Goal: Task Accomplishment & Management: Manage account settings

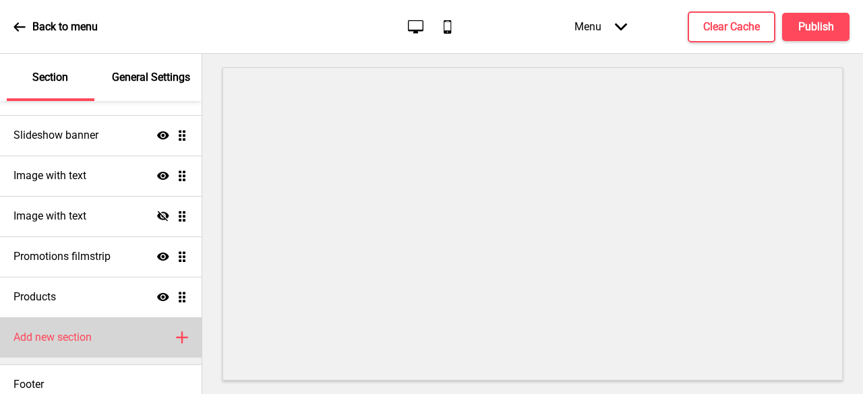
scroll to position [225, 0]
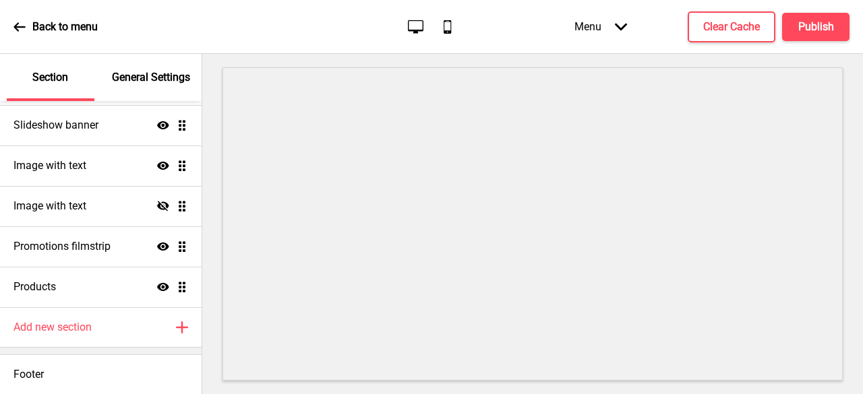
click at [608, 32] on div "Menu Arrow down" at bounding box center [601, 27] width 80 height 40
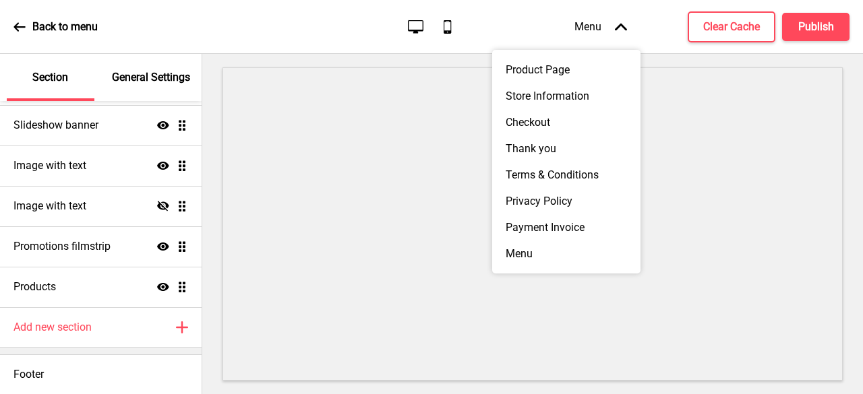
click at [608, 32] on div "Menu Arrow up" at bounding box center [601, 27] width 80 height 40
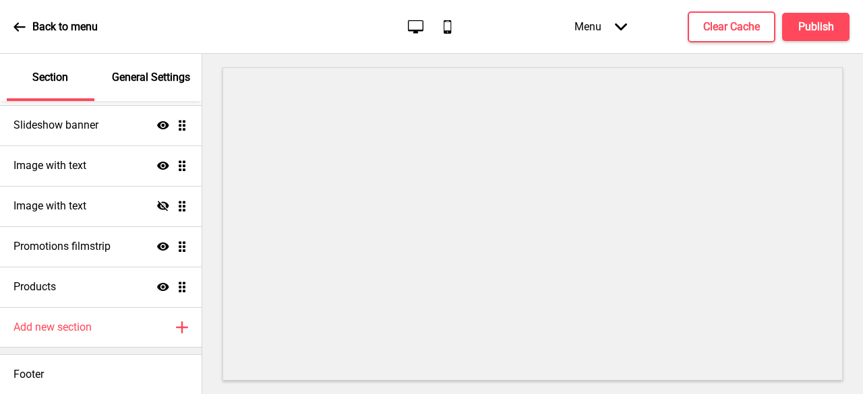
click at [128, 70] on p "General Settings" at bounding box center [151, 77] width 78 height 15
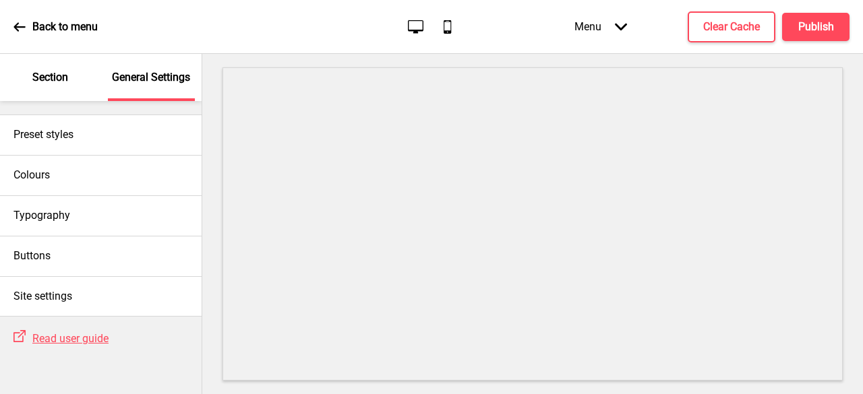
scroll to position [0, 0]
click at [67, 80] on p "Section" at bounding box center [50, 77] width 36 height 15
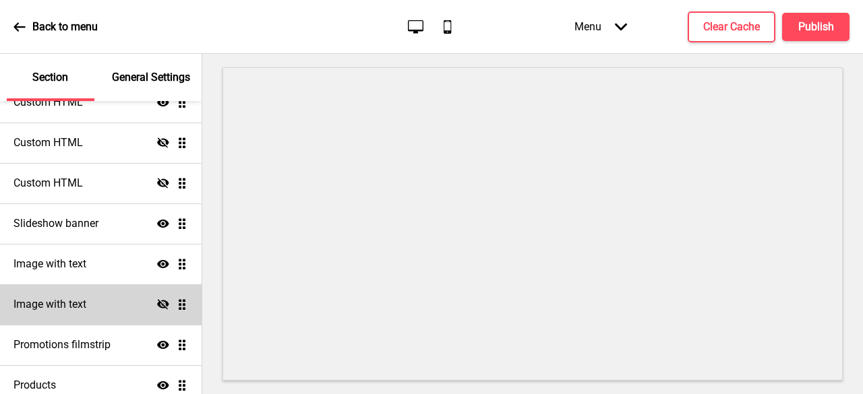
scroll to position [225, 0]
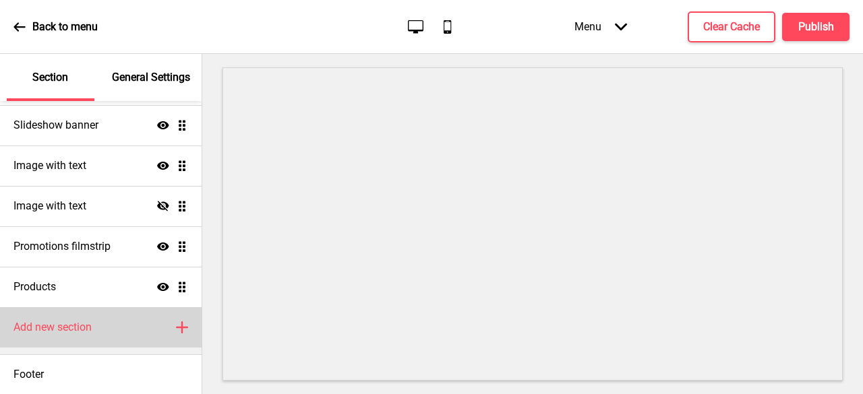
click at [177, 328] on icon "Plus" at bounding box center [182, 328] width 12 height 12
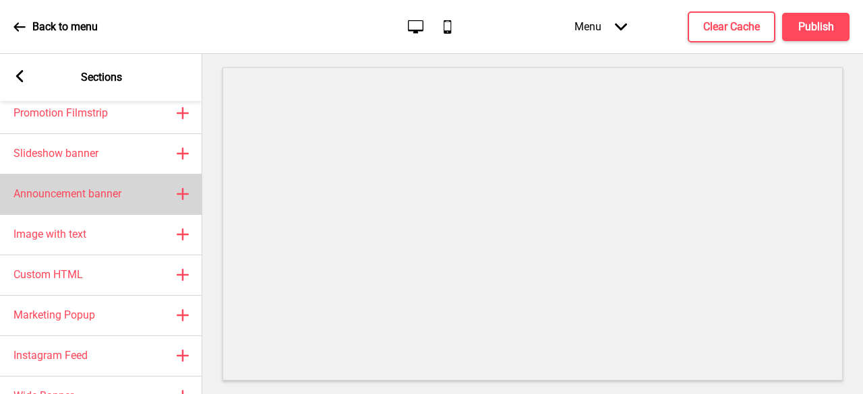
scroll to position [129, 0]
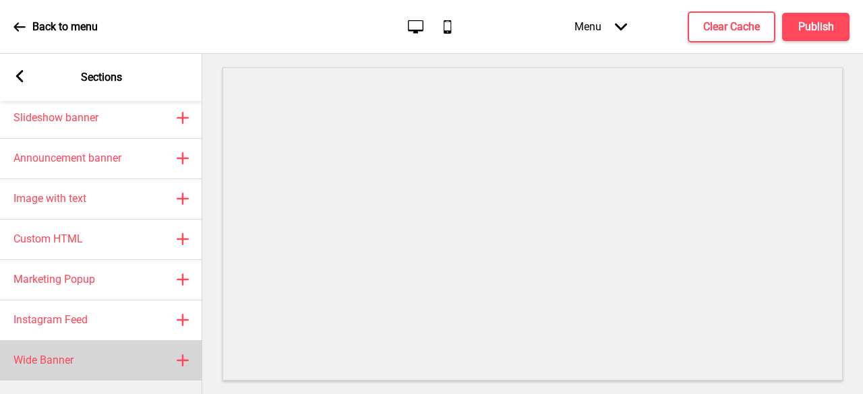
click at [183, 355] on icon at bounding box center [182, 360] width 11 height 11
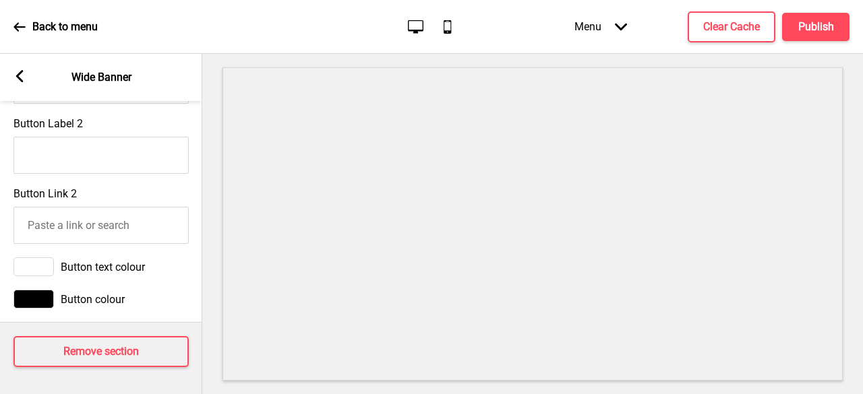
scroll to position [864, 0]
click at [26, 72] on div "Arrow left Wide Banner" at bounding box center [101, 77] width 202 height 47
click at [16, 80] on rect at bounding box center [19, 76] width 12 height 12
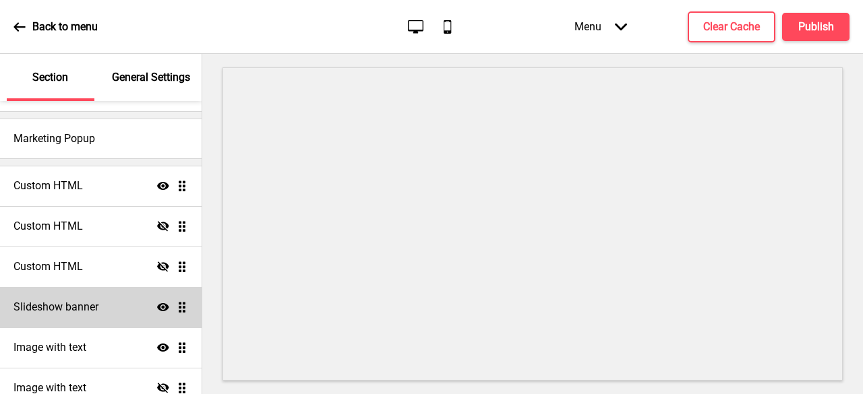
scroll to position [0, 0]
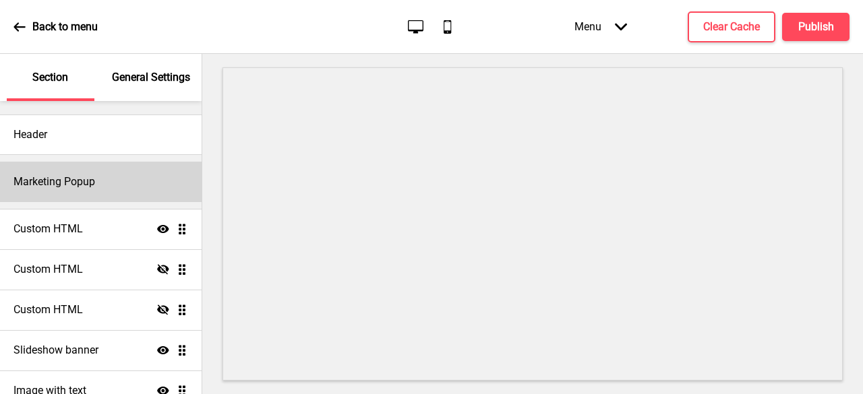
click at [124, 191] on div "Marketing Popup" at bounding box center [101, 182] width 202 height 40
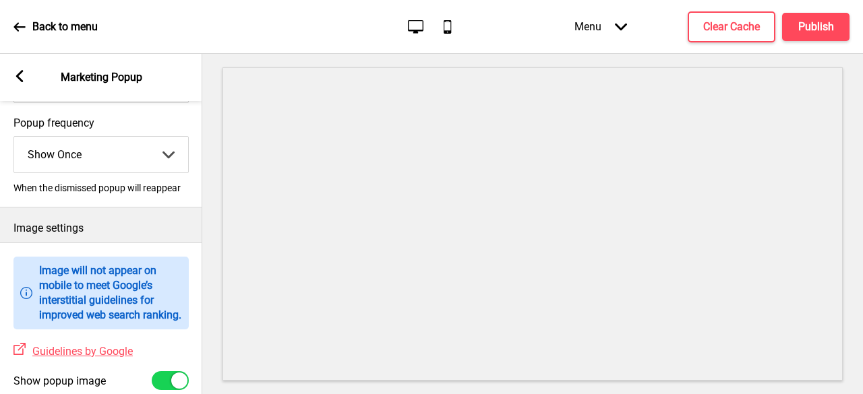
scroll to position [142, 0]
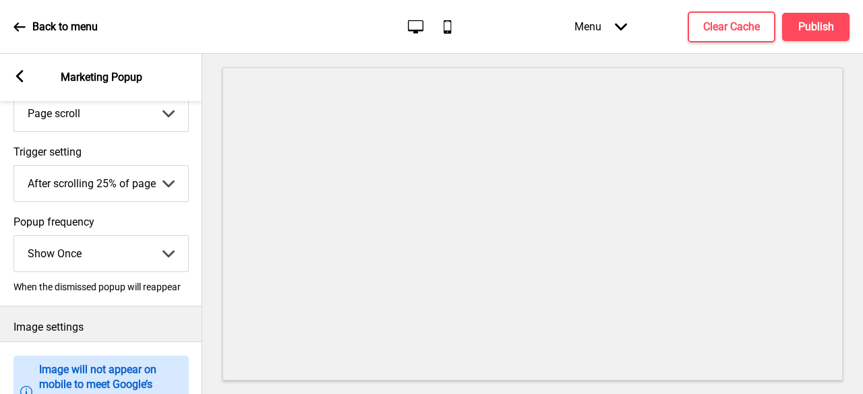
click at [20, 75] on rect at bounding box center [19, 76] width 12 height 12
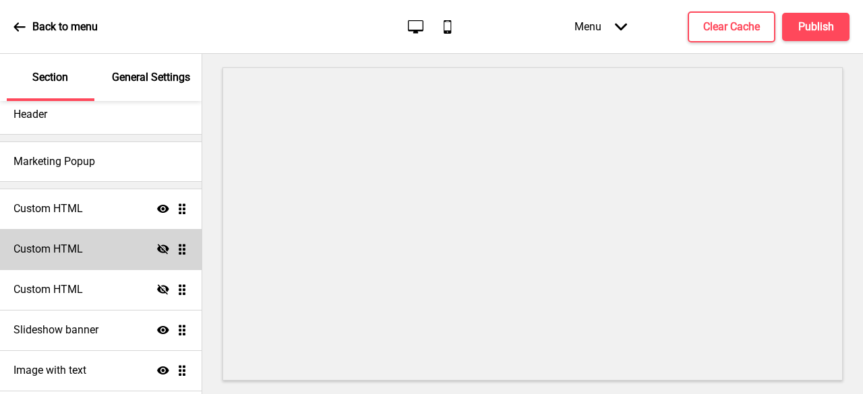
scroll to position [0, 0]
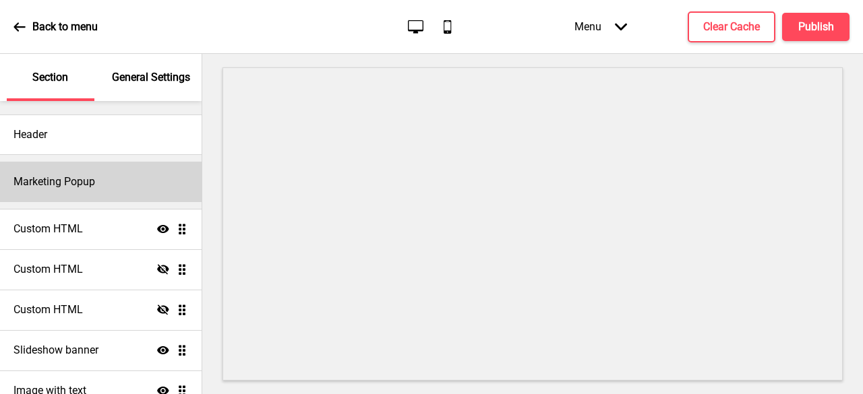
click at [117, 182] on div "Marketing Popup" at bounding box center [101, 182] width 202 height 40
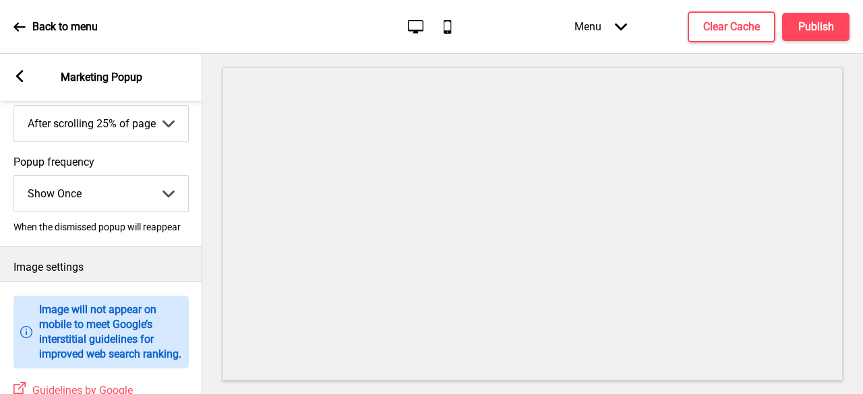
scroll to position [67, 0]
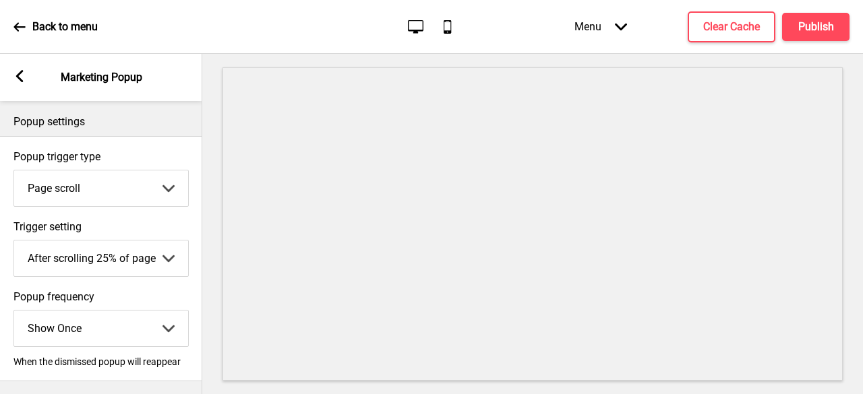
click at [132, 256] on select "After scrolling 25% of page After scrolling 50% of page After scrolling 75% of …" at bounding box center [101, 259] width 174 height 36
click at [223, 283] on iframe at bounding box center [533, 224] width 620 height 314
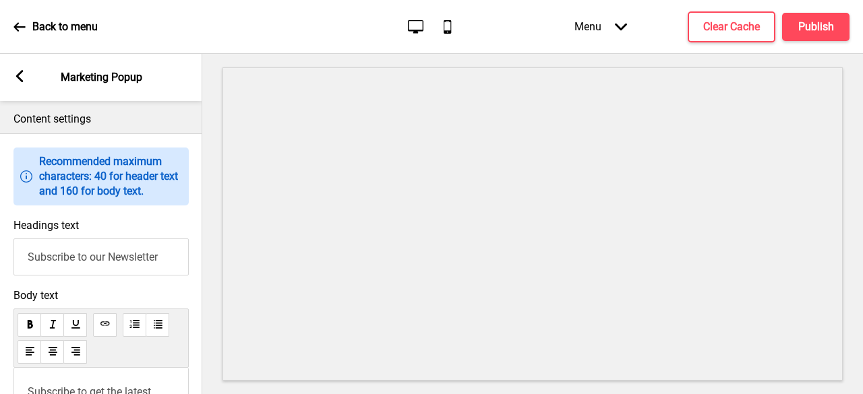
scroll to position [742, 0]
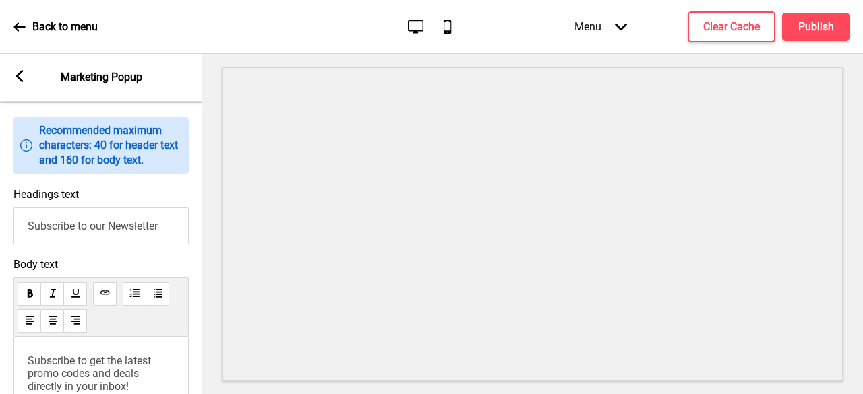
click at [138, 239] on input "Subscribe to our Newsletter" at bounding box center [100, 226] width 175 height 37
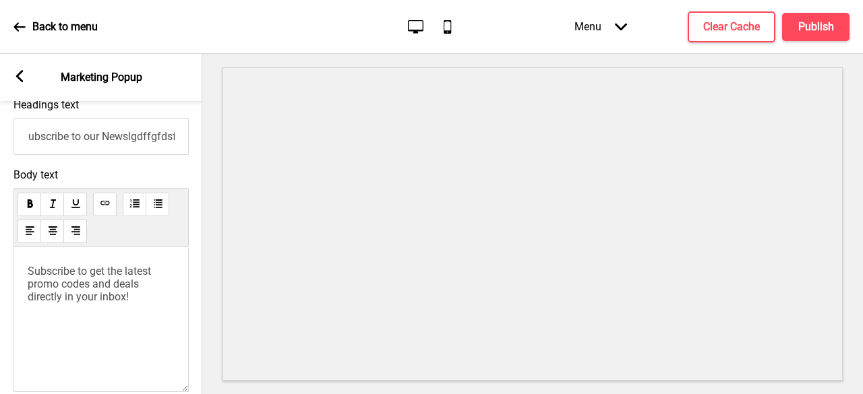
scroll to position [682, 0]
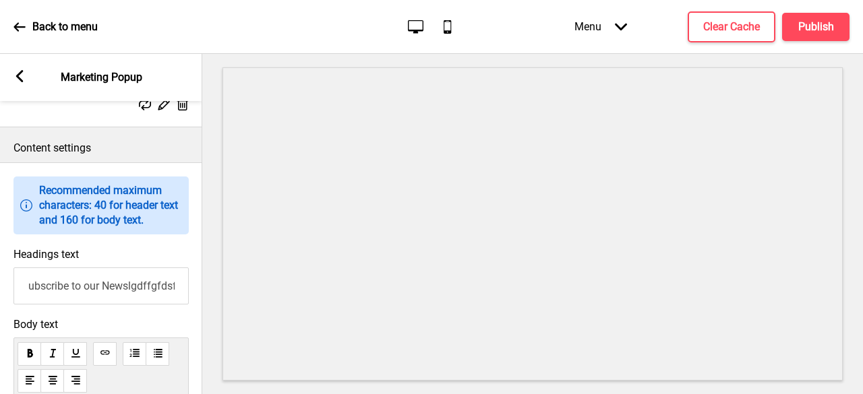
type input "Subscribe to our Newslgdffgfdsfetter"
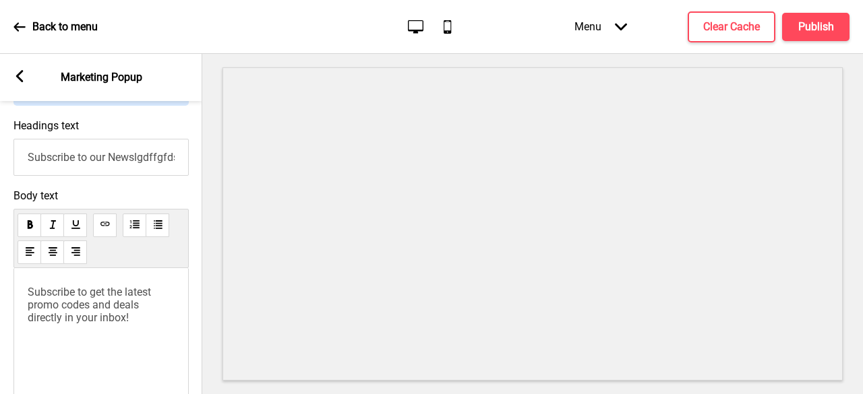
scroll to position [749, 0]
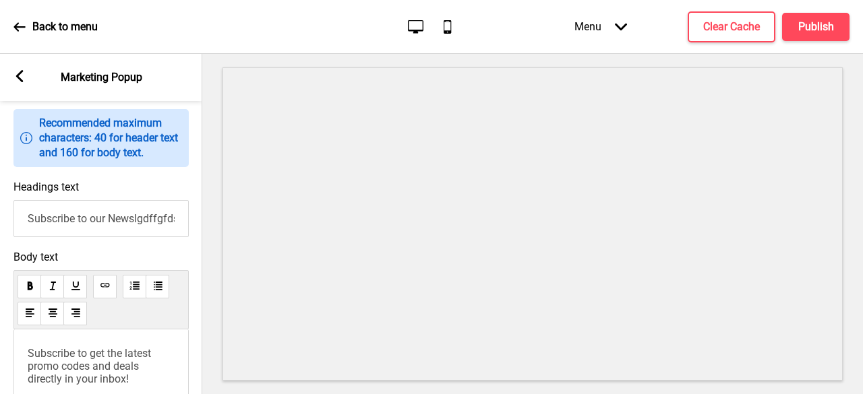
click at [87, 233] on input "Subscribe to our Newslgdffgfdsfetter" at bounding box center [100, 218] width 175 height 37
click at [24, 84] on div "Arrow left" at bounding box center [19, 77] width 12 height 15
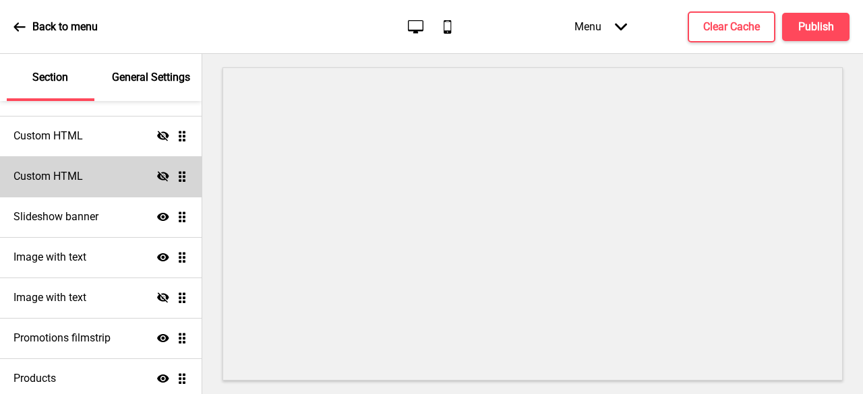
scroll to position [135, 0]
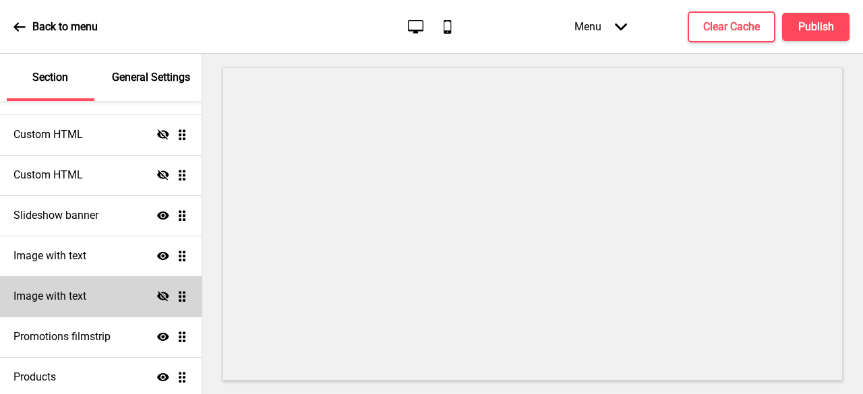
click at [68, 304] on div "Image with text Hide Drag" at bounding box center [101, 296] width 202 height 40
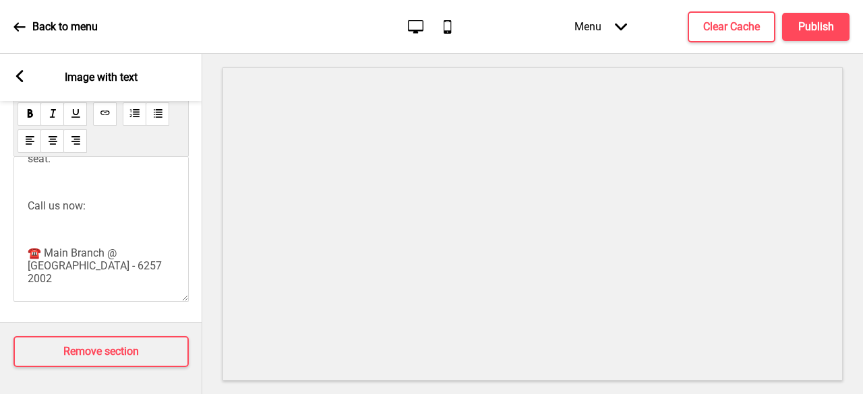
scroll to position [337, 0]
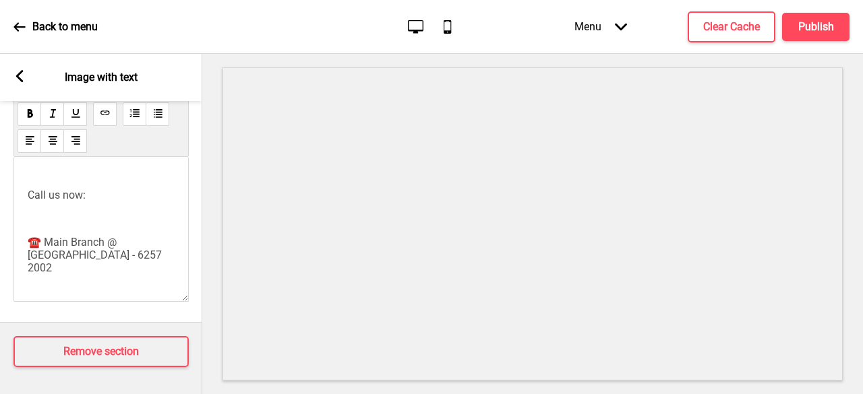
click at [103, 269] on div "Beat the crowd by opting for lunch or early reunion dinner and save more! ﻿ Tak…" at bounding box center [101, 222] width 147 height 771
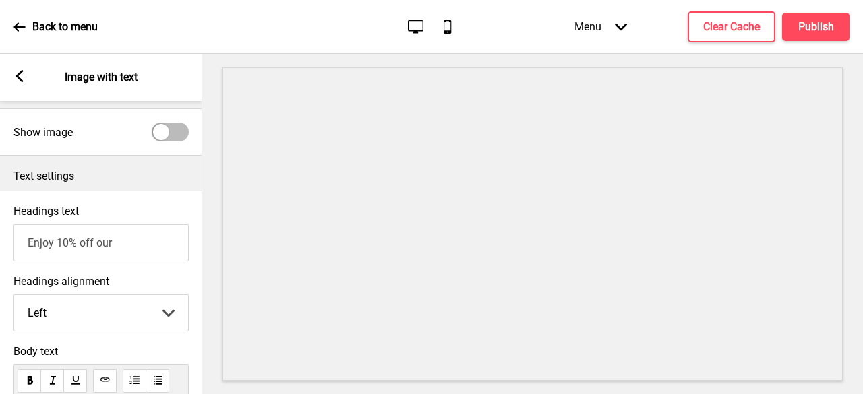
scroll to position [0, 0]
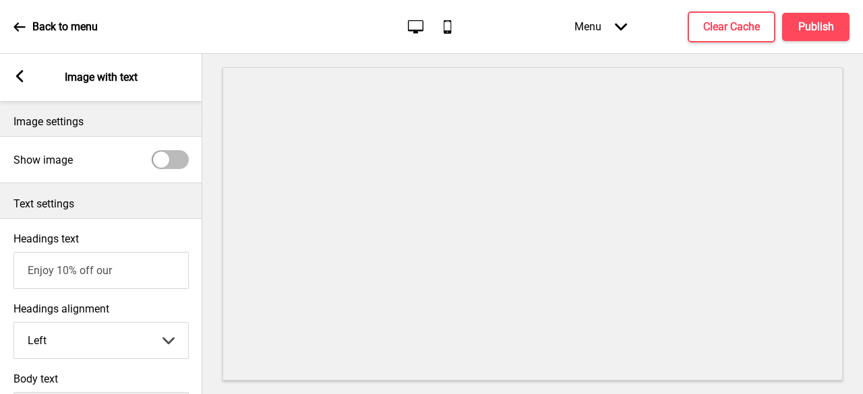
click at [175, 161] on div at bounding box center [170, 159] width 37 height 19
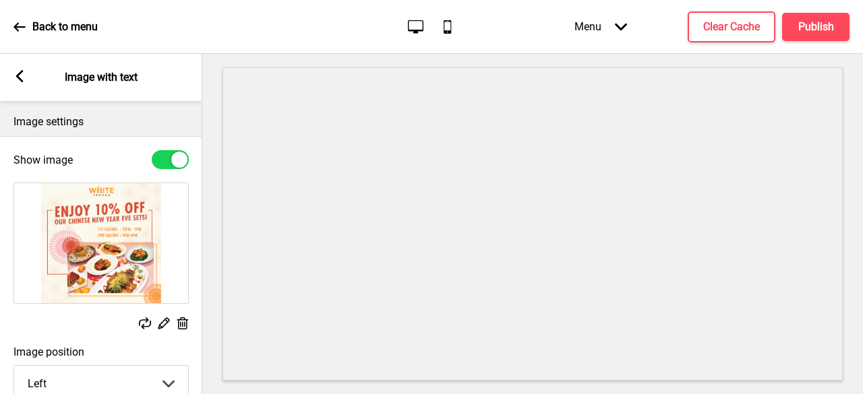
click at [154, 156] on div at bounding box center [170, 159] width 37 height 19
checkbox input "false"
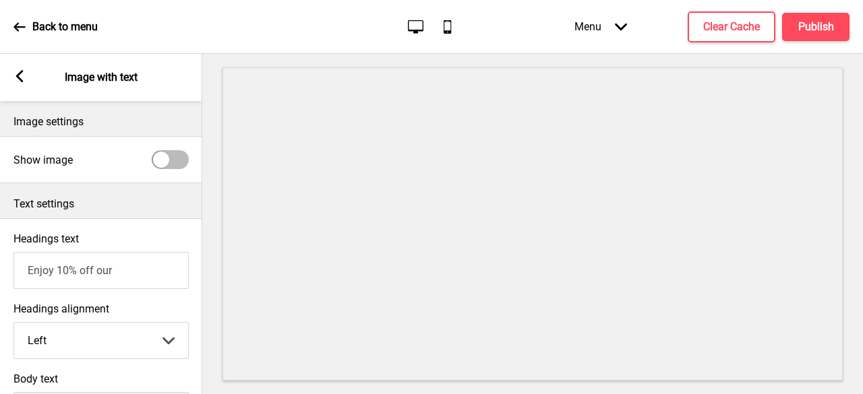
click at [20, 79] on icon at bounding box center [19, 76] width 7 height 12
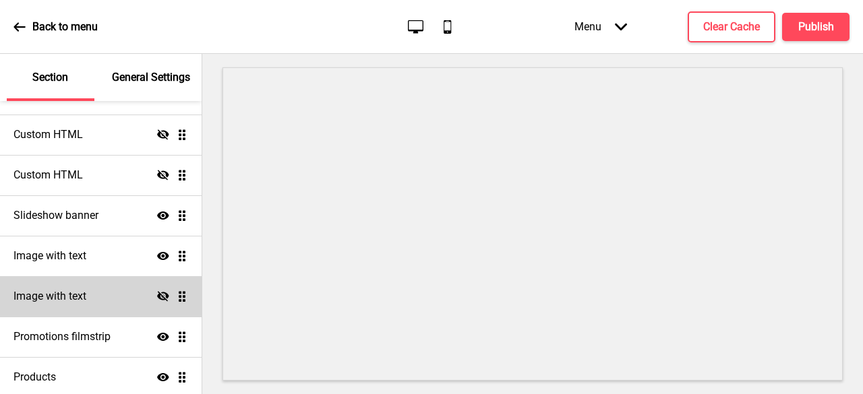
scroll to position [202, 0]
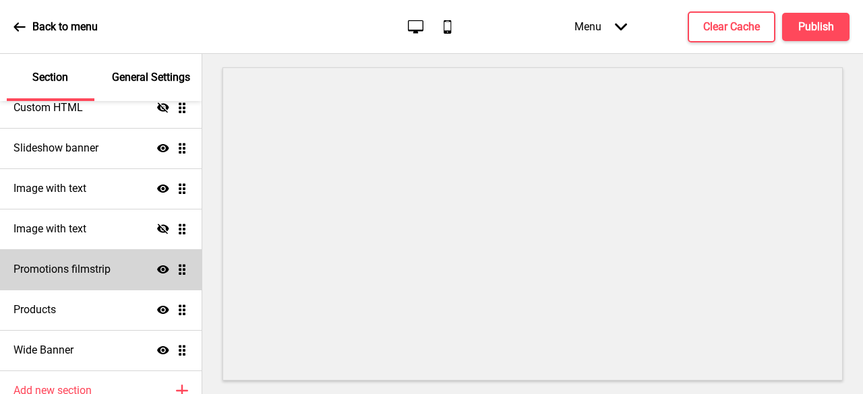
click at [146, 270] on div "Promotions filmstrip Show Drag" at bounding box center [101, 270] width 202 height 40
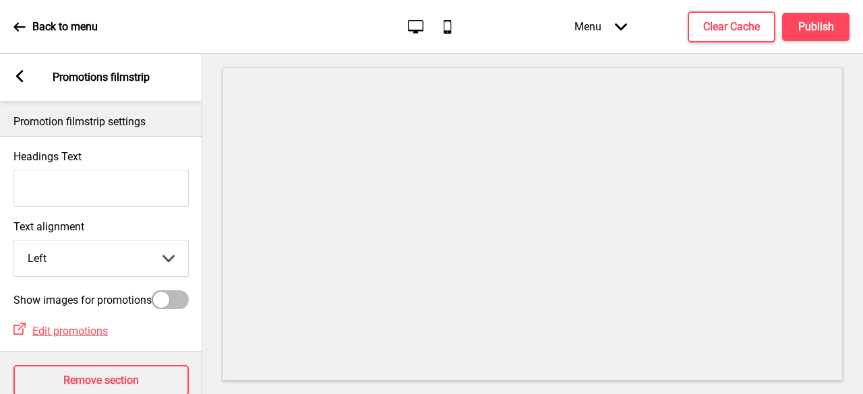
click at [13, 79] on div "Arrow left Promotions filmstrip" at bounding box center [101, 77] width 202 height 47
click at [20, 78] on rect at bounding box center [19, 76] width 12 height 12
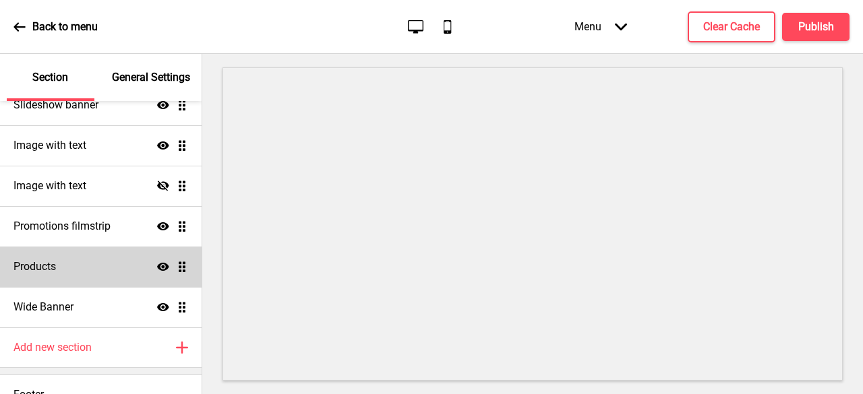
scroll to position [266, 0]
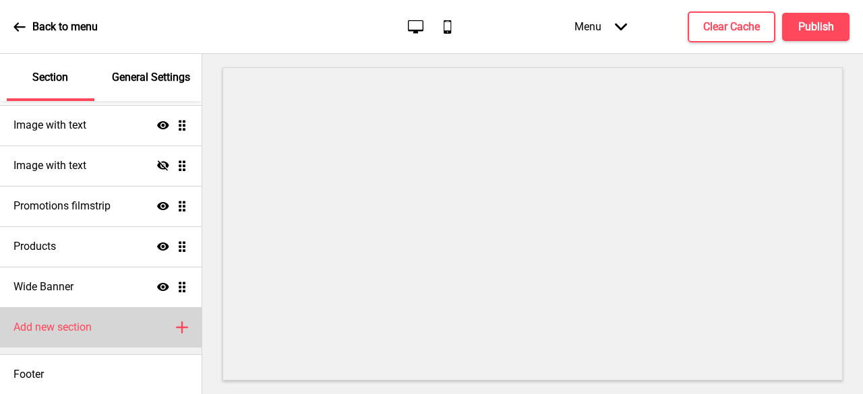
click at [177, 326] on icon at bounding box center [182, 327] width 11 height 11
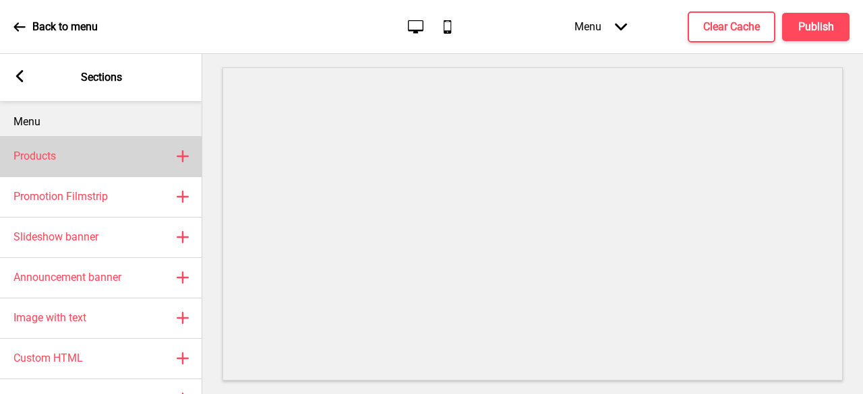
click at [178, 153] on rect at bounding box center [183, 156] width 16 height 16
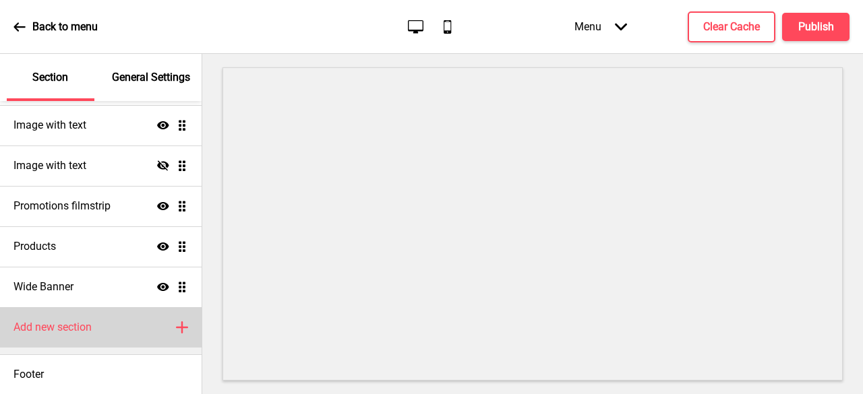
click at [177, 328] on icon at bounding box center [182, 327] width 11 height 11
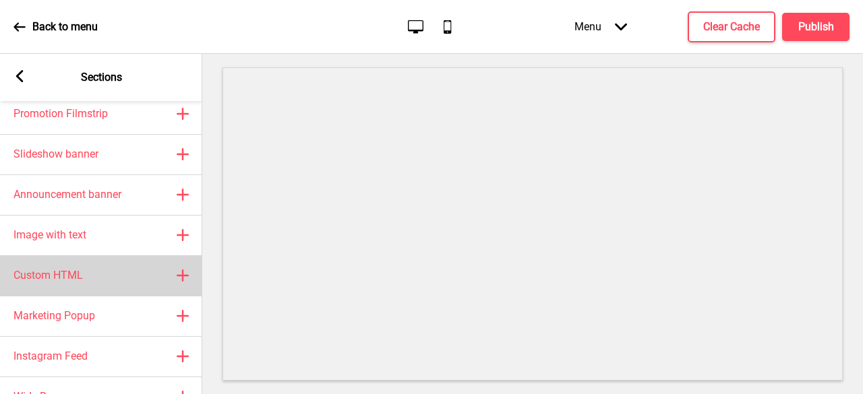
scroll to position [62, 0]
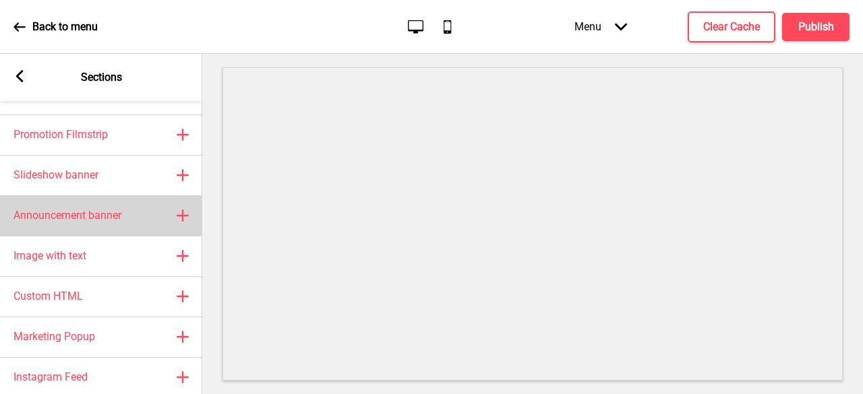
click at [183, 217] on icon at bounding box center [182, 215] width 11 height 11
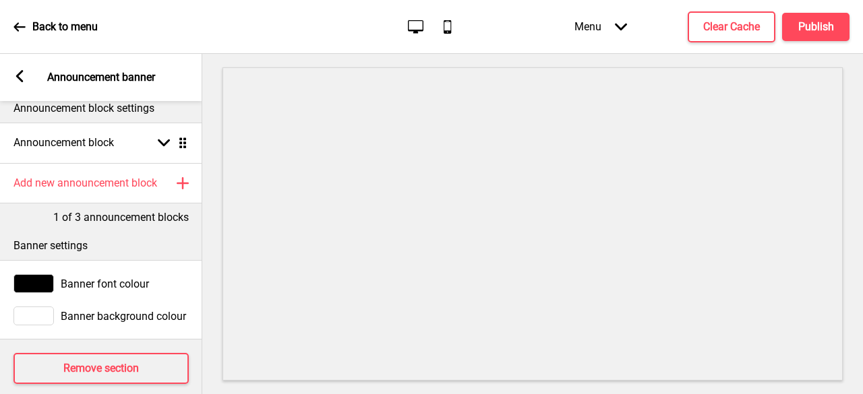
scroll to position [0, 0]
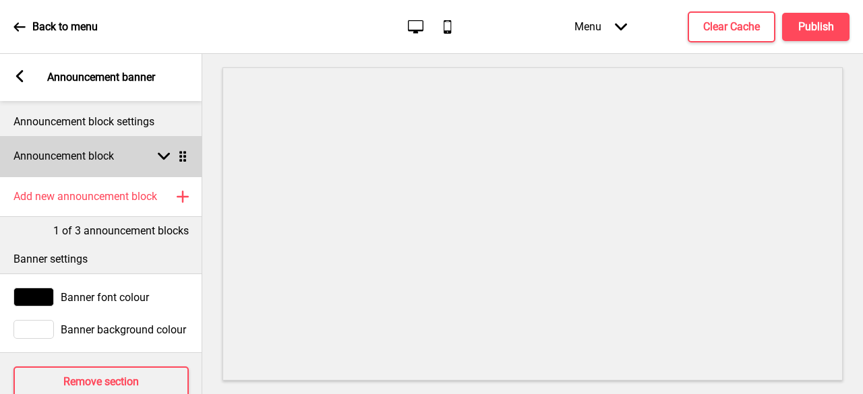
click at [154, 152] on div "Arrow down Drag" at bounding box center [170, 156] width 38 height 12
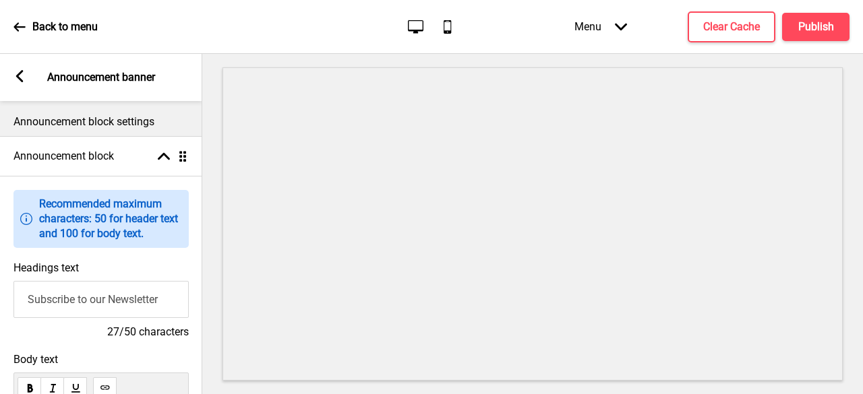
click at [101, 287] on input "Subscribe to our Newsletter" at bounding box center [100, 299] width 175 height 37
click at [22, 80] on icon at bounding box center [19, 76] width 7 height 12
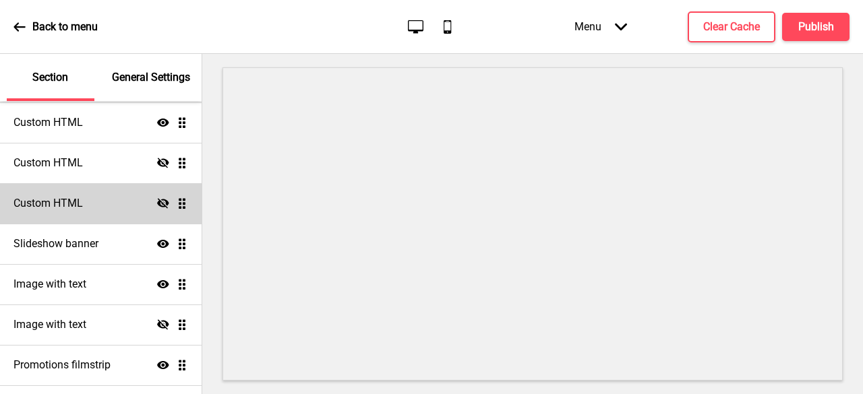
scroll to position [270, 0]
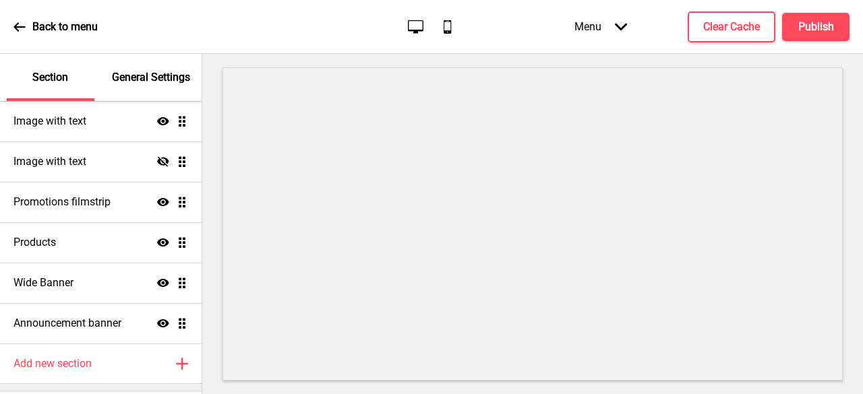
click at [20, 34] on div "Back to menu" at bounding box center [55, 27] width 84 height 36
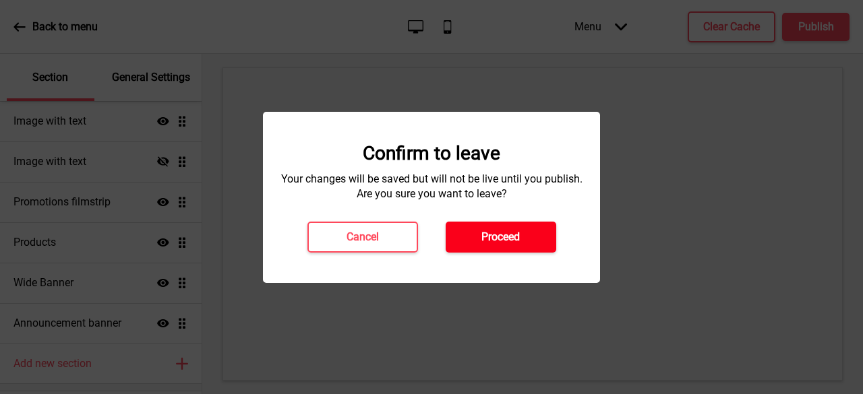
click at [528, 231] on button "Proceed" at bounding box center [501, 237] width 111 height 31
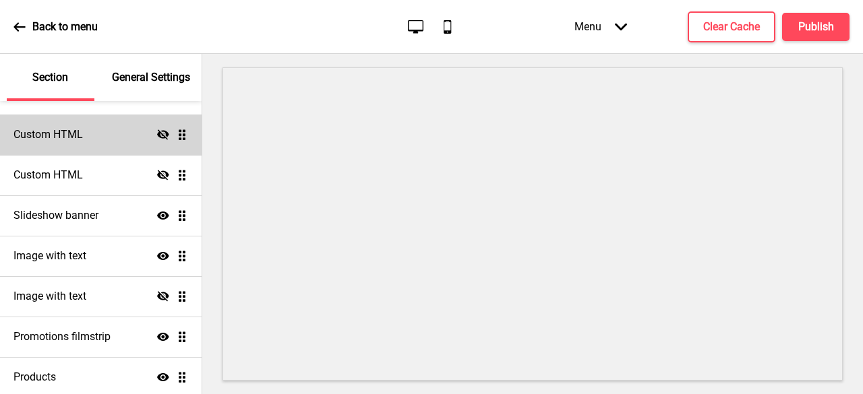
scroll to position [306, 0]
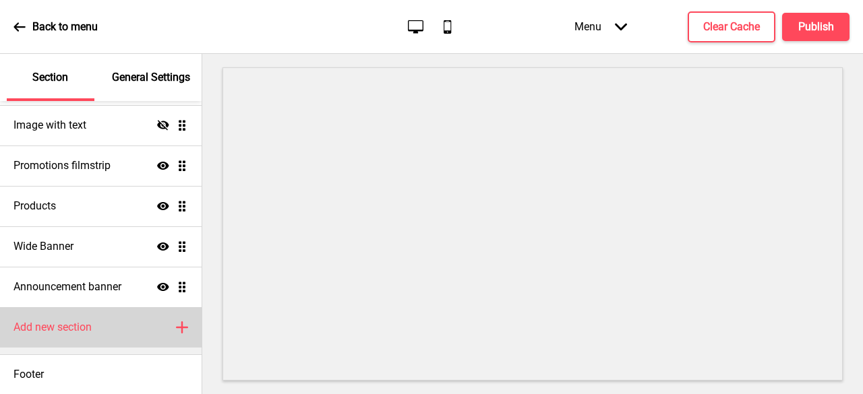
click at [177, 326] on icon at bounding box center [182, 327] width 11 height 11
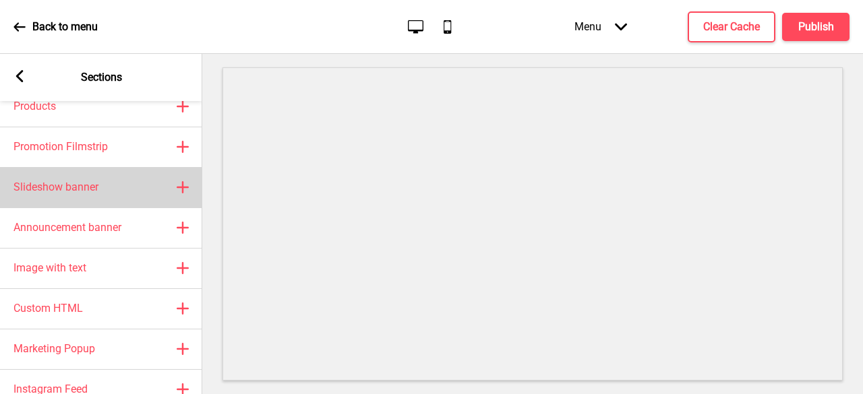
scroll to position [129, 0]
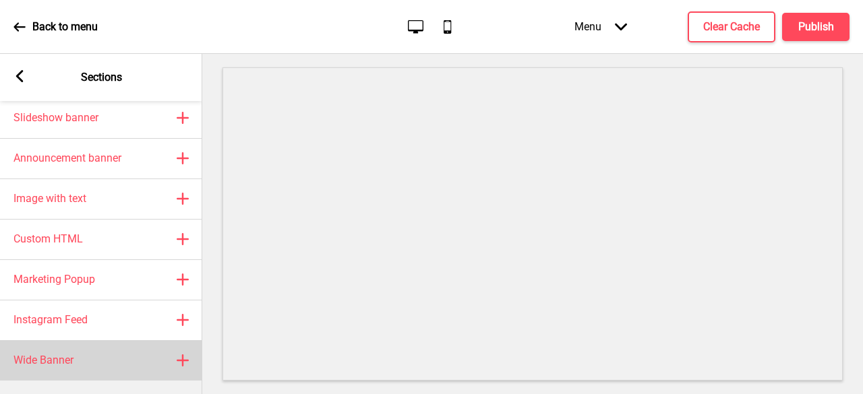
click at [190, 350] on div "Wide Banner Plus" at bounding box center [101, 361] width 202 height 40
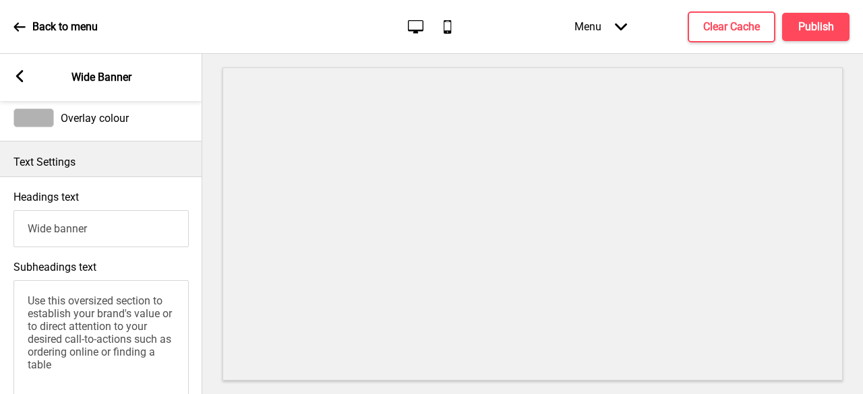
scroll to position [202, 0]
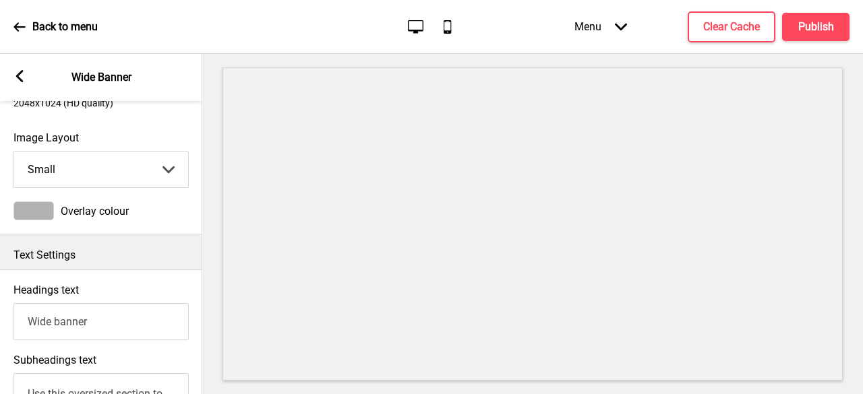
click at [145, 163] on select "Small Medium Large" at bounding box center [101, 170] width 174 height 36
click at [140, 165] on select "Small Medium Large" at bounding box center [101, 170] width 174 height 36
click at [95, 215] on span "Overlay colour" at bounding box center [95, 211] width 68 height 13
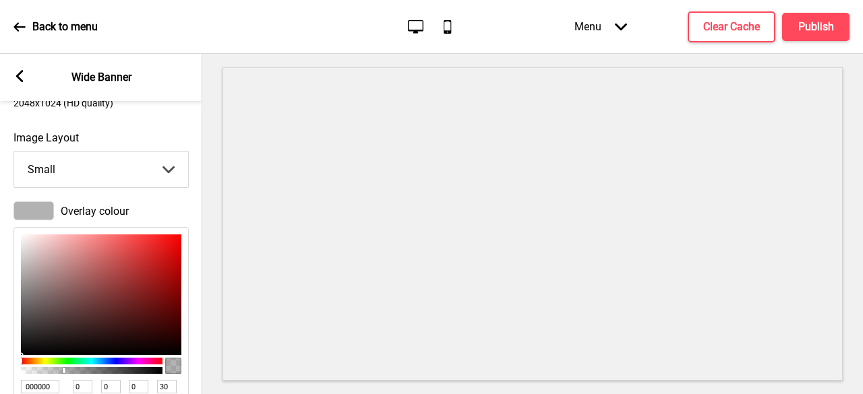
type input "992525"
type input "153"
type input "37"
type input "972424"
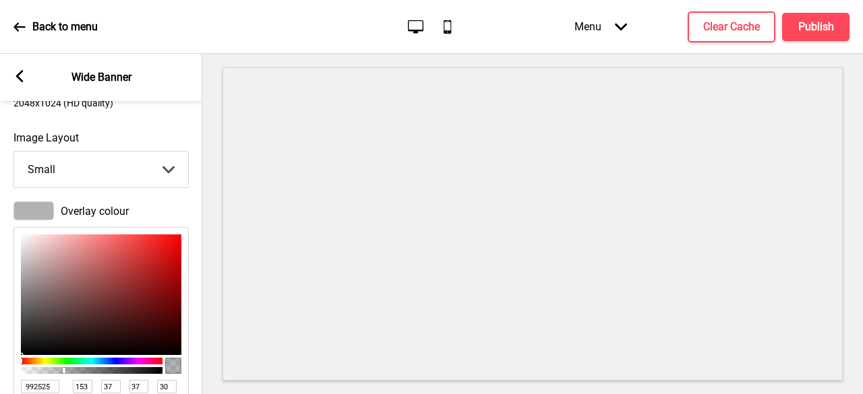
type input "151"
type input "36"
click at [143, 284] on div at bounding box center [101, 295] width 160 height 121
type input "CE2525"
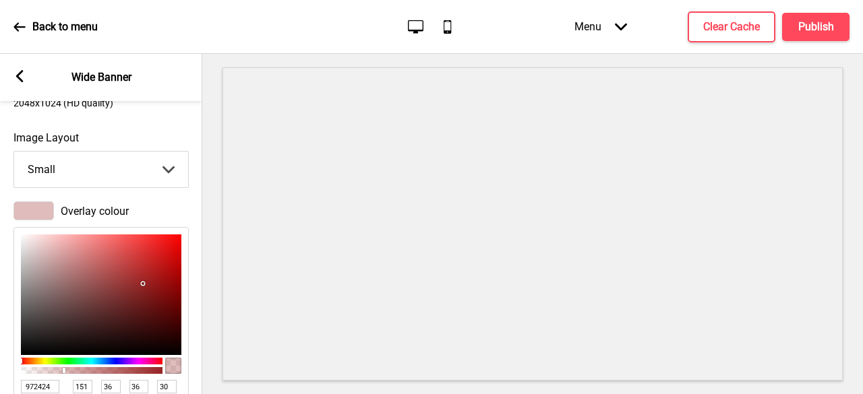
type input "206"
type input "37"
type input "DB1B1B"
type input "219"
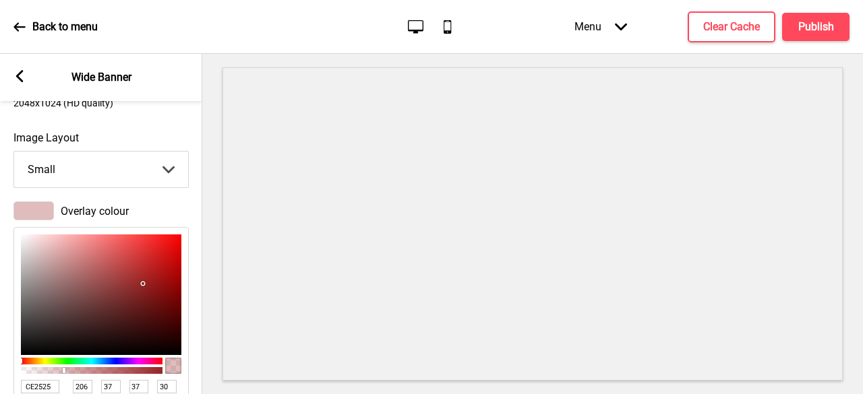
type input "27"
type input "E31414"
type input "227"
type input "20"
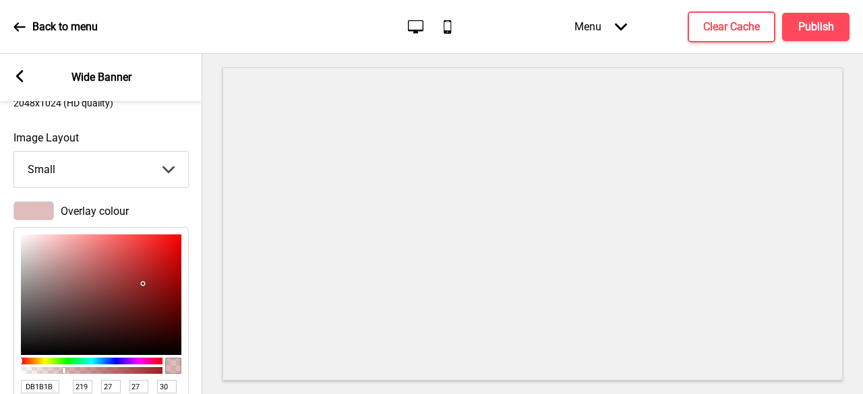
type input "20"
type input "E81111"
type input "232"
type input "17"
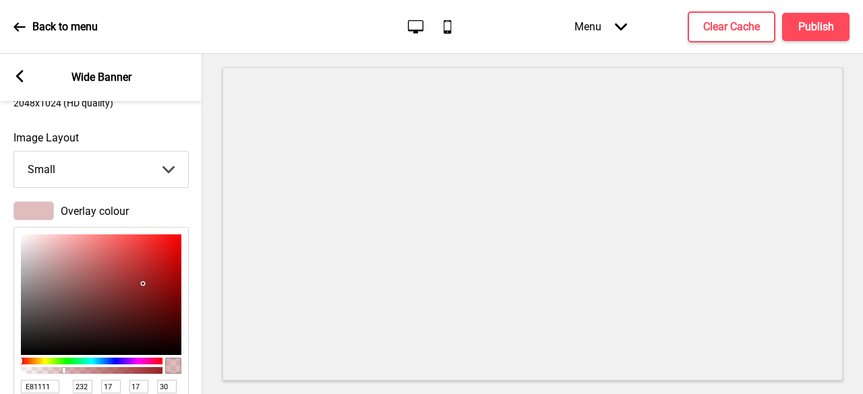
type input "ED0D0D"
type input "237"
type input "13"
type input "F00B0B"
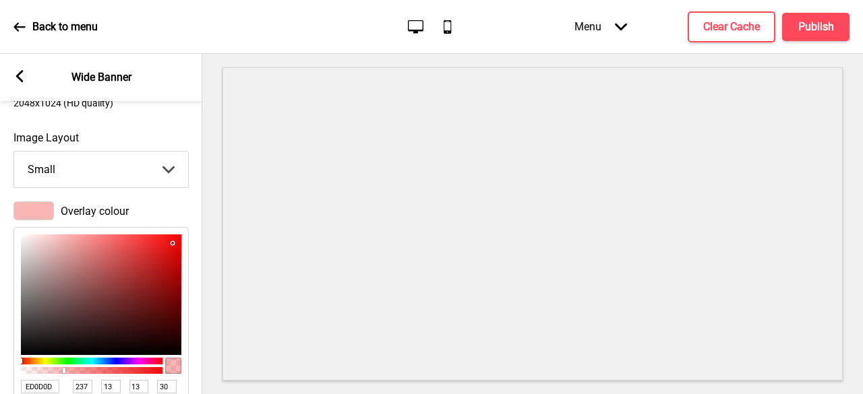
type input "240"
type input "11"
type input "F60404"
type input "246"
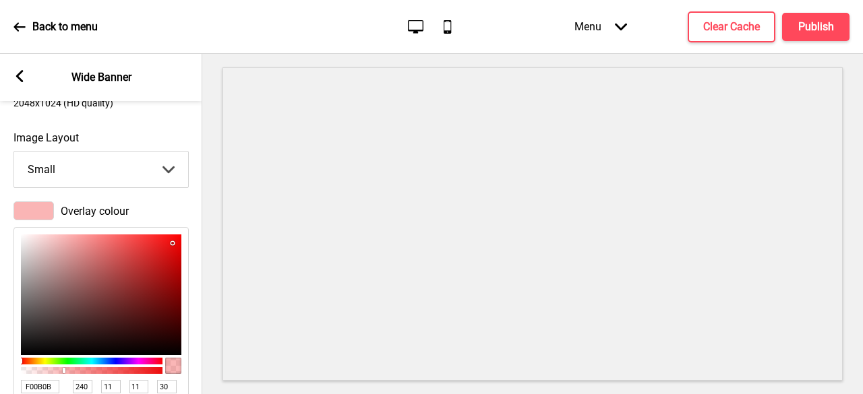
type input "4"
type input "F70202"
type input "247"
type input "2"
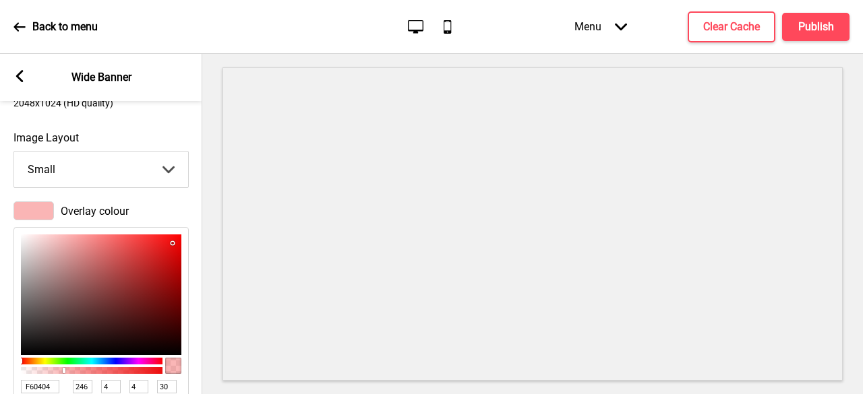
type input "2"
type input "F50000"
type input "245"
type input "0"
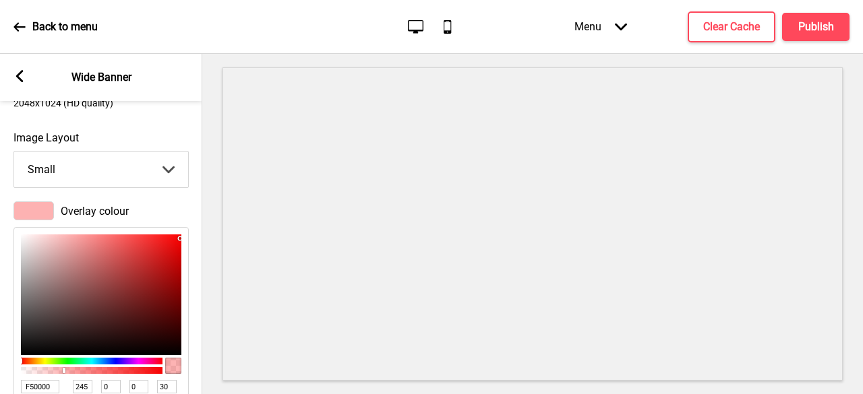
type input "E10000"
type input "225"
type input "D50000"
type input "213"
type input "D10000"
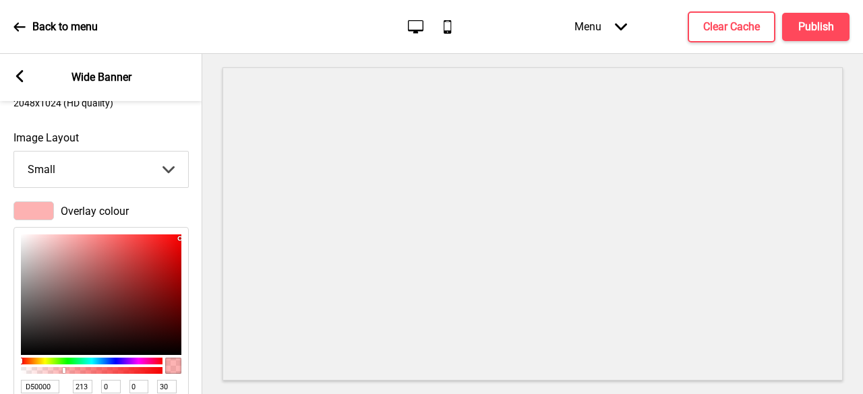
type input "209"
type input "C70000"
type input "199"
type input "9F0202"
type input "159"
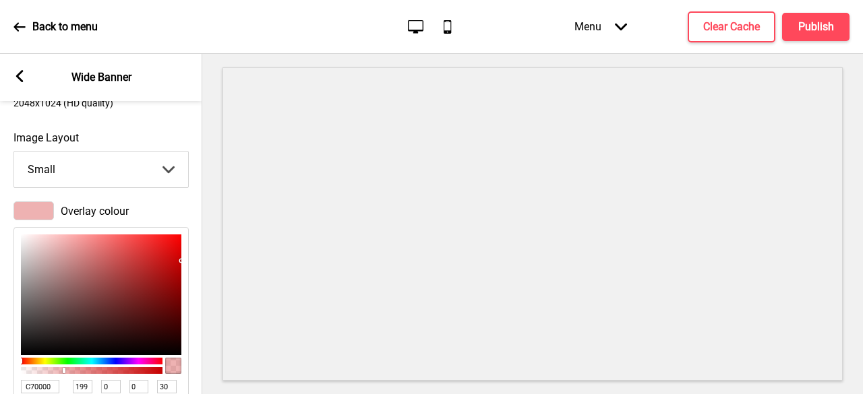
type input "2"
type input "660808"
type input "102"
type input "8"
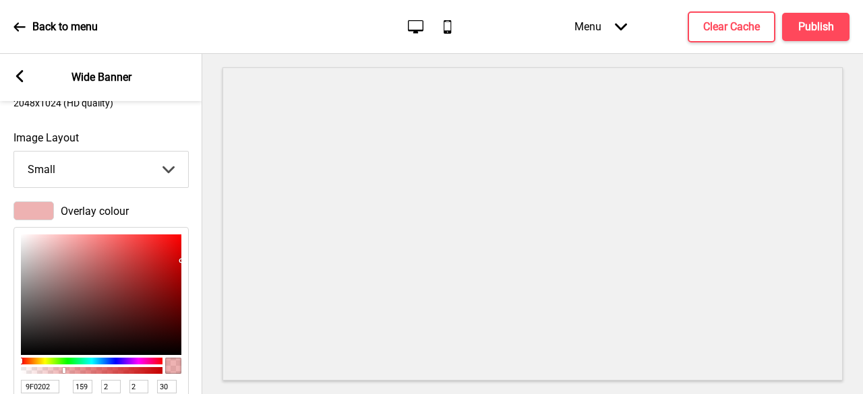
type input "8"
type input "230505"
type input "35"
type input "5"
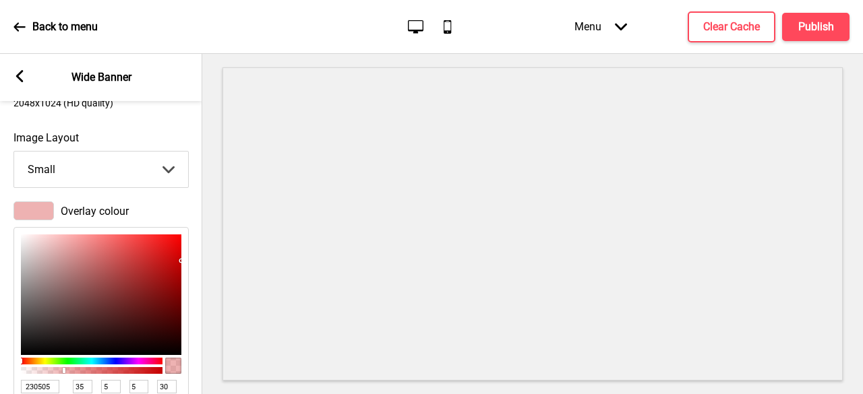
type input "050101"
type input "5"
type input "1"
type input "000000"
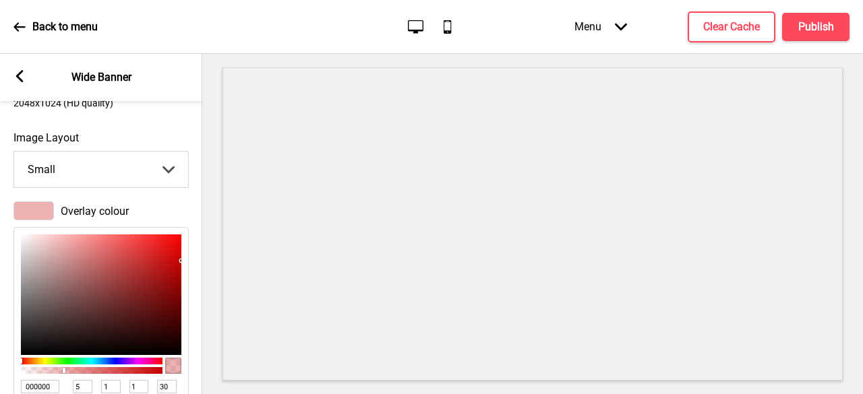
type input "0"
drag, startPoint x: 152, startPoint y: 258, endPoint x: 156, endPoint y: 359, distance: 101.9
click at [156, 359] on div "000000 hex 0 r 0 g 0 b 30 a" at bounding box center [100, 338] width 175 height 223
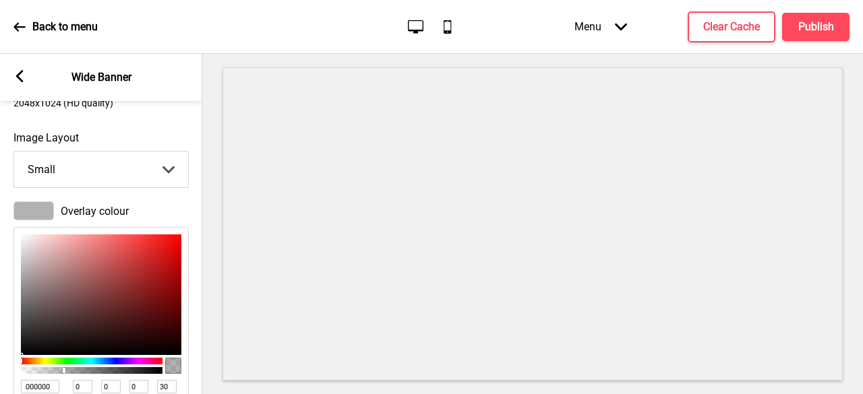
click at [46, 362] on div at bounding box center [92, 361] width 142 height 7
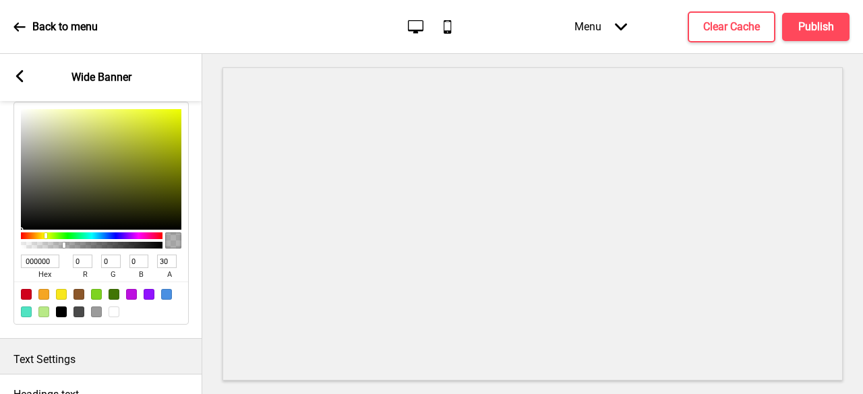
scroll to position [337, 0]
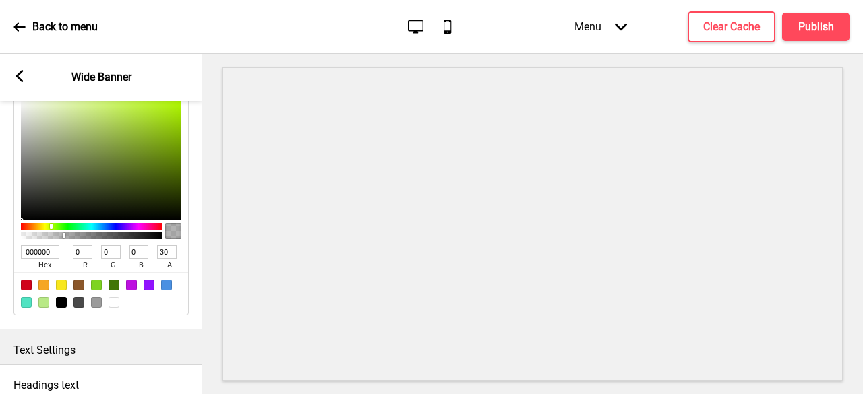
drag, startPoint x: 43, startPoint y: 223, endPoint x: 65, endPoint y: 228, distance: 22.1
click at [65, 228] on div at bounding box center [92, 226] width 142 height 7
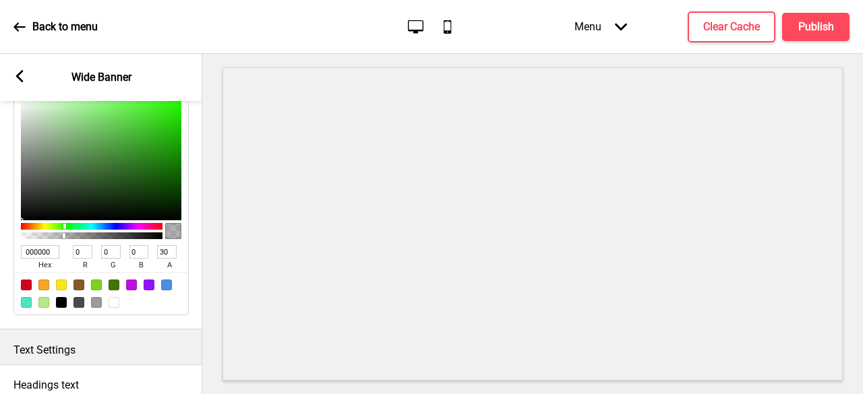
click at [45, 290] on div at bounding box center [43, 285] width 11 height 11
type input "F5A623"
type input "245"
type input "166"
type input "35"
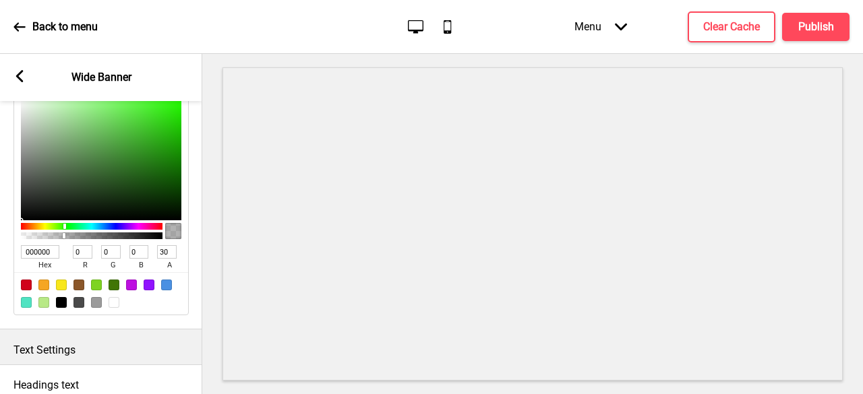
type input "100"
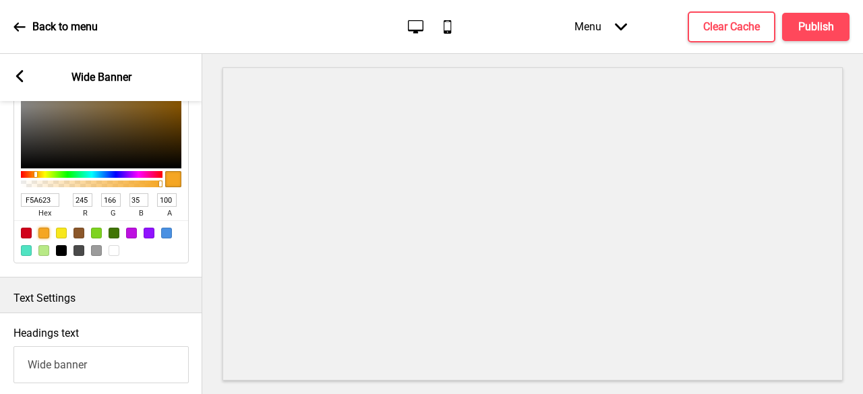
scroll to position [472, 0]
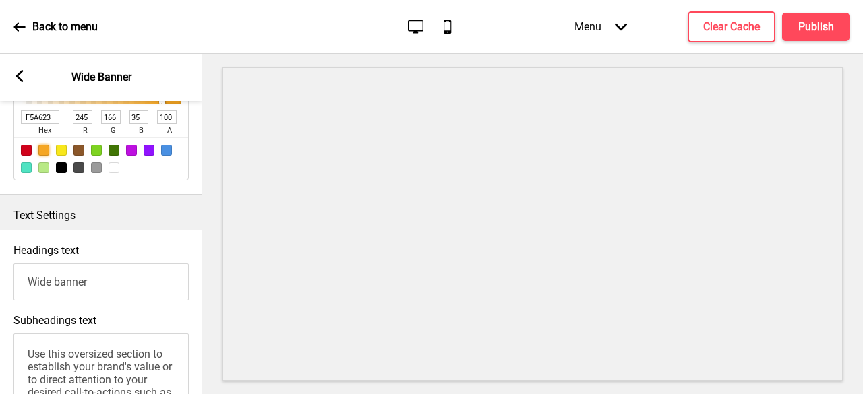
click at [82, 289] on input "Wide banner" at bounding box center [100, 282] width 175 height 37
click at [103, 287] on input "Wide banner" at bounding box center [100, 282] width 175 height 37
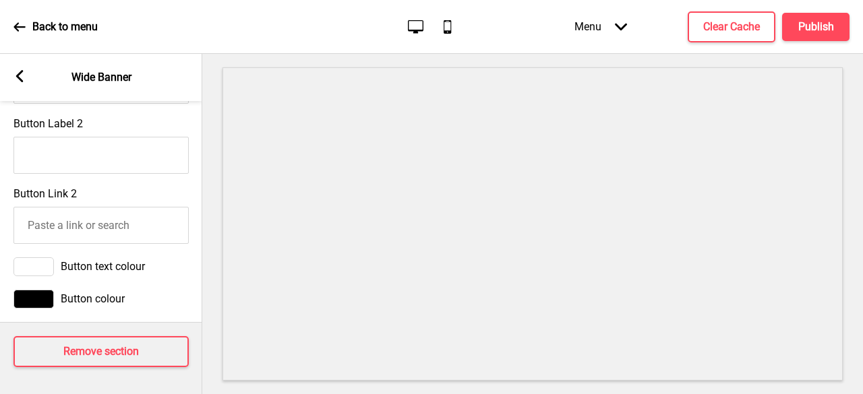
scroll to position [1096, 0]
click at [111, 345] on h4 "Remove section" at bounding box center [101, 352] width 76 height 15
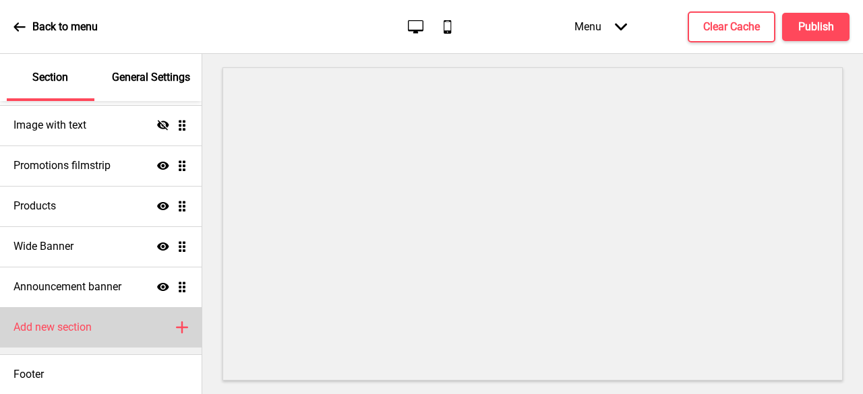
click at [177, 328] on icon at bounding box center [182, 327] width 11 height 11
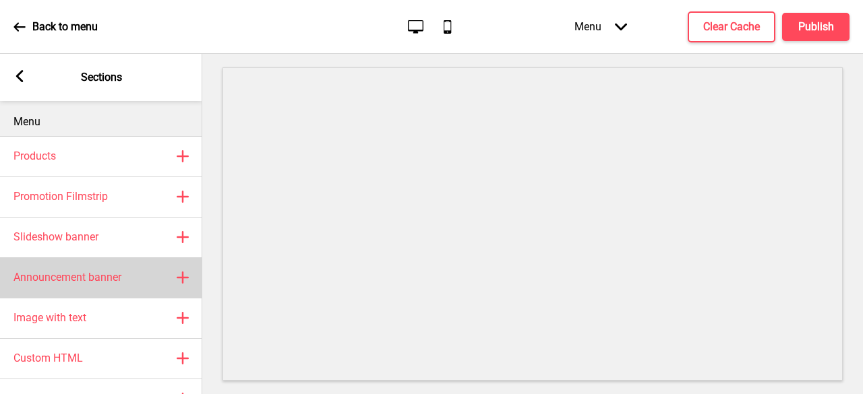
click at [178, 279] on rect at bounding box center [183, 278] width 16 height 16
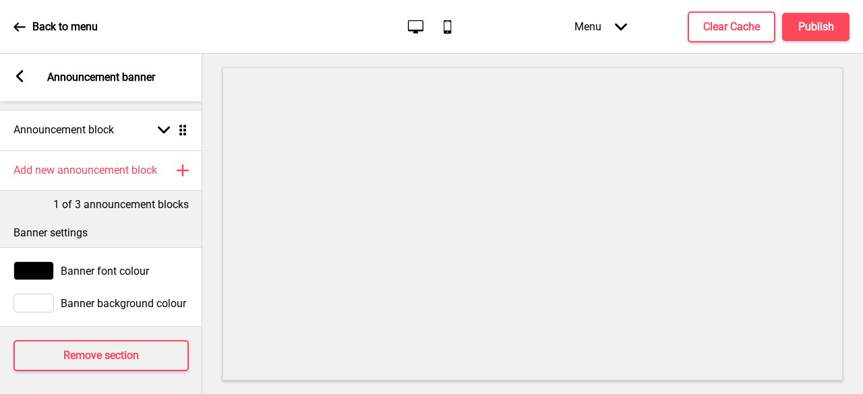
scroll to position [40, 0]
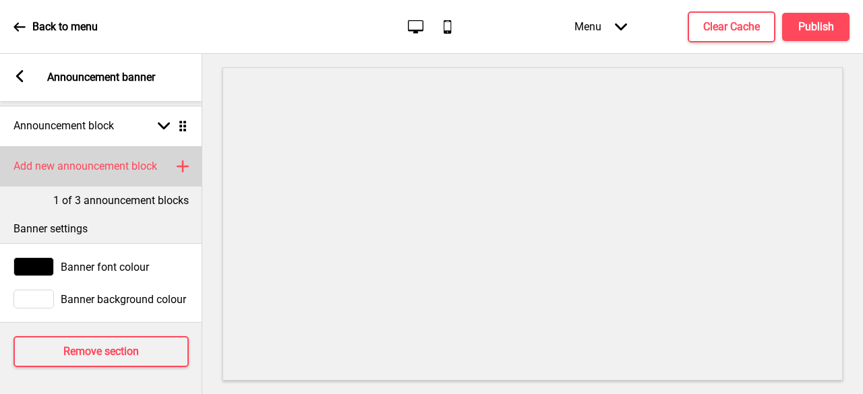
click at [186, 158] on rect at bounding box center [183, 166] width 16 height 16
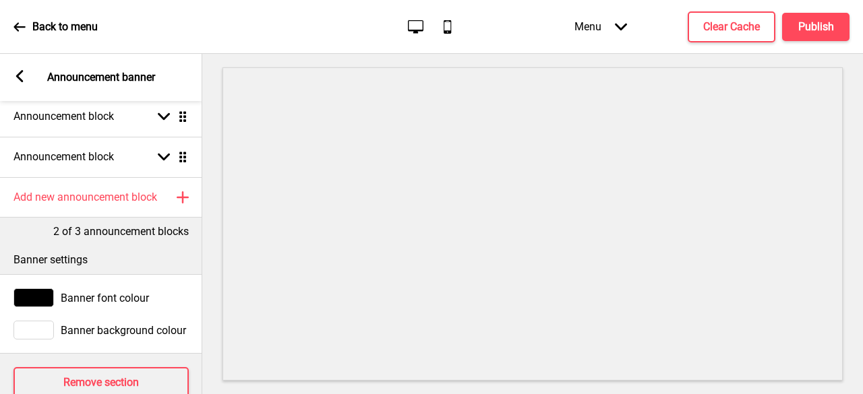
scroll to position [80, 0]
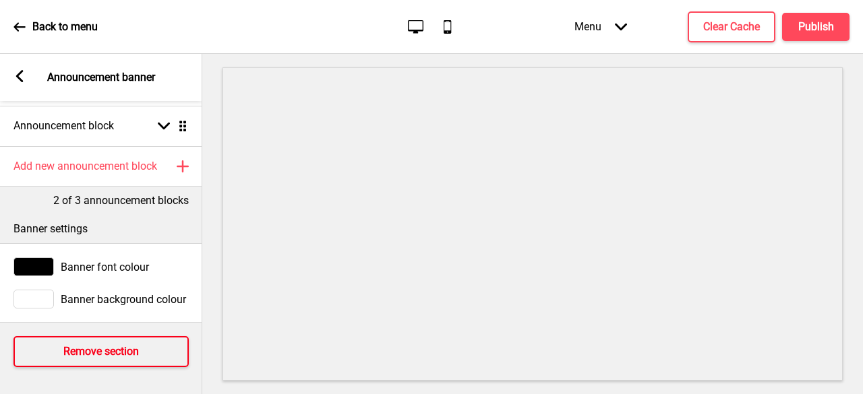
click at [130, 345] on h4 "Remove section" at bounding box center [101, 352] width 76 height 15
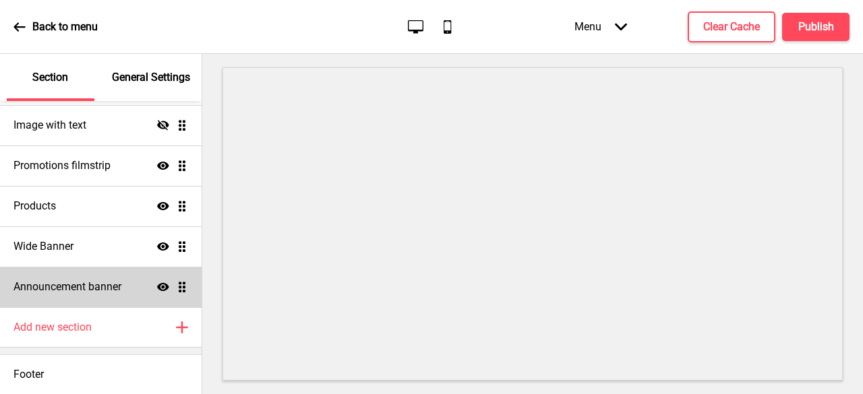
click at [157, 290] on icon at bounding box center [163, 287] width 12 height 8
click at [157, 289] on icon at bounding box center [163, 287] width 12 height 10
click at [100, 289] on h4 "Announcement banner" at bounding box center [67, 287] width 108 height 15
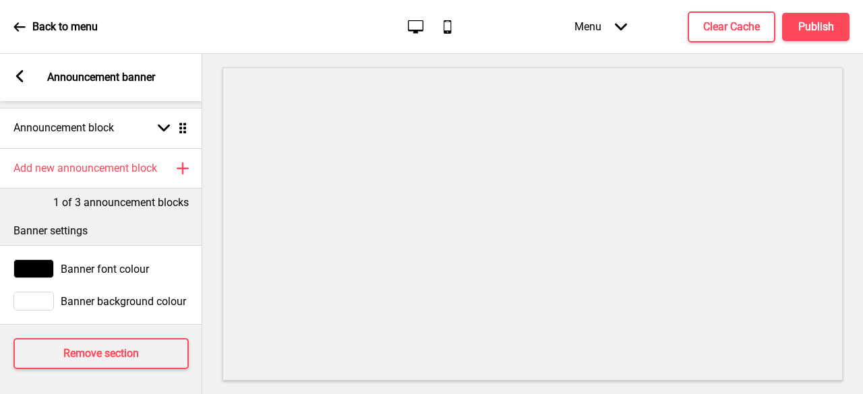
scroll to position [40, 0]
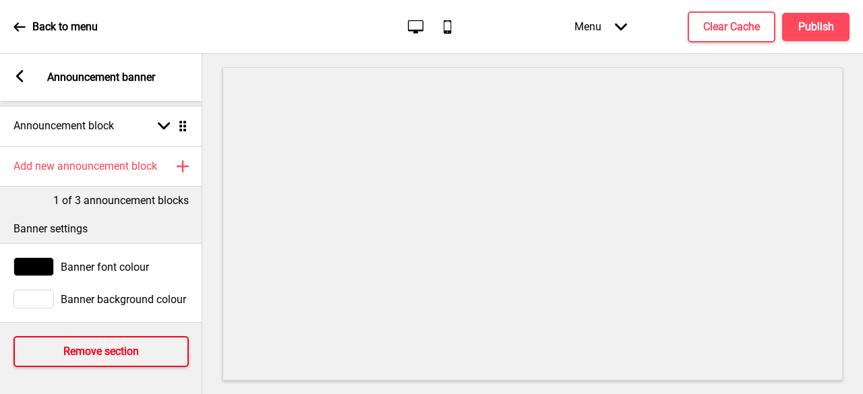
click at [122, 345] on h4 "Remove section" at bounding box center [101, 352] width 76 height 15
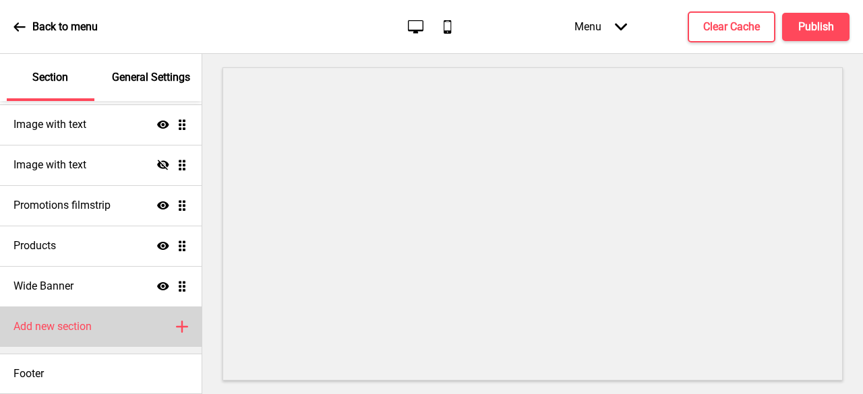
scroll to position [266, 0]
click at [117, 332] on div "Add new section Plus" at bounding box center [101, 328] width 202 height 40
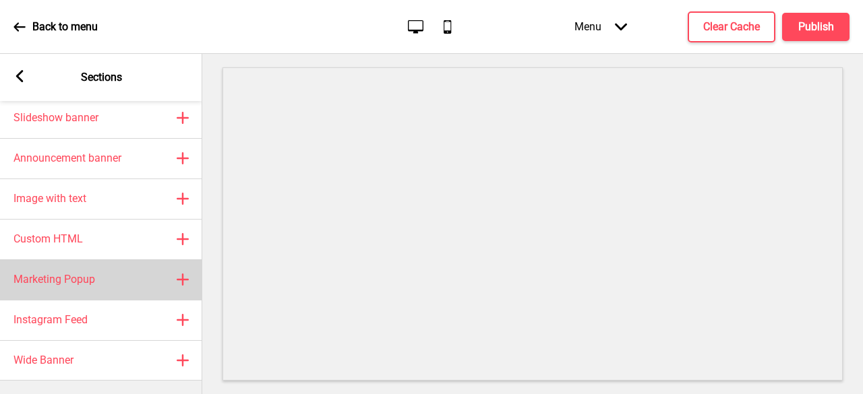
scroll to position [129, 0]
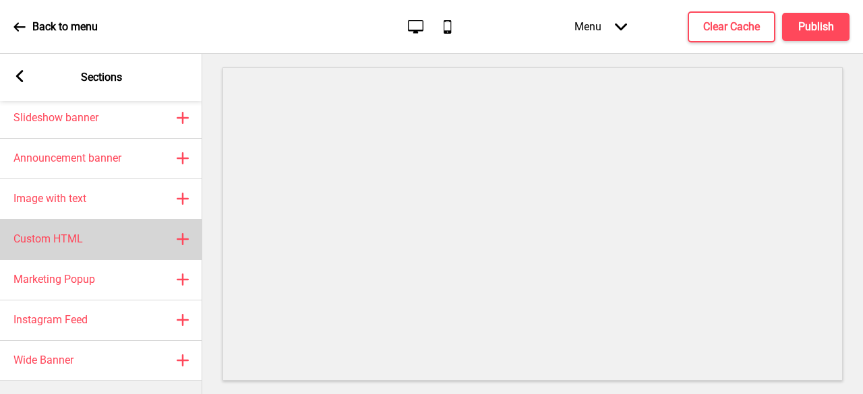
click at [185, 234] on icon at bounding box center [182, 239] width 11 height 11
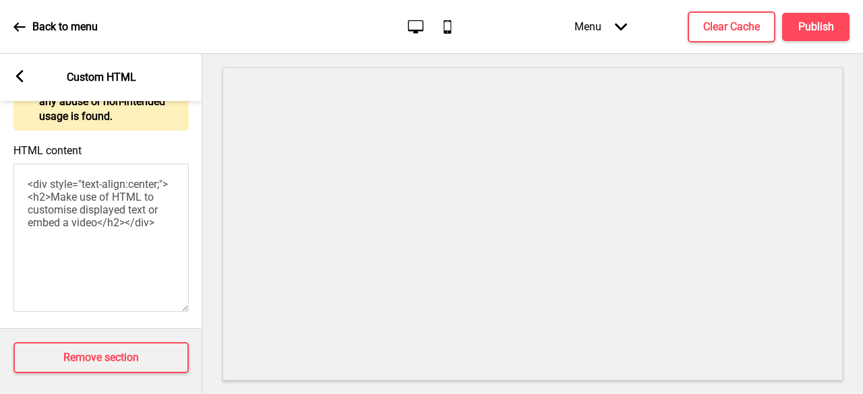
scroll to position [198, 0]
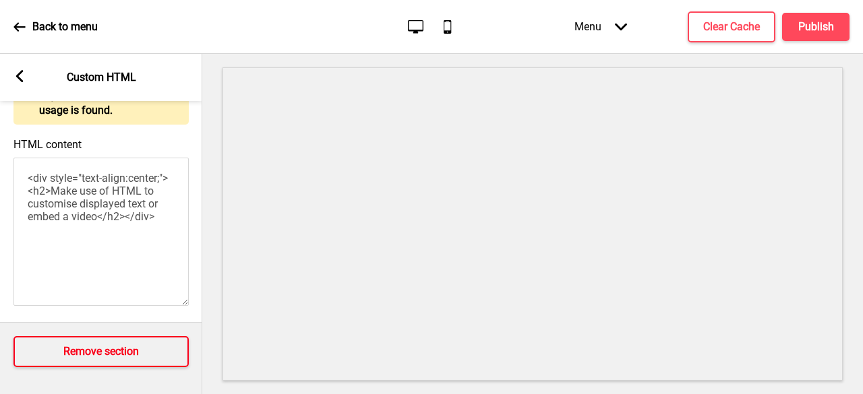
click at [114, 350] on button "Remove section" at bounding box center [100, 352] width 175 height 31
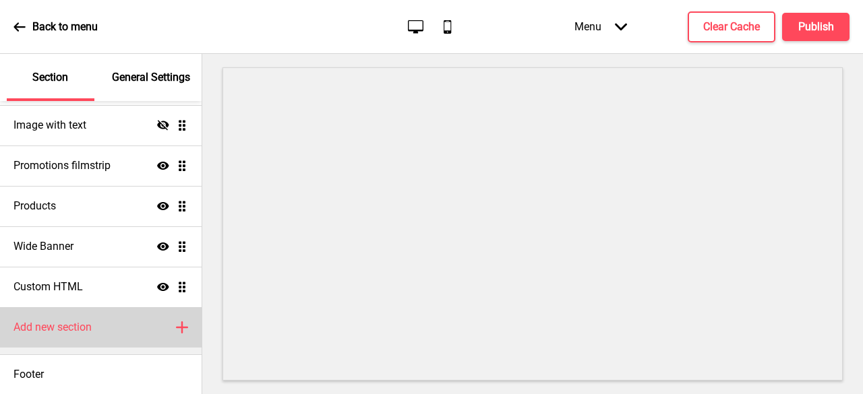
scroll to position [266, 0]
click at [177, 326] on icon "Plus" at bounding box center [182, 328] width 12 height 12
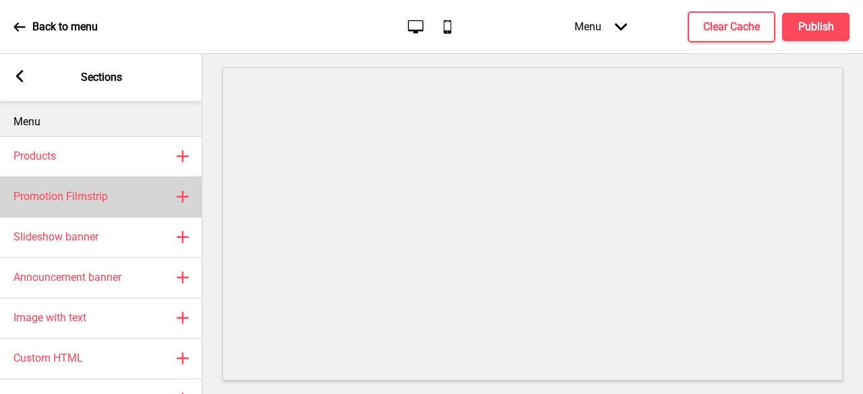
click at [179, 200] on rect at bounding box center [183, 197] width 16 height 16
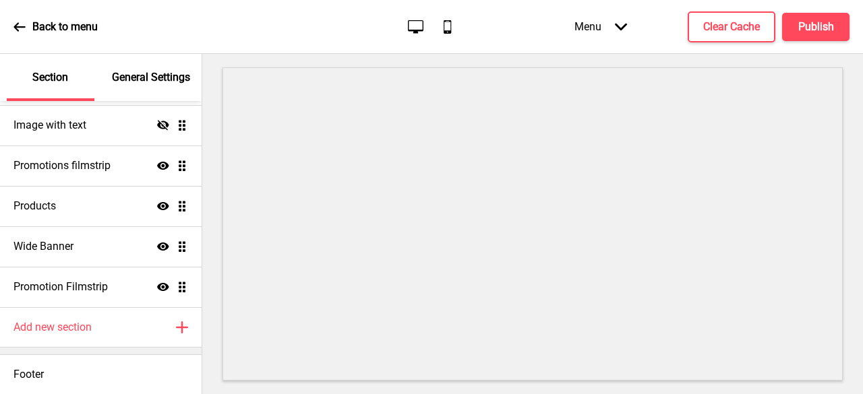
select select "center"
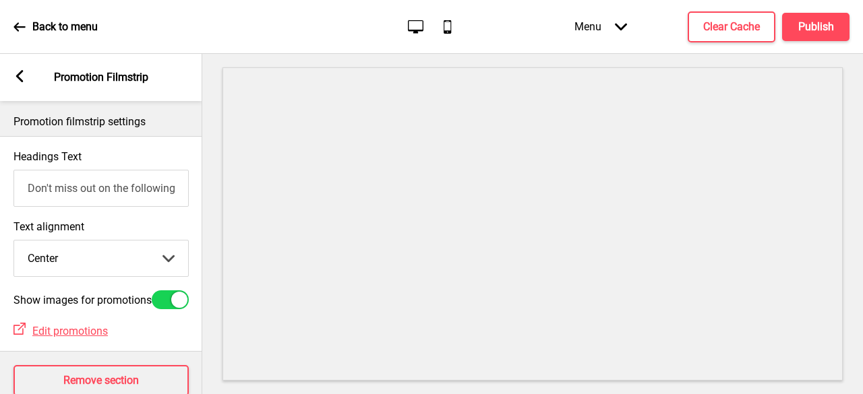
click at [101, 187] on input "Don't miss out on the following promotion(s)!" at bounding box center [100, 188] width 175 height 37
click at [131, 260] on select "Left Center Right" at bounding box center [101, 259] width 174 height 36
click at [14, 242] on select "Left Center Right" at bounding box center [101, 259] width 174 height 36
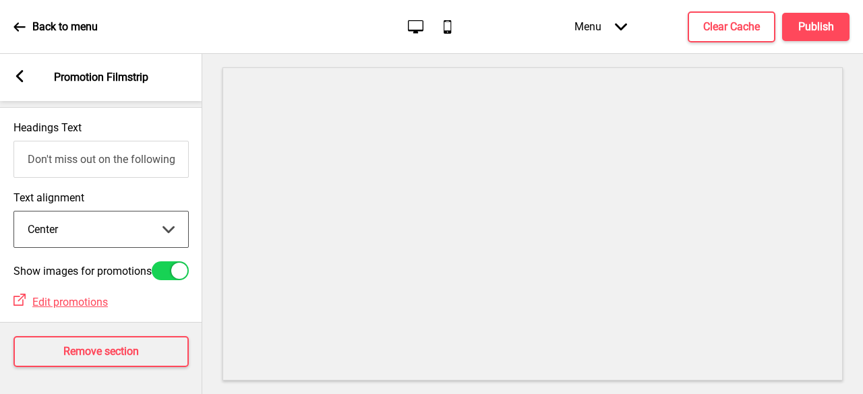
click at [90, 144] on input "Don't miss out on the following promotion(s)!" at bounding box center [100, 159] width 175 height 37
type input "bdfshjbdfshjdbfcjwksu"
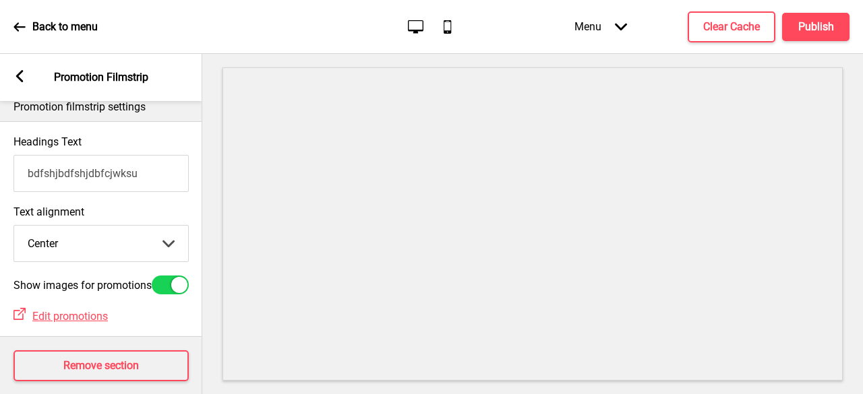
scroll to position [0, 0]
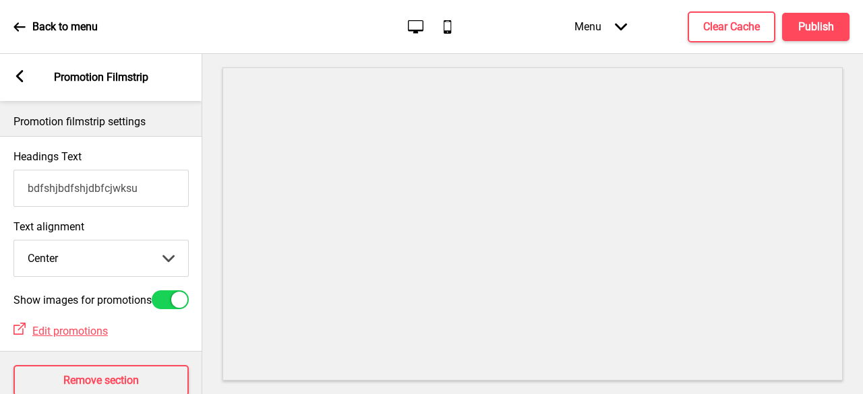
click at [24, 82] on rect at bounding box center [19, 76] width 12 height 12
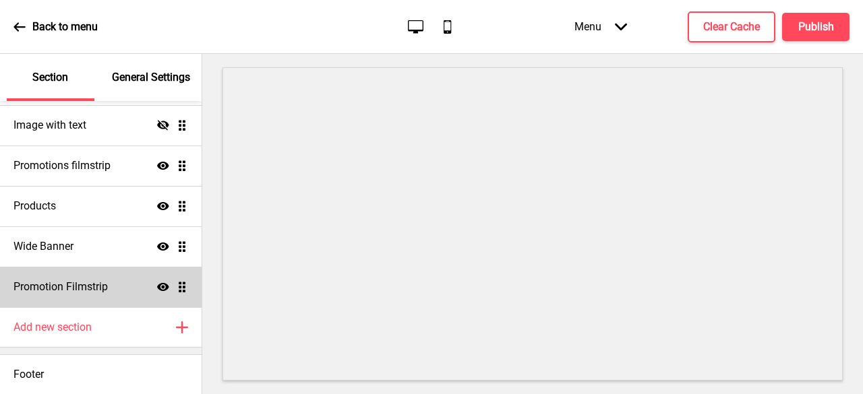
click at [157, 285] on icon at bounding box center [163, 287] width 12 height 8
click at [157, 285] on icon "Hide" at bounding box center [163, 287] width 12 height 12
click at [157, 289] on icon at bounding box center [163, 287] width 12 height 8
click at [157, 289] on icon "Hide" at bounding box center [163, 287] width 12 height 12
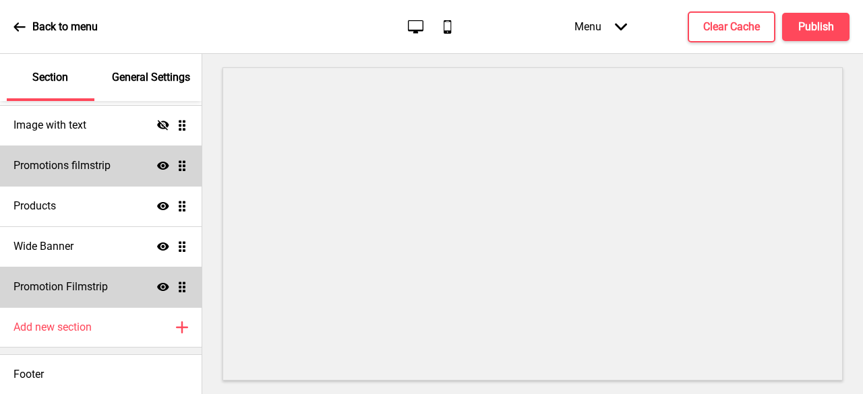
click at [157, 168] on icon at bounding box center [163, 166] width 12 height 8
click at [157, 168] on icon at bounding box center [163, 165] width 12 height 10
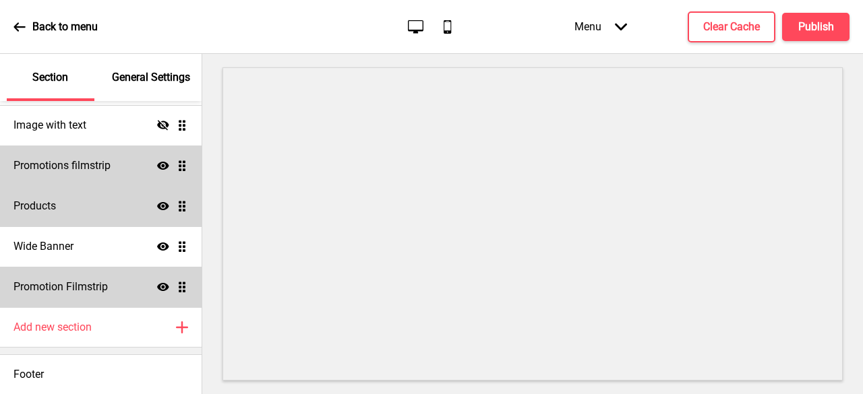
click at [157, 208] on icon at bounding box center [163, 206] width 12 height 8
click at [157, 204] on icon "Hide" at bounding box center [163, 206] width 12 height 12
click at [157, 165] on icon at bounding box center [163, 166] width 12 height 8
click at [67, 286] on h4 "Promotion Filmstrip" at bounding box center [60, 287] width 94 height 15
select select "center"
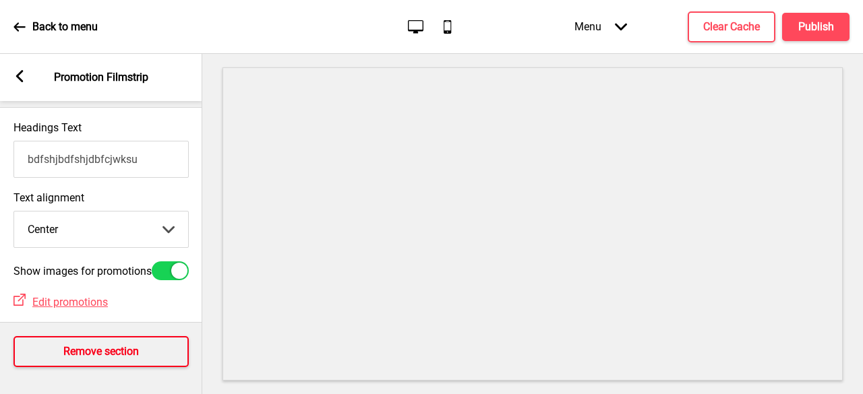
scroll to position [47, 0]
click at [119, 345] on h4 "Remove section" at bounding box center [101, 352] width 76 height 15
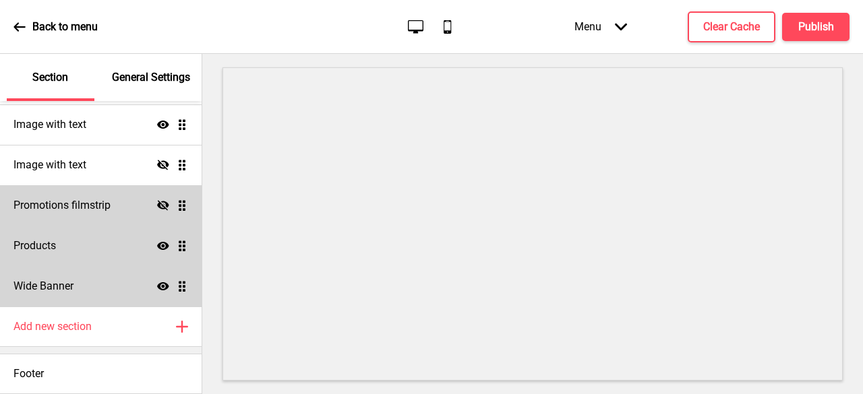
scroll to position [266, 0]
click at [92, 289] on div "Wide Banner Show Drag" at bounding box center [101, 287] width 202 height 40
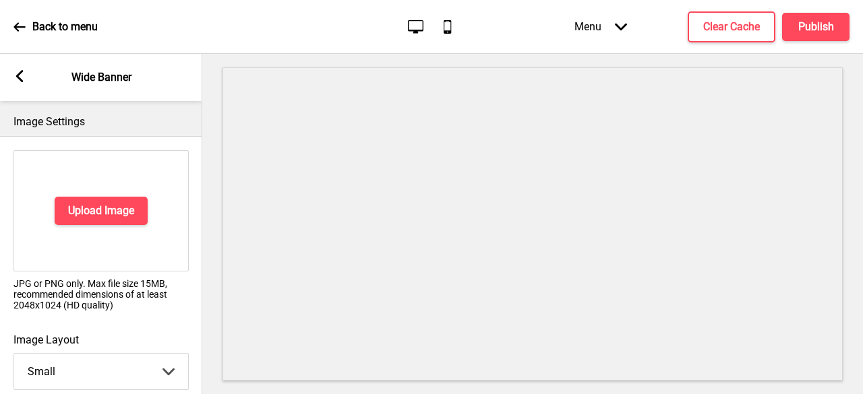
click at [19, 70] on rect at bounding box center [19, 76] width 12 height 12
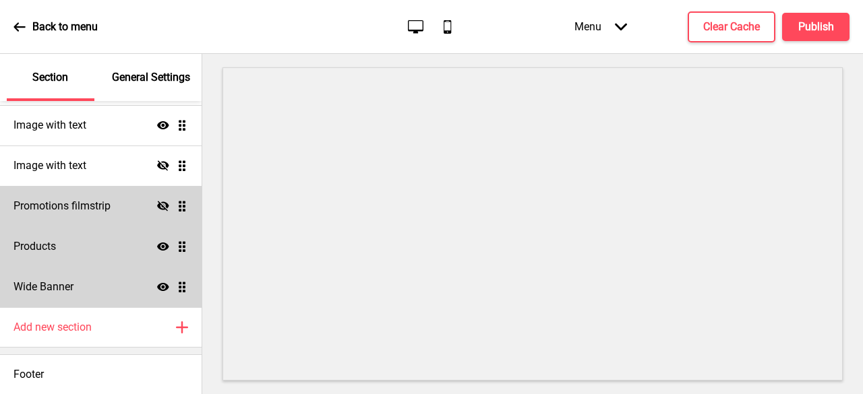
click at [157, 287] on icon "Show" at bounding box center [163, 287] width 12 height 12
click at [157, 287] on icon "Hide" at bounding box center [163, 287] width 12 height 12
click at [125, 292] on div "Wide Banner Show Drag" at bounding box center [101, 287] width 202 height 40
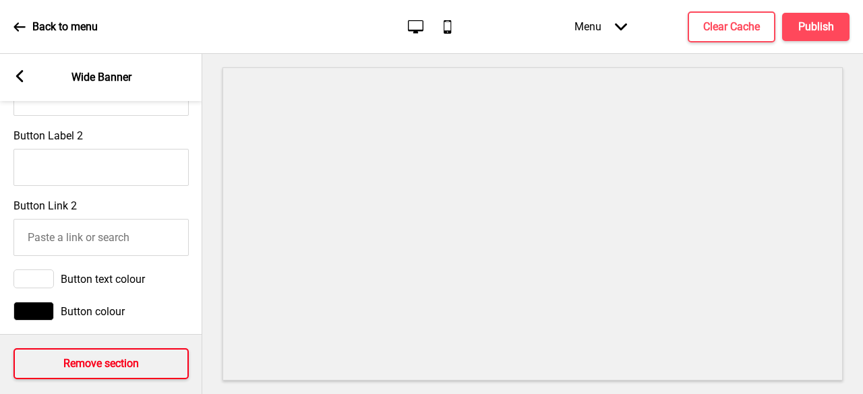
scroll to position [864, 0]
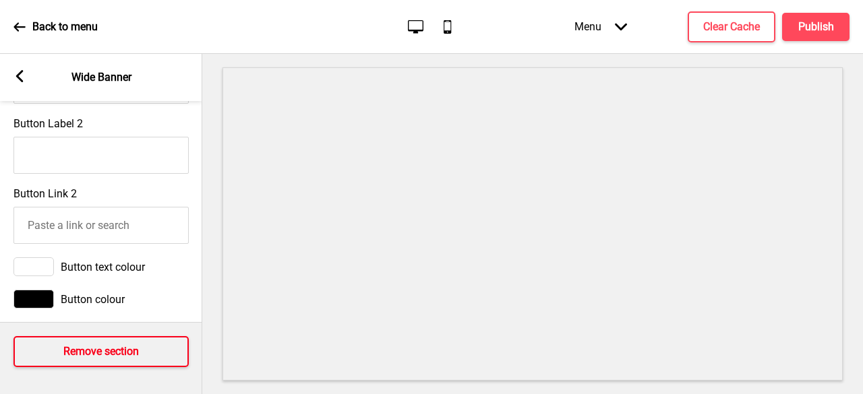
click at [100, 345] on h4 "Remove section" at bounding box center [101, 352] width 76 height 15
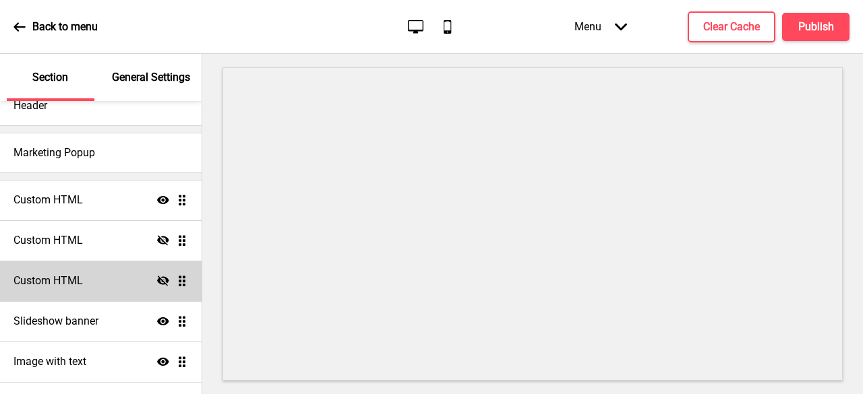
scroll to position [0, 0]
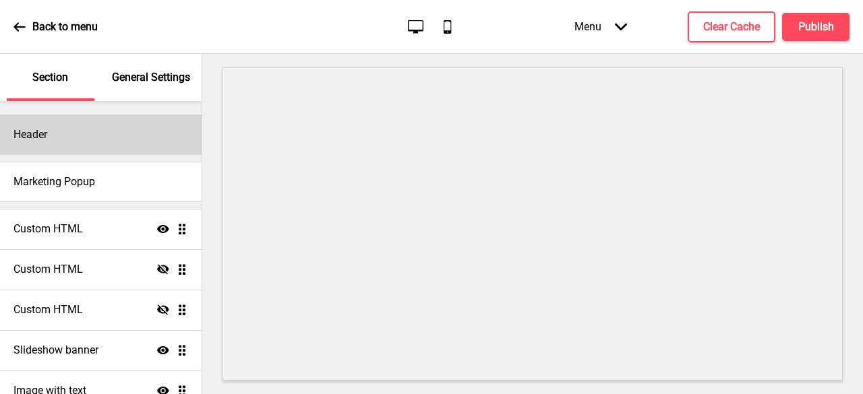
click at [82, 141] on div "Header" at bounding box center [101, 135] width 202 height 40
select select "Quicksand"
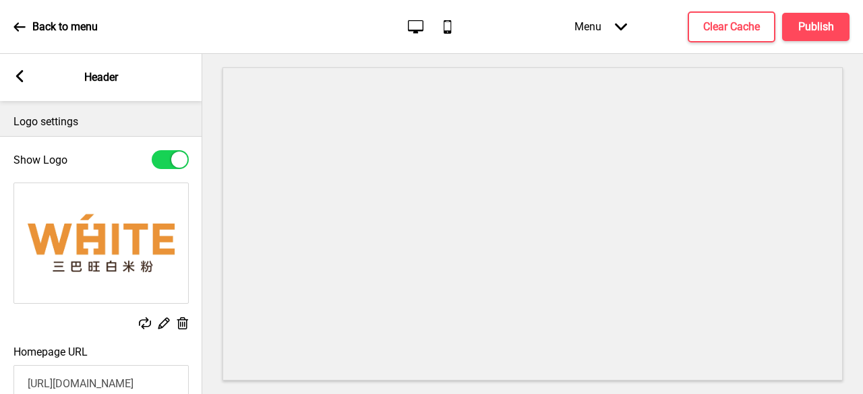
click at [15, 74] on rect at bounding box center [19, 76] width 12 height 12
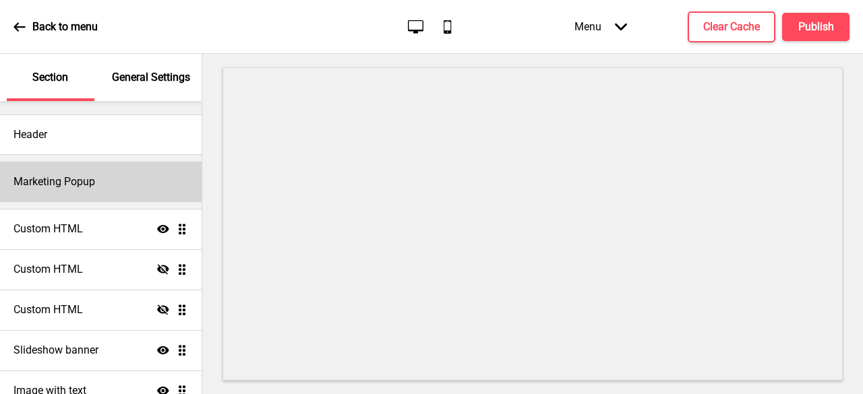
click at [89, 187] on h4 "Marketing Popup" at bounding box center [54, 182] width 82 height 15
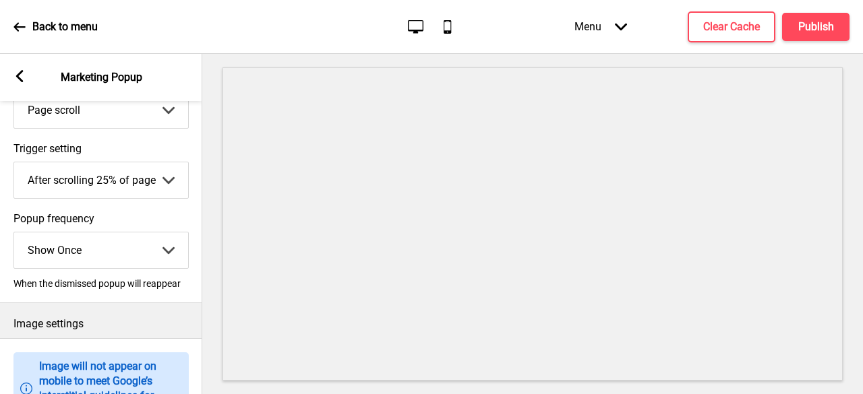
scroll to position [67, 0]
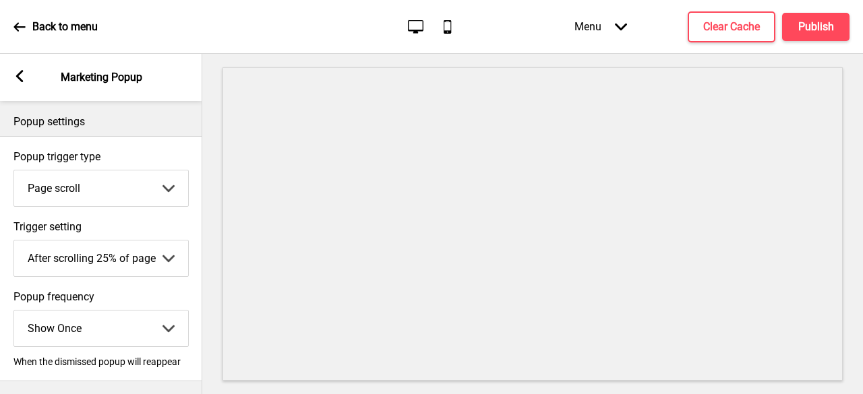
click at [24, 79] on rect at bounding box center [19, 76] width 12 height 12
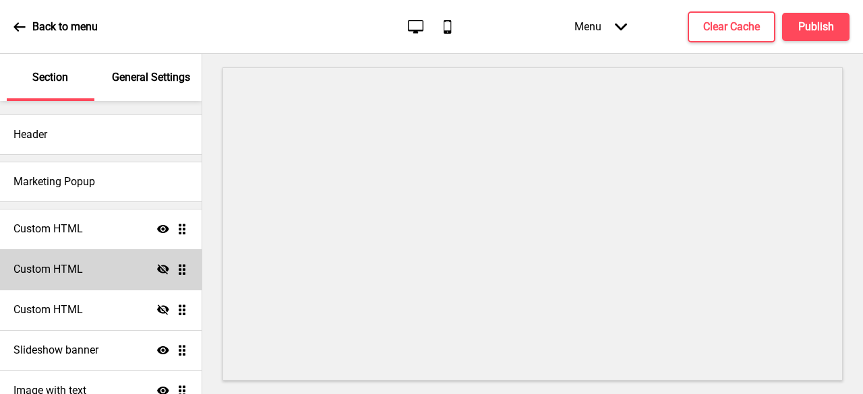
scroll to position [225, 0]
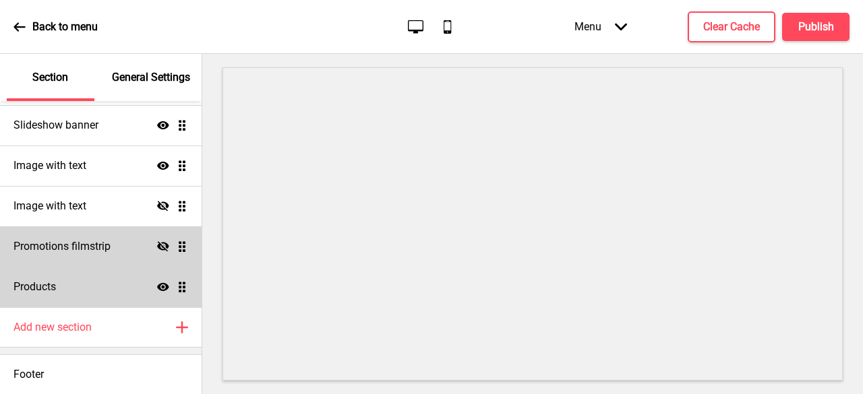
click at [8, 21] on div "Back to menu Desktop Mobile Menu Arrow down Product Page Store Information Chec…" at bounding box center [431, 27] width 863 height 54
click at [18, 22] on icon at bounding box center [18, 26] width 11 height 9
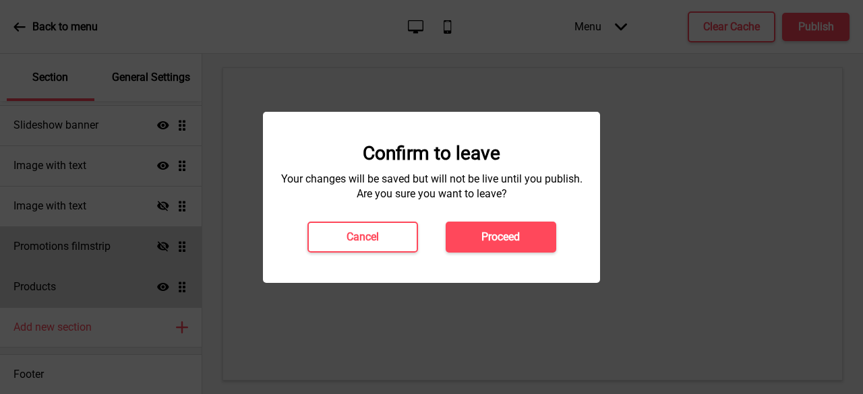
click at [490, 237] on h4 "Proceed" at bounding box center [500, 237] width 38 height 15
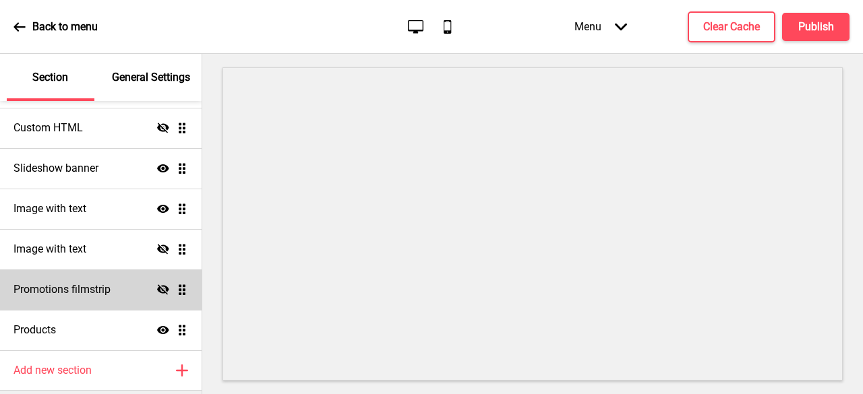
scroll to position [225, 0]
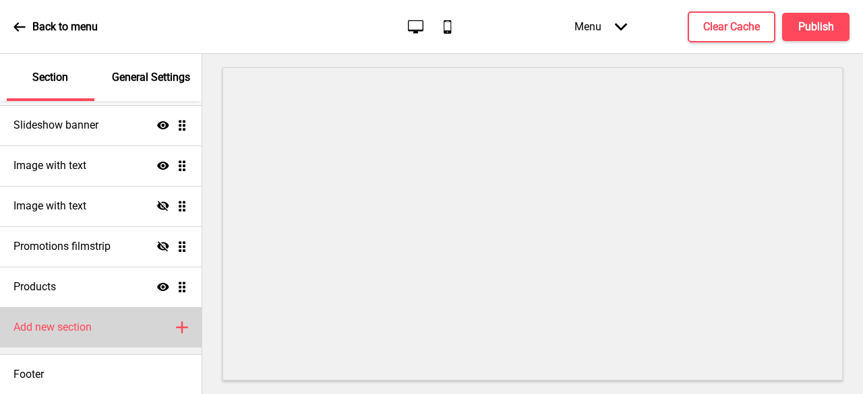
click at [181, 328] on div "Add new section Plus" at bounding box center [101, 328] width 202 height 40
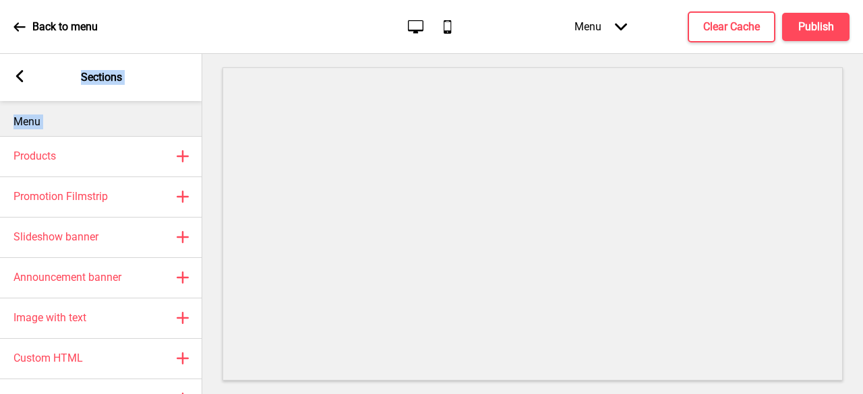
scroll to position [129, 0]
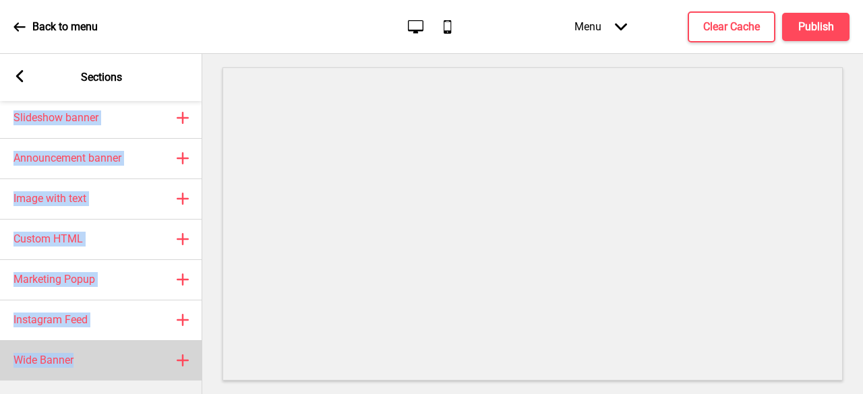
drag, startPoint x: 18, startPoint y: 166, endPoint x: 112, endPoint y: 359, distance: 215.3
click at [112, 359] on div "Menu Products Plus Promotion Filmstrip Plus Slideshow banner Plus Announcement …" at bounding box center [101, 247] width 202 height 293
copy div "Products Plus Promotion Filmstrip Plus Slideshow banner Plus Announcement banne…"
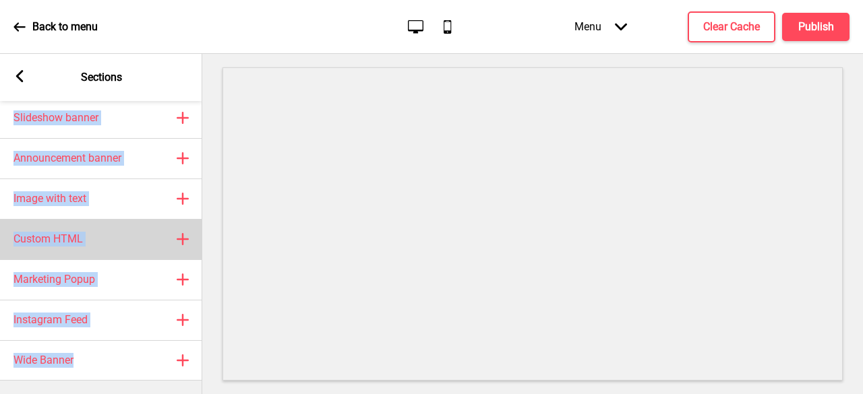
scroll to position [62, 0]
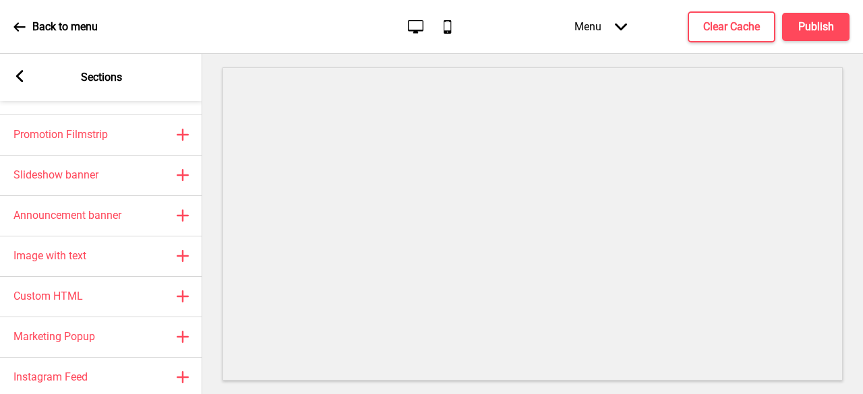
click at [270, 45] on div "Back to menu Desktop Mobile Menu Arrow down Product Page Store Information Chec…" at bounding box center [431, 27] width 863 height 54
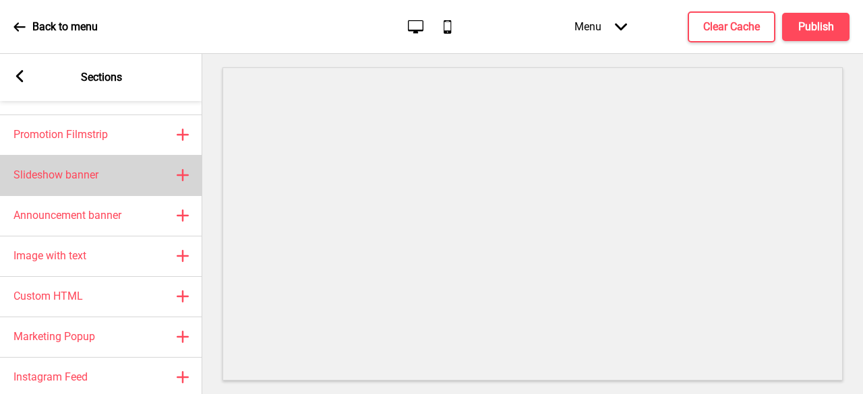
click at [189, 179] on div "Slideshow banner Plus" at bounding box center [101, 175] width 202 height 40
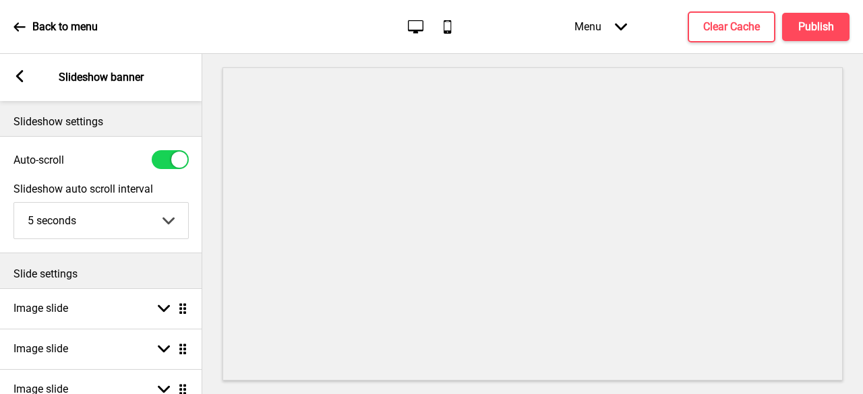
click at [140, 218] on select "5 seconds 6 seconds 7 seconds 8 seconds 9 seconds 10 seconds" at bounding box center [101, 221] width 174 height 36
click at [200, 191] on div "Slideshow auto scroll interval 5 seconds 5 seconds 6 seconds 7 seconds 8 second…" at bounding box center [101, 211] width 202 height 70
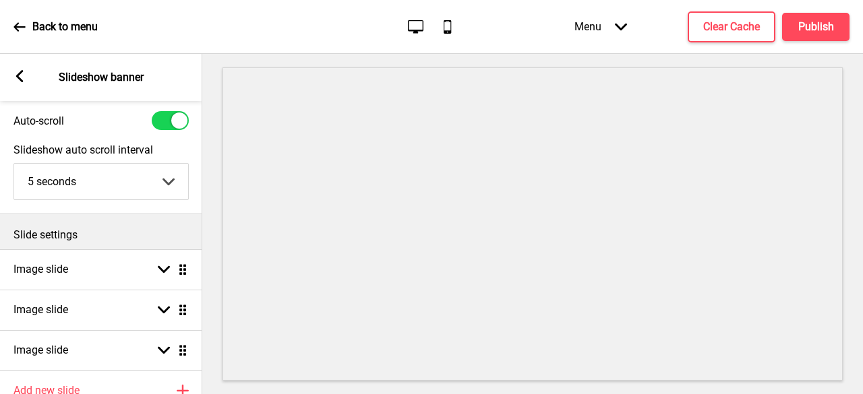
scroll to position [0, 0]
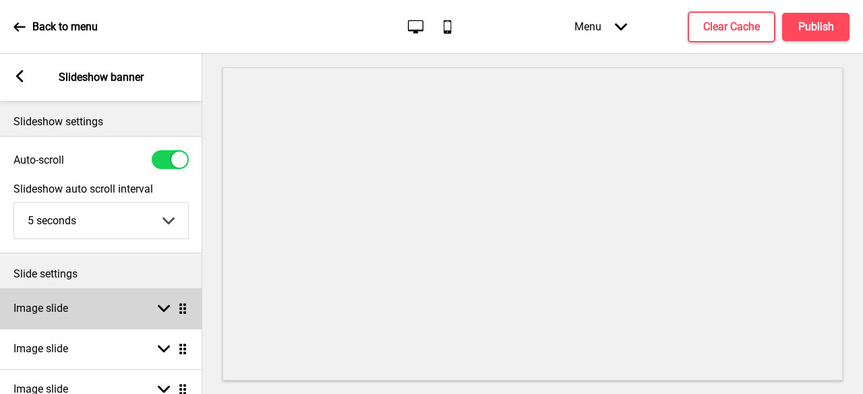
click at [160, 303] on rect at bounding box center [164, 309] width 12 height 12
select select "right"
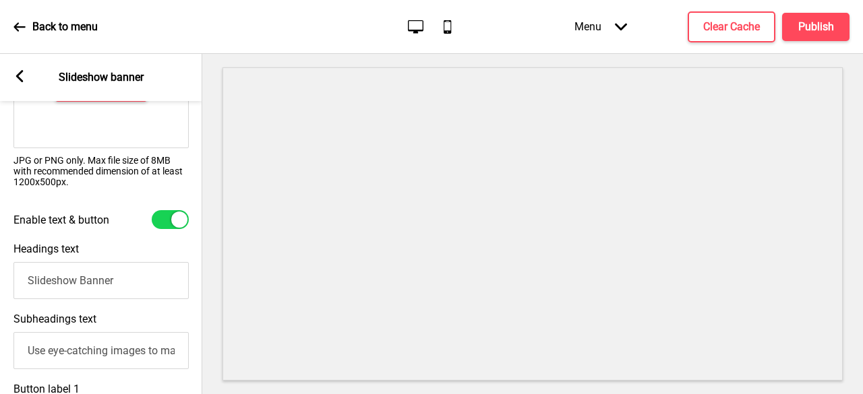
scroll to position [337, 0]
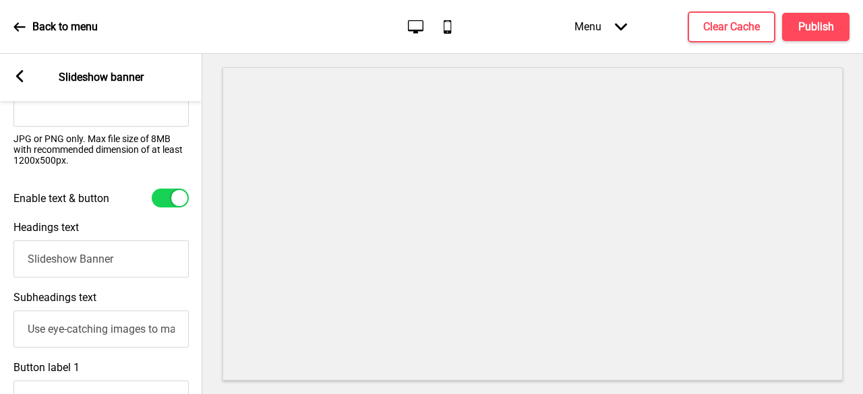
click at [93, 262] on input "Slideshow Banner" at bounding box center [100, 259] width 175 height 37
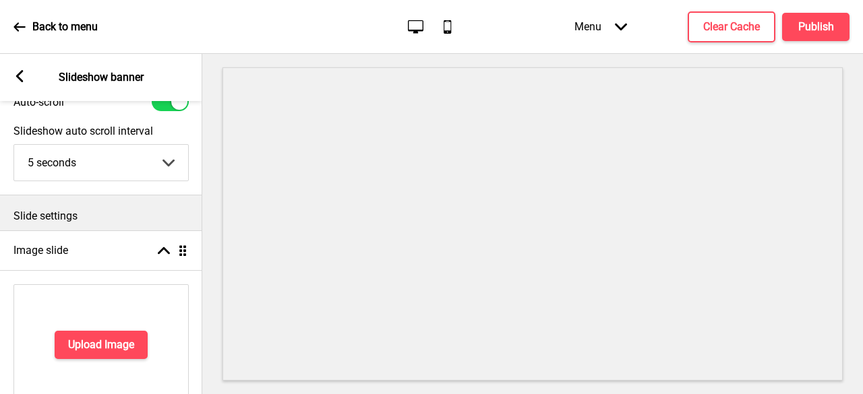
scroll to position [135, 0]
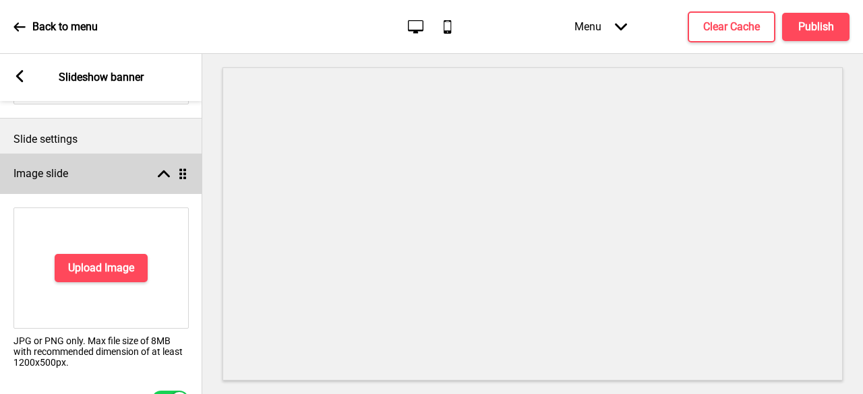
click at [156, 177] on div "Arrow up Drag" at bounding box center [170, 174] width 38 height 12
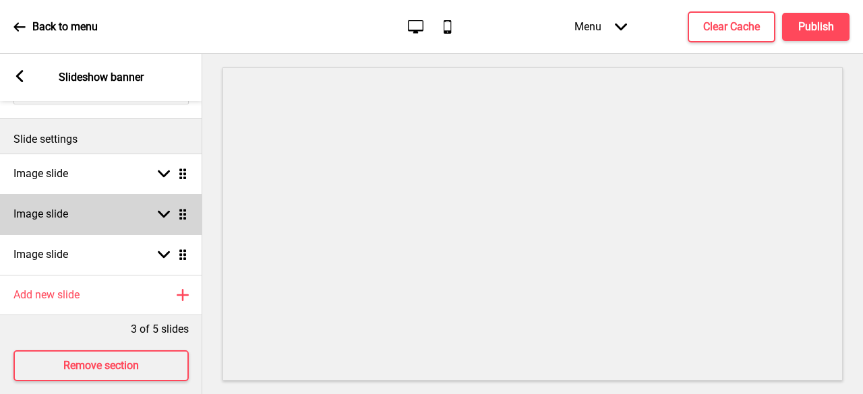
scroll to position [0, 0]
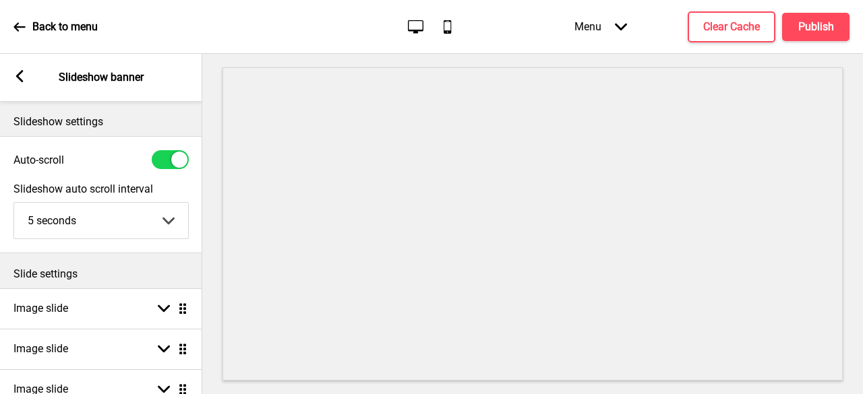
click at [131, 230] on select "5 seconds 6 seconds 7 seconds 8 seconds 9 seconds 10 seconds" at bounding box center [101, 221] width 174 height 36
click at [169, 155] on div at bounding box center [170, 159] width 37 height 19
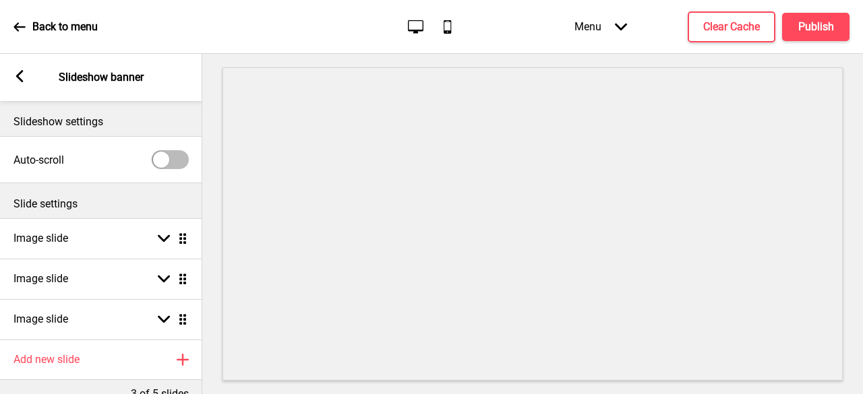
click at [169, 155] on div at bounding box center [170, 159] width 37 height 19
checkbox input "true"
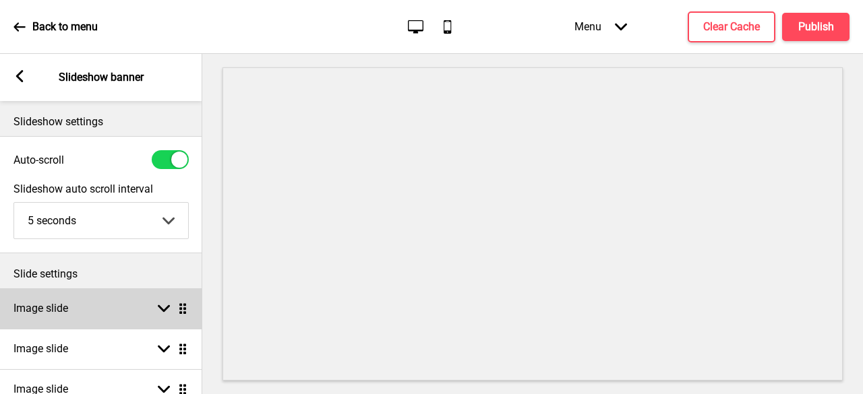
click at [155, 308] on div "Arrow down Drag" at bounding box center [170, 309] width 38 height 12
select select "right"
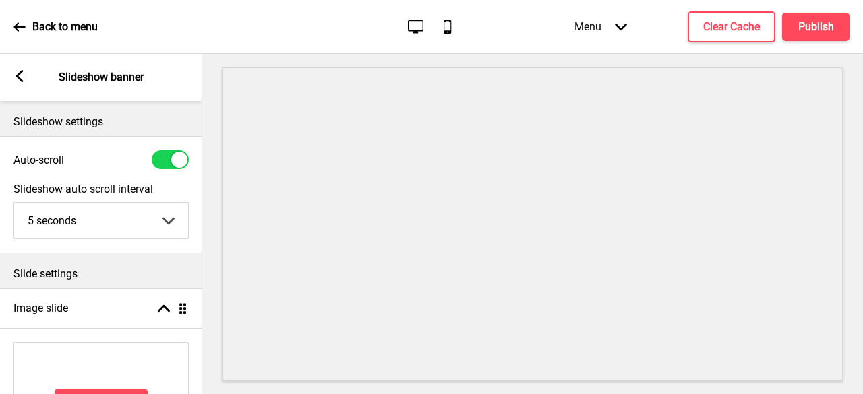
click at [14, 78] on rect at bounding box center [19, 76] width 12 height 12
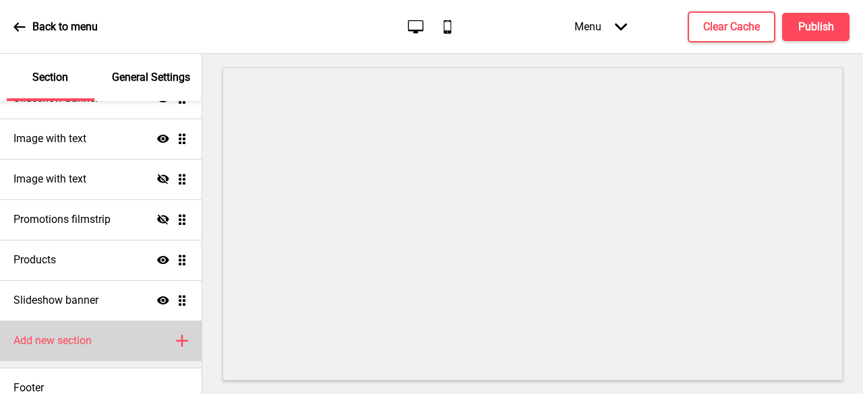
scroll to position [266, 0]
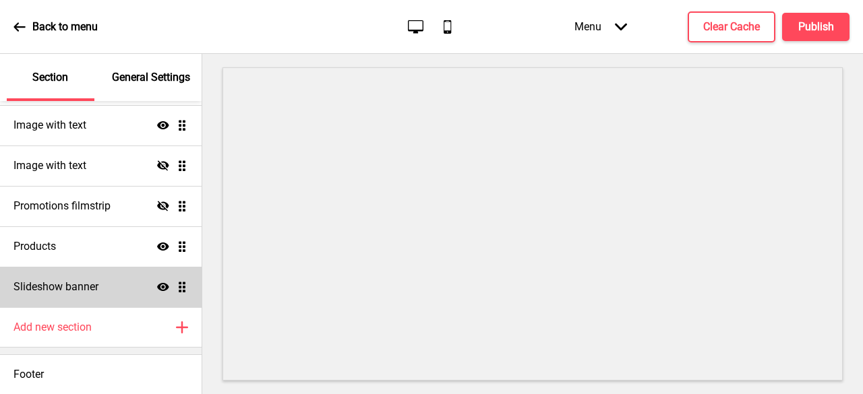
click at [93, 283] on h4 "Slideshow banner" at bounding box center [55, 287] width 85 height 15
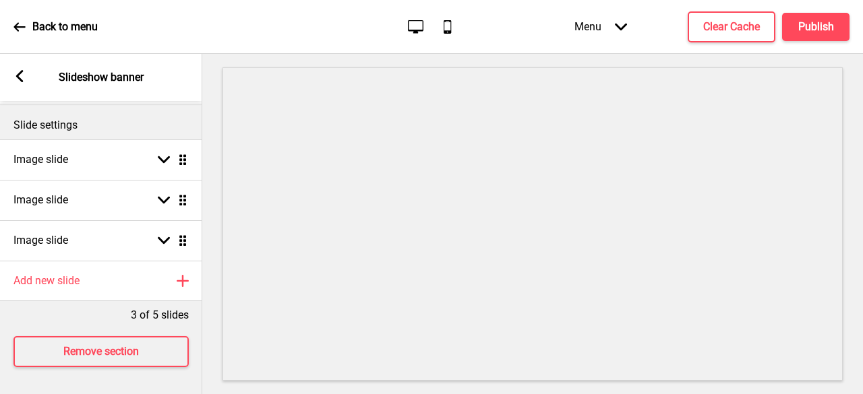
scroll to position [159, 0]
click at [107, 351] on button "Remove section" at bounding box center [100, 352] width 175 height 31
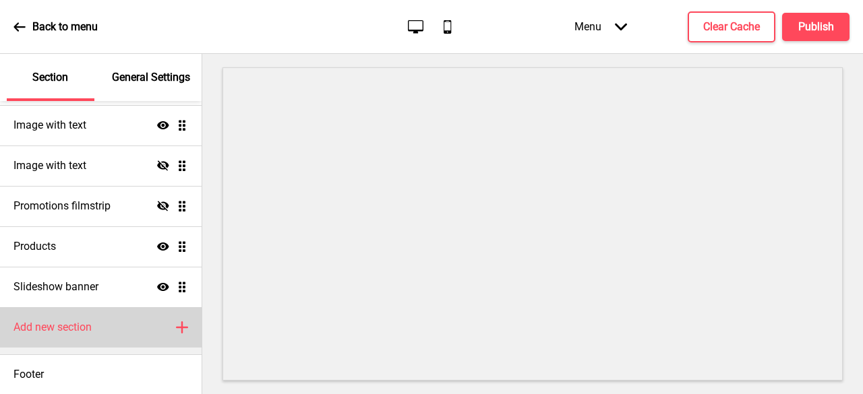
scroll to position [225, 0]
click at [107, 330] on div "Add new section Plus" at bounding box center [101, 328] width 202 height 40
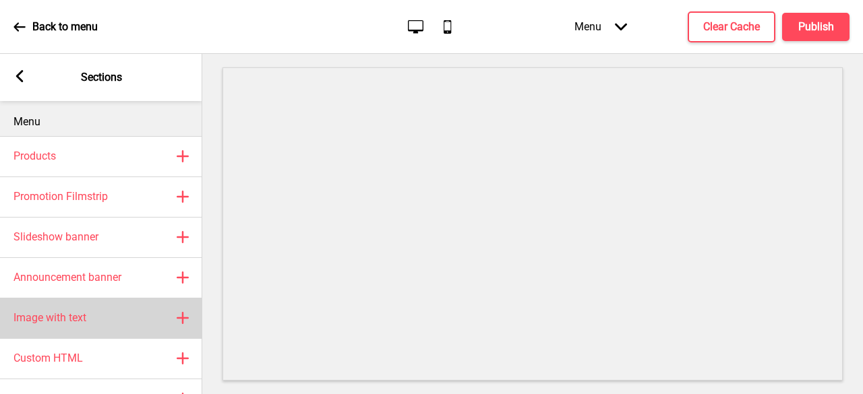
click at [148, 316] on div "Image with text Plus" at bounding box center [101, 318] width 202 height 40
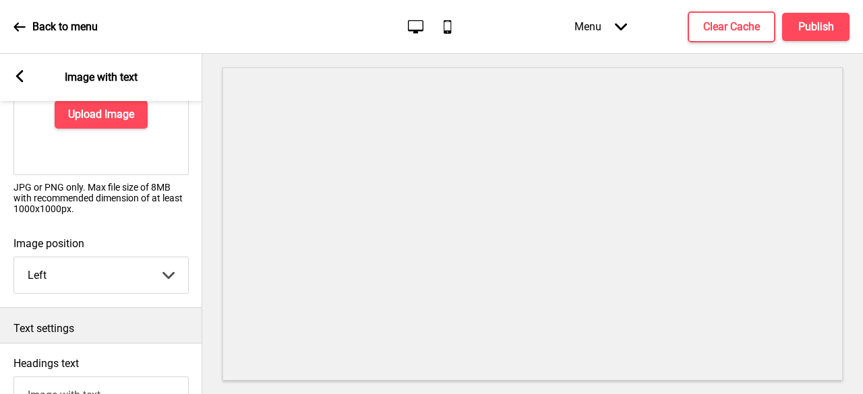
scroll to position [135, 0]
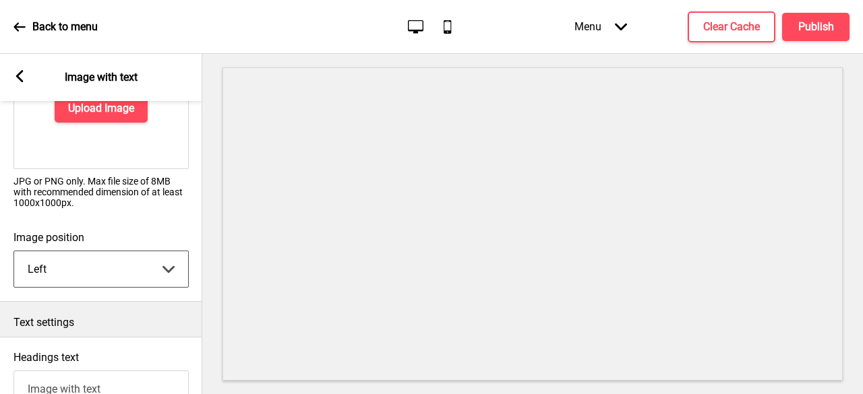
click at [121, 269] on select "Left Right" at bounding box center [101, 270] width 174 height 36
select select "right"
click at [14, 252] on select "Left Right" at bounding box center [101, 270] width 174 height 36
click at [93, 273] on select "Left Right" at bounding box center [101, 270] width 174 height 36
click at [194, 334] on div "Text settings" at bounding box center [101, 319] width 202 height 35
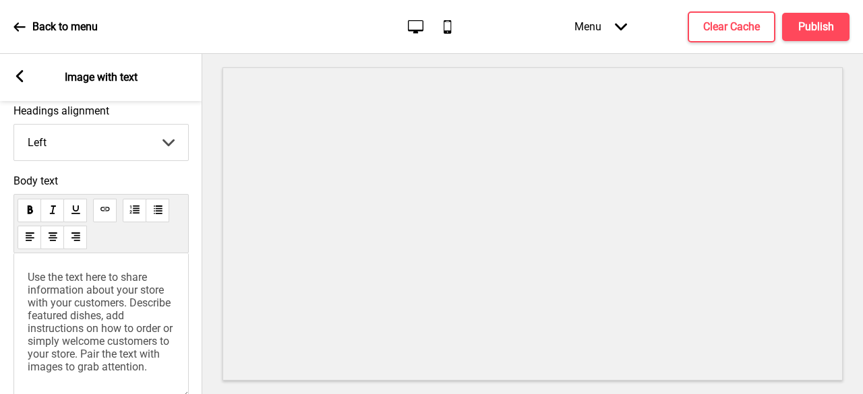
scroll to position [472, 0]
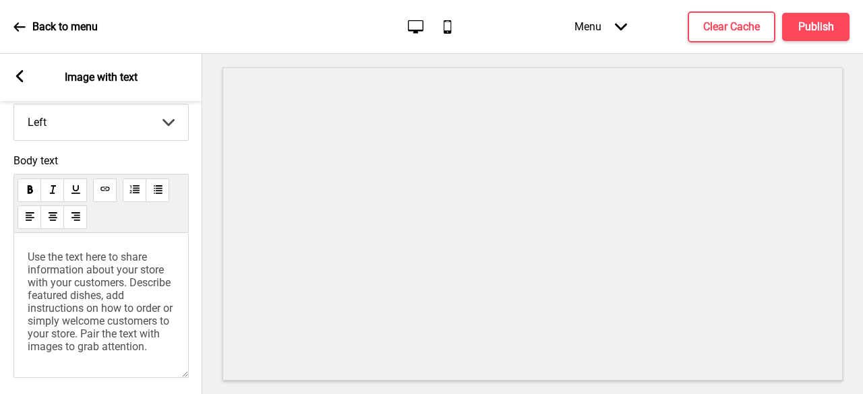
click at [134, 145] on div "Headings alignment Left Left Center Right Arrow down" at bounding box center [101, 113] width 202 height 70
click at [138, 136] on select "Left Center Right" at bounding box center [101, 123] width 174 height 36
select select "center"
click at [14, 105] on select "Left Center Right" at bounding box center [101, 123] width 174 height 36
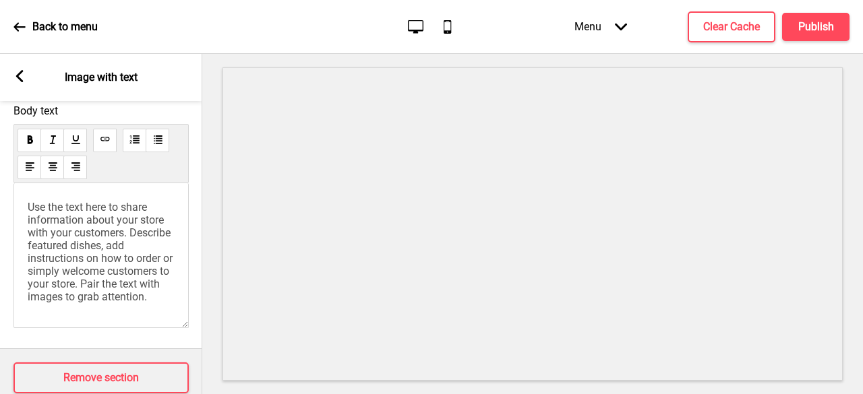
scroll to position [559, 0]
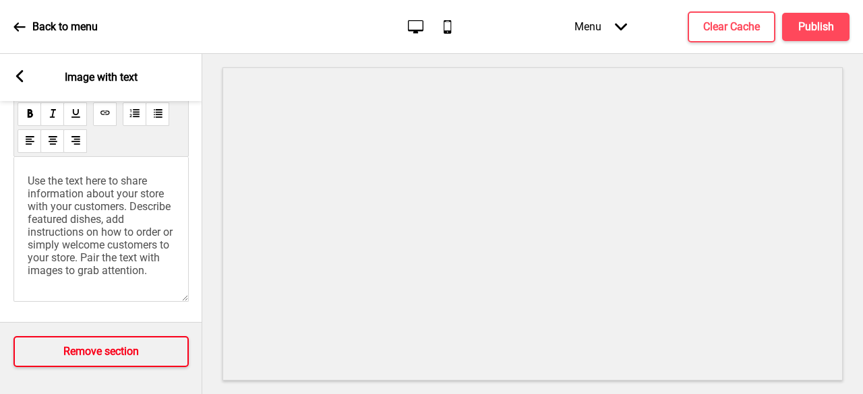
click at [122, 349] on button "Remove section" at bounding box center [100, 352] width 175 height 31
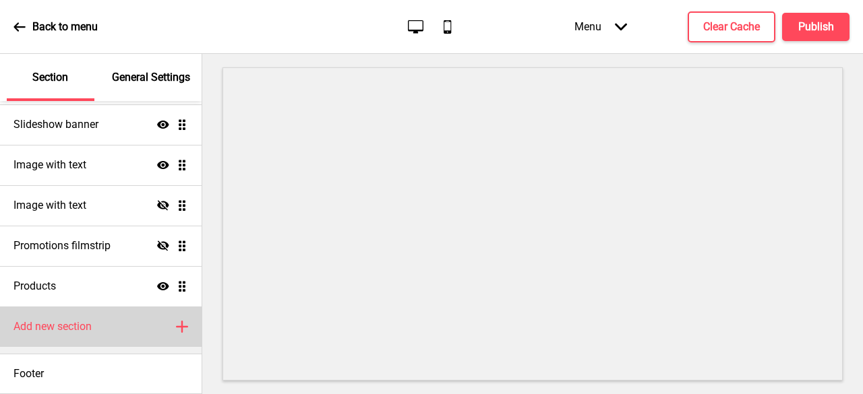
scroll to position [225, 0]
click at [177, 330] on icon at bounding box center [182, 327] width 11 height 11
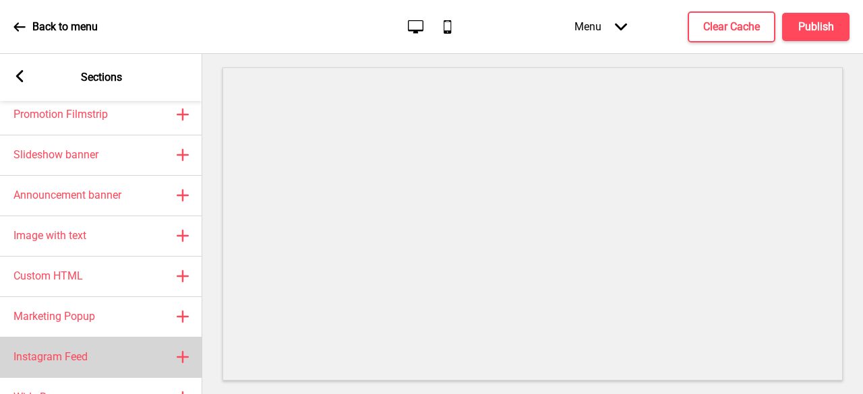
scroll to position [0, 0]
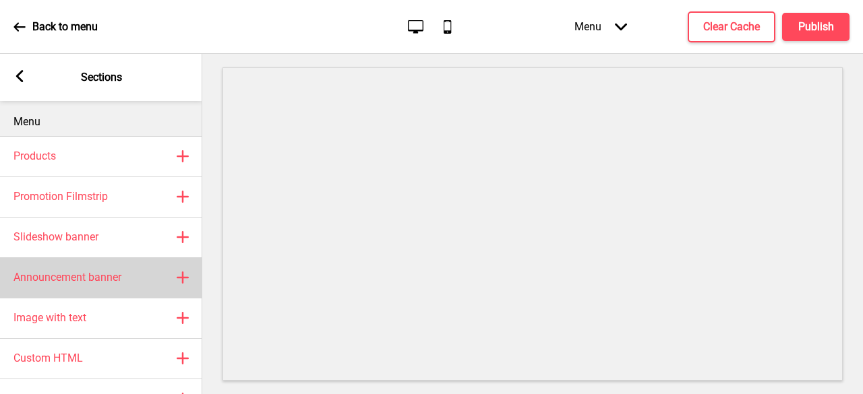
click at [183, 281] on icon at bounding box center [182, 277] width 11 height 11
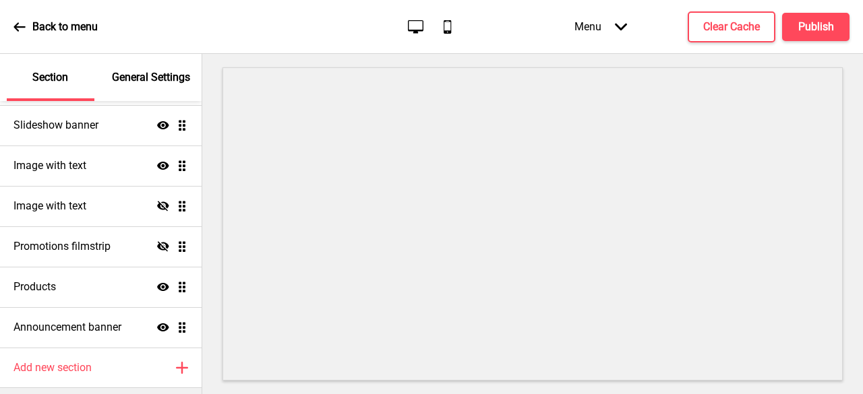
scroll to position [266, 0]
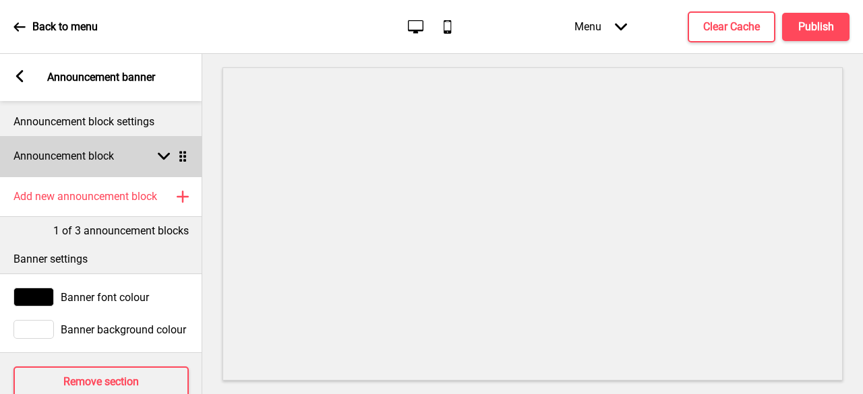
click at [151, 144] on div "Announcement block Arrow down Drag" at bounding box center [101, 156] width 202 height 40
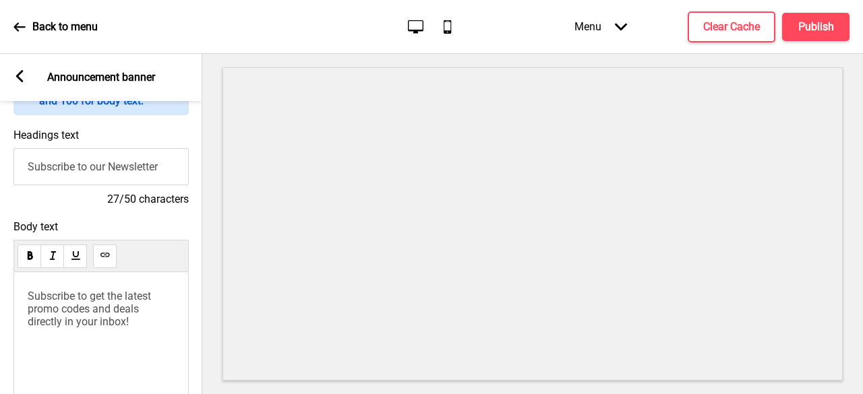
scroll to position [135, 0]
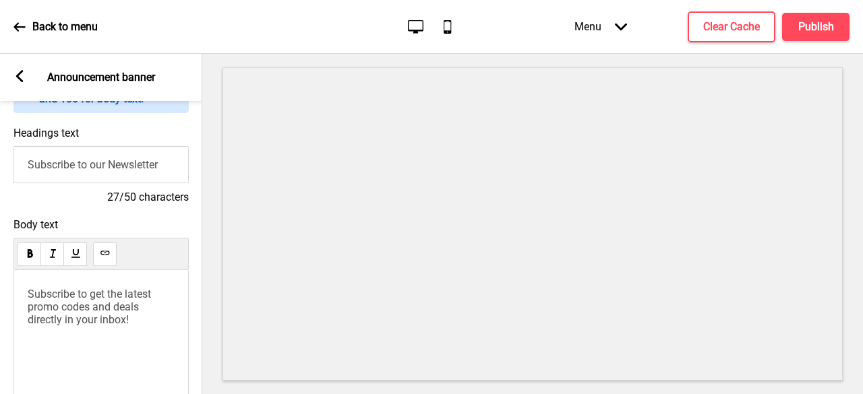
click at [142, 171] on input "Subscribe to our Newsletter" at bounding box center [100, 164] width 175 height 37
click at [118, 307] on span "Subscribe to get the latest promo codes and deals directly in your inbox!" at bounding box center [91, 307] width 126 height 38
click at [105, 172] on input "Subscribe to our Newsletter" at bounding box center [100, 164] width 175 height 37
click at [41, 308] on span "Subscribe to get the latest promo codes and deals directly in your inbox!" at bounding box center [91, 307] width 126 height 38
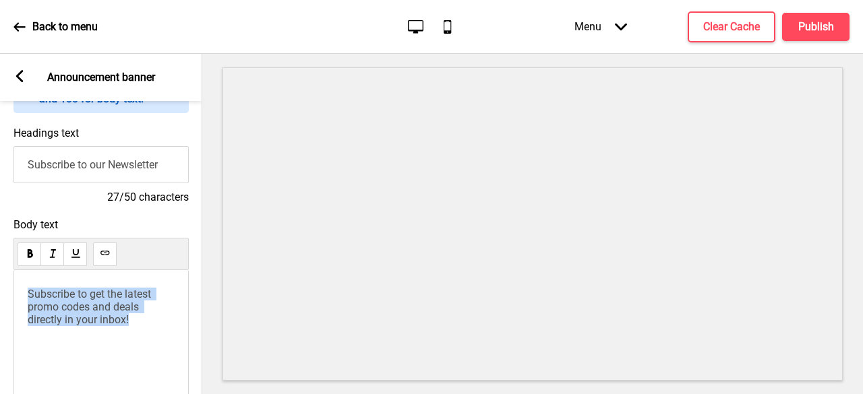
scroll to position [0, 0]
paste div
click at [120, 319] on span "Subscribe to get the latest promo codes and deals directly in your inbox!" at bounding box center [91, 307] width 126 height 38
drag, startPoint x: 158, startPoint y: 326, endPoint x: 0, endPoint y: 287, distance: 162.4
click at [0, 287] on div "Body text Subscribe to get the latest promo codes and deals directly in your in…" at bounding box center [101, 333] width 202 height 243
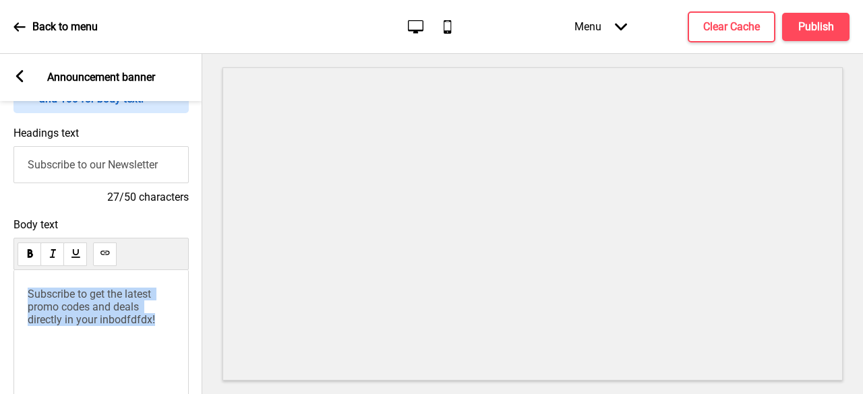
click at [57, 326] on span "Subscribe to get the latest promo codes and deals directly in your inbodfdfdx!" at bounding box center [91, 307] width 127 height 38
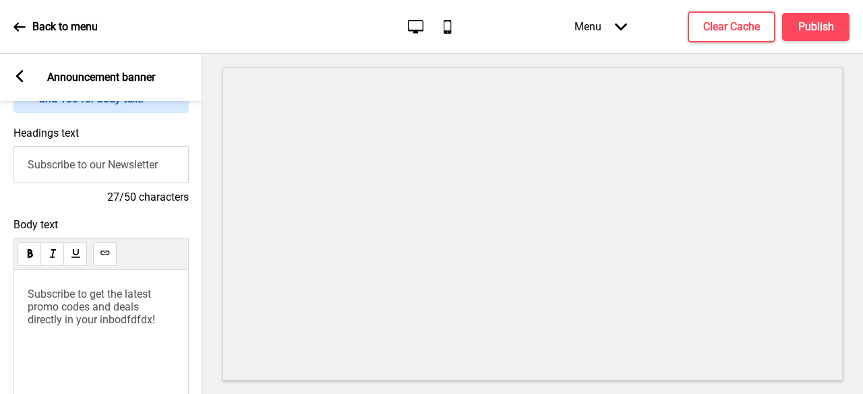
click at [82, 308] on span "Subscribe to get the latest promo codes and deals directly in your inbodfdfdx!" at bounding box center [91, 307] width 127 height 38
click at [132, 326] on span "Subscribe to get the latest promo codes and deals directly in your inbodfdfdx!" at bounding box center [91, 307] width 127 height 38
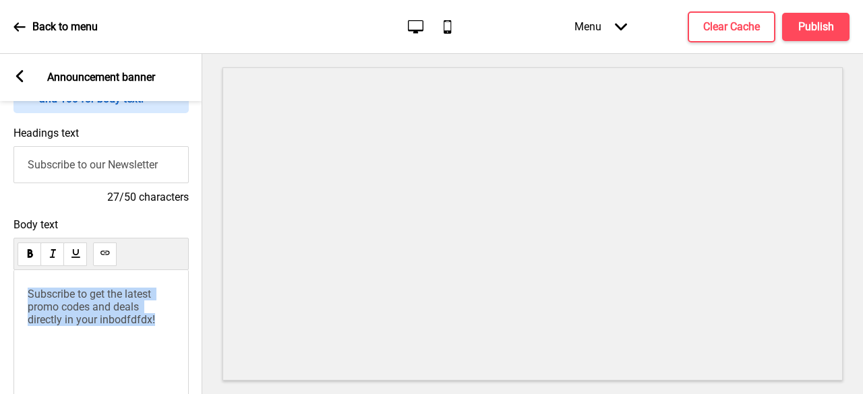
drag, startPoint x: 95, startPoint y: 303, endPoint x: 28, endPoint y: 301, distance: 67.4
click at [20, 297] on div "Subscribe to get the latest promo codes and deals directly in your inbodfdfdx!" at bounding box center [100, 342] width 175 height 145
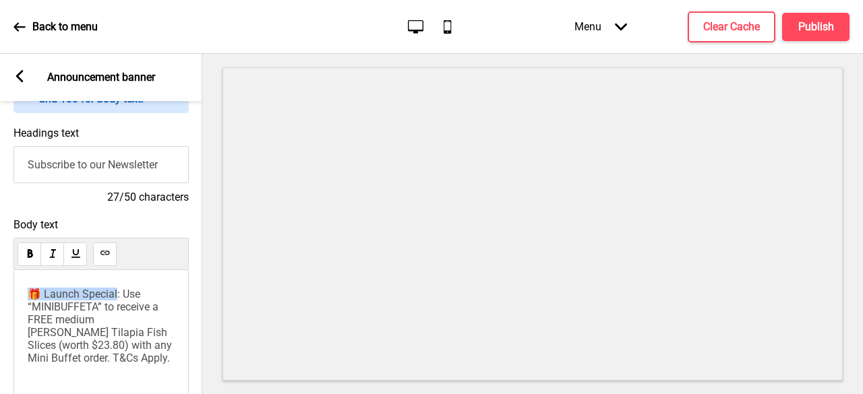
drag, startPoint x: 31, startPoint y: 293, endPoint x: 116, endPoint y: 296, distance: 85.0
click at [116, 296] on span "🎁 Launch Special: Use “MINIBUFFETA” to receive a FREE medium [PERSON_NAME] Tila…" at bounding box center [101, 326] width 147 height 77
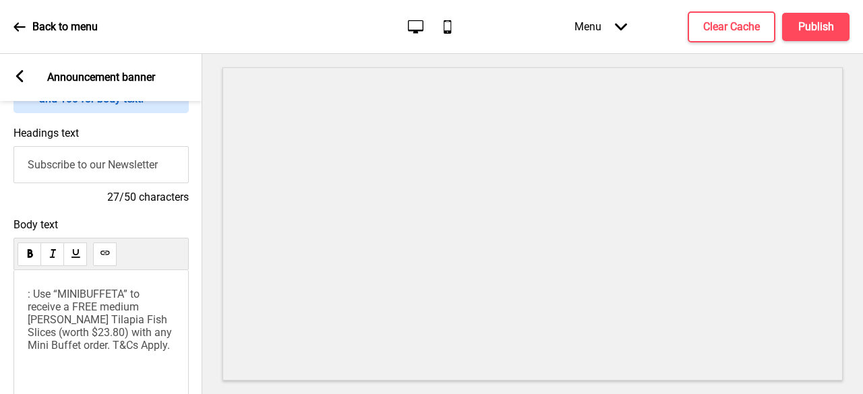
click at [59, 165] on input "Subscribe to our Newsletter" at bounding box center [100, 164] width 175 height 37
paste input "🎁 Launch Special"
drag, startPoint x: 59, startPoint y: 167, endPoint x: 0, endPoint y: 168, distance: 59.4
click at [0, 168] on div "Headings text Subscr🎁 Launch Specialibe to our Newsletter 44/50 characters" at bounding box center [101, 166] width 202 height 92
paste input "text"
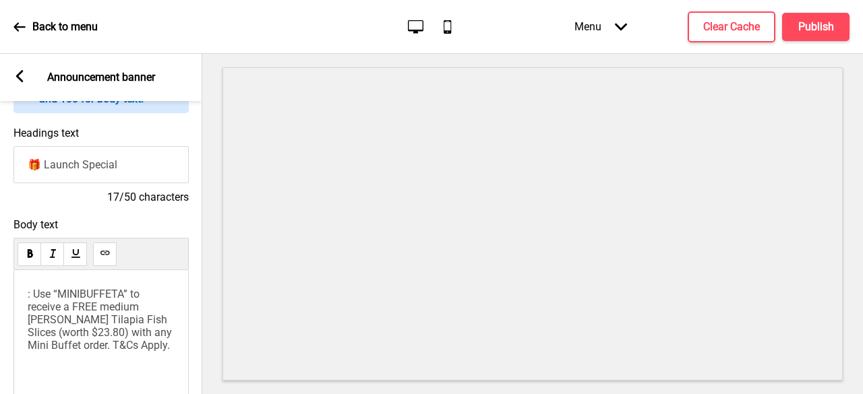
click at [40, 170] on input "🎁 Launch Special" at bounding box center [100, 164] width 175 height 37
type input "🎁Mini Buffet Launch Special"
drag, startPoint x: 33, startPoint y: 294, endPoint x: 67, endPoint y: 276, distance: 38.9
click at [1, 301] on div "Body text : Use “MINIBUFFETA” to receive a FREE medium [PERSON_NAME] Tilapia Fi…" at bounding box center [101, 333] width 202 height 243
drag, startPoint x: 136, startPoint y: 346, endPoint x: 146, endPoint y: 354, distance: 13.0
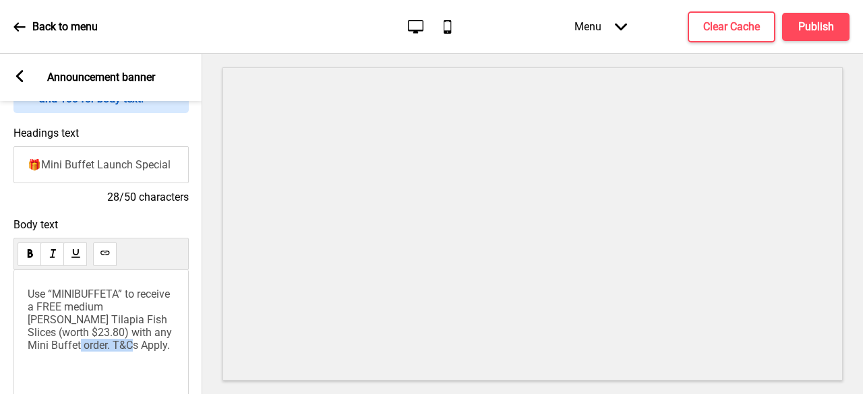
click at [146, 352] on p "Use “MINIBUFFETA” to receive a FREE medium [PERSON_NAME] Tilapia Fish Slices (w…" at bounding box center [101, 320] width 147 height 64
click at [88, 297] on span "Use “MINIBUFFETA” to receive a FREE medium [PERSON_NAME] Tilapia Fish Slices (w…" at bounding box center [101, 320] width 147 height 64
click at [105, 316] on span "” to receive a FREE medium [PERSON_NAME] Tilapia Fish Slices (worth $23.80) wit…" at bounding box center [101, 320] width 147 height 64
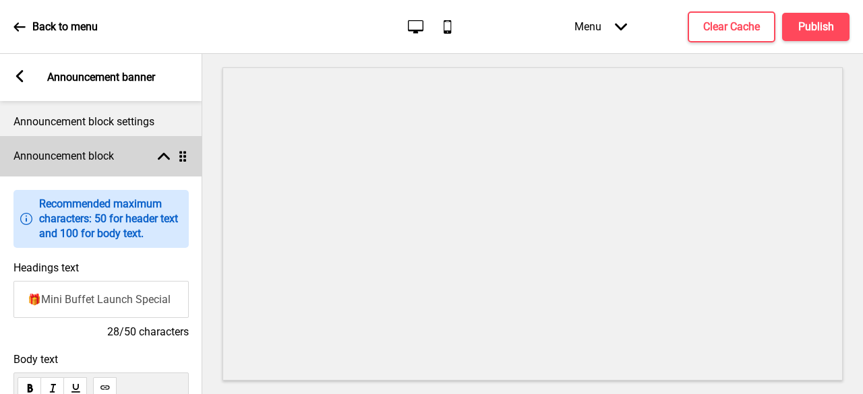
click at [161, 159] on rect at bounding box center [164, 156] width 12 height 12
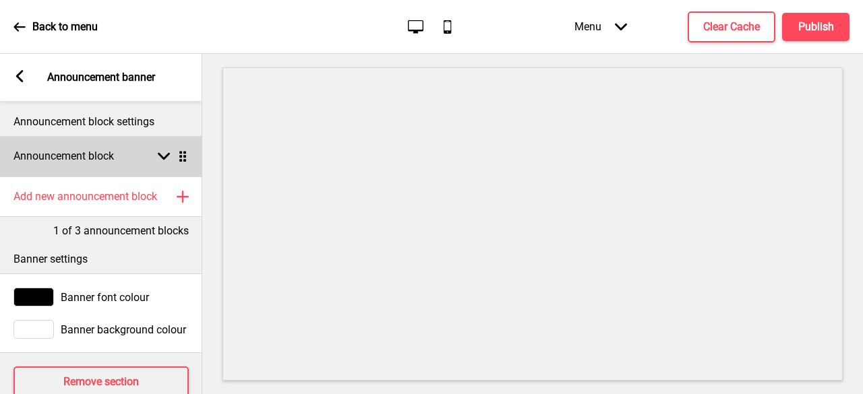
click at [160, 160] on rect at bounding box center [164, 156] width 12 height 12
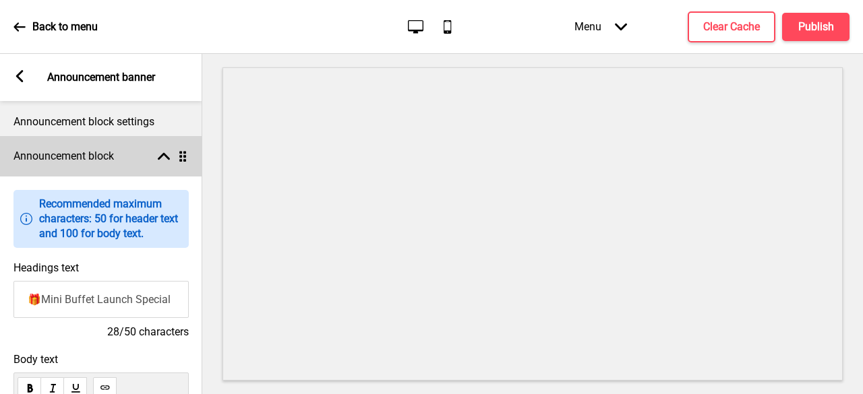
click at [160, 160] on rect at bounding box center [164, 156] width 12 height 12
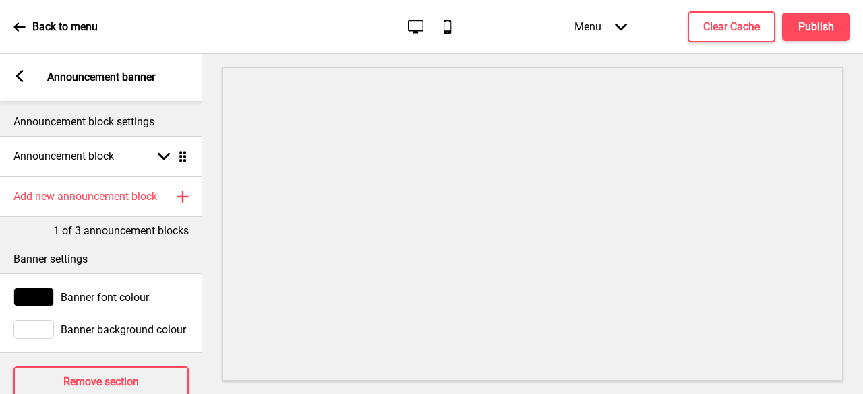
click at [32, 328] on div at bounding box center [33, 329] width 40 height 19
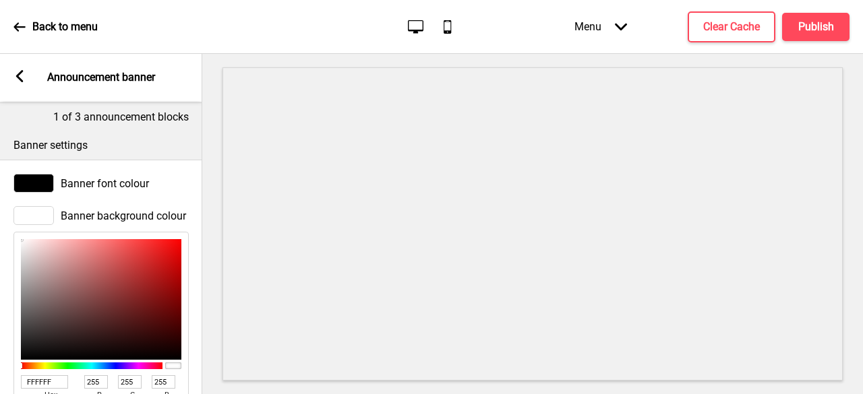
scroll to position [135, 0]
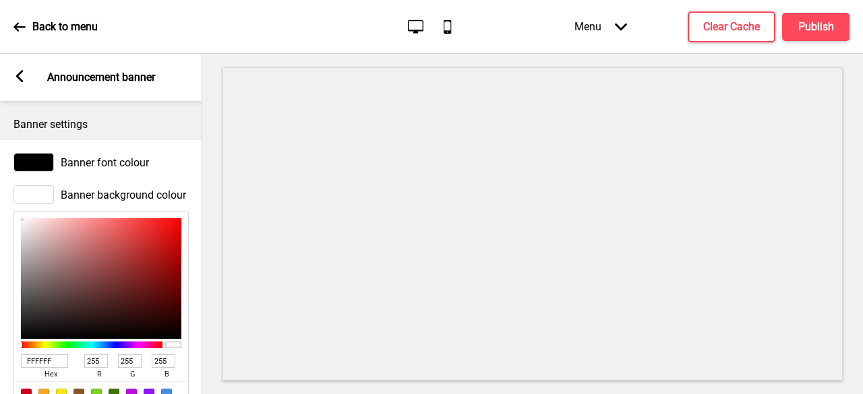
type input "F1E9E9"
type input "241"
type input "233"
click at [26, 225] on div at bounding box center [101, 278] width 160 height 121
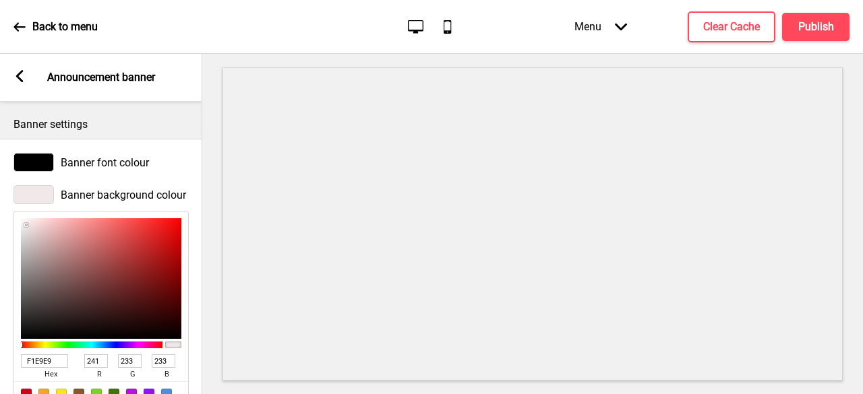
type input "E3DFDF"
type input "227"
type input "223"
click at [24, 231] on div at bounding box center [101, 278] width 160 height 121
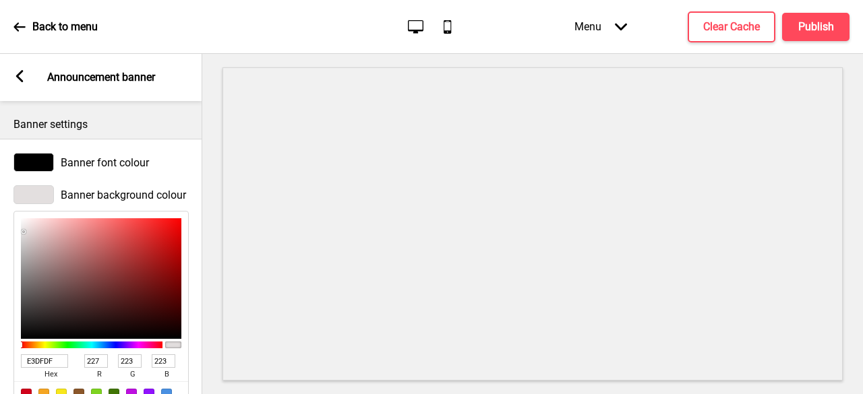
type input "D8D4D4"
type input "216"
type input "212"
click at [24, 237] on div at bounding box center [101, 278] width 160 height 121
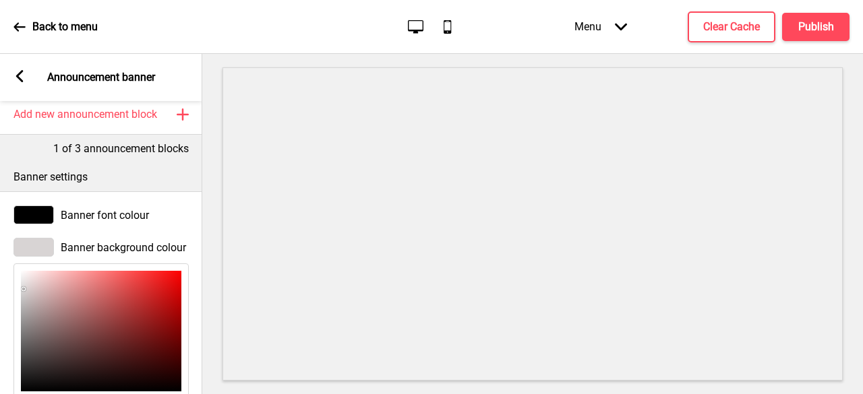
scroll to position [0, 0]
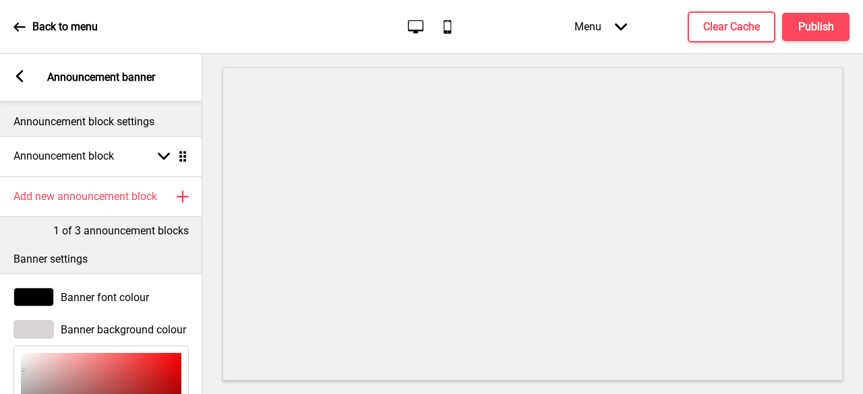
click at [36, 331] on div at bounding box center [33, 329] width 40 height 19
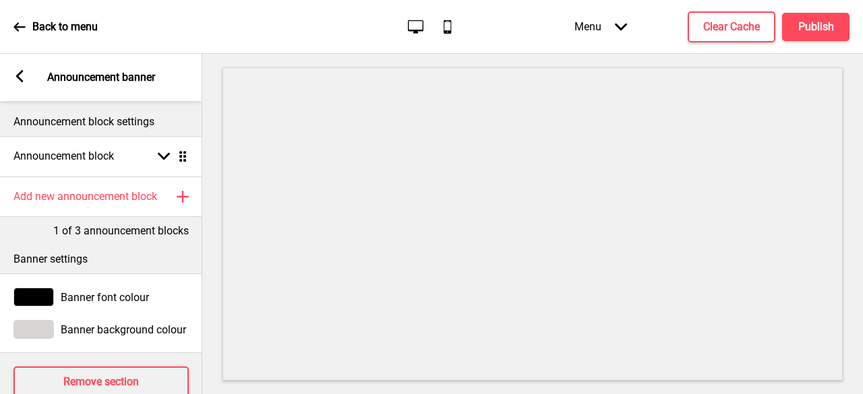
click at [47, 330] on div at bounding box center [33, 329] width 40 height 19
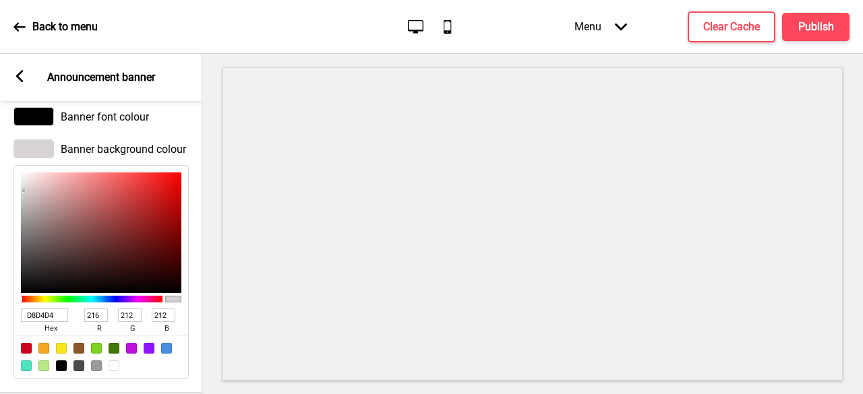
scroll to position [202, 0]
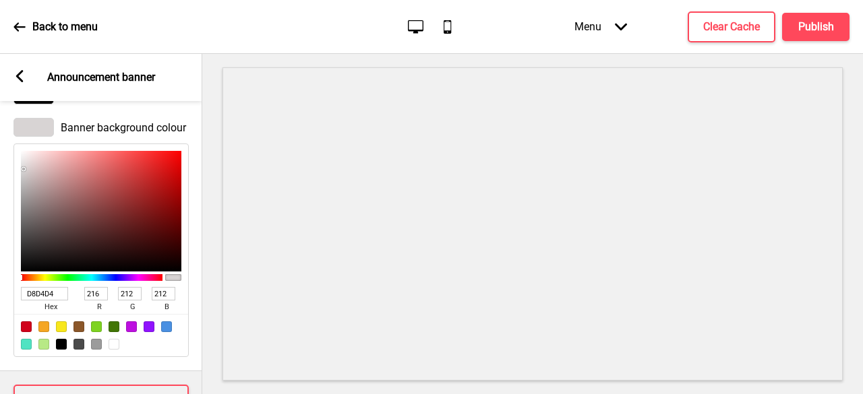
click at [43, 328] on div at bounding box center [43, 327] width 11 height 11
type input "F5A623"
type input "245"
type input "166"
type input "35"
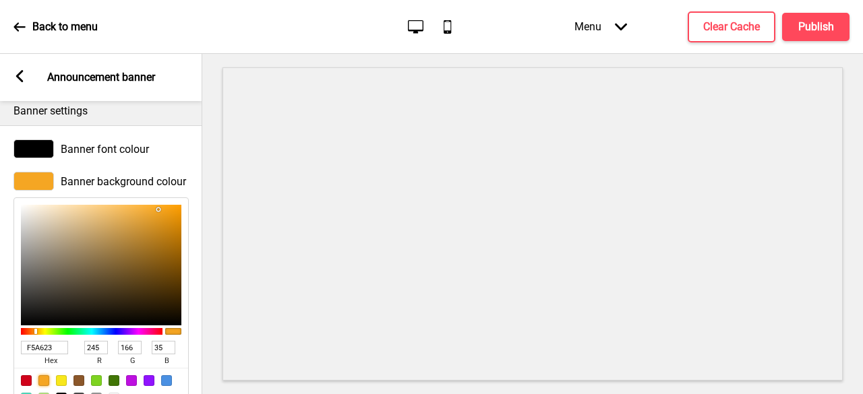
scroll to position [67, 0]
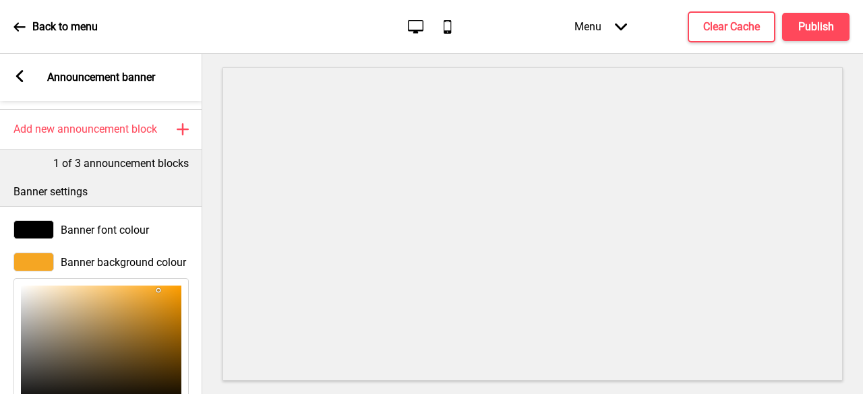
click at [29, 227] on div at bounding box center [33, 230] width 40 height 19
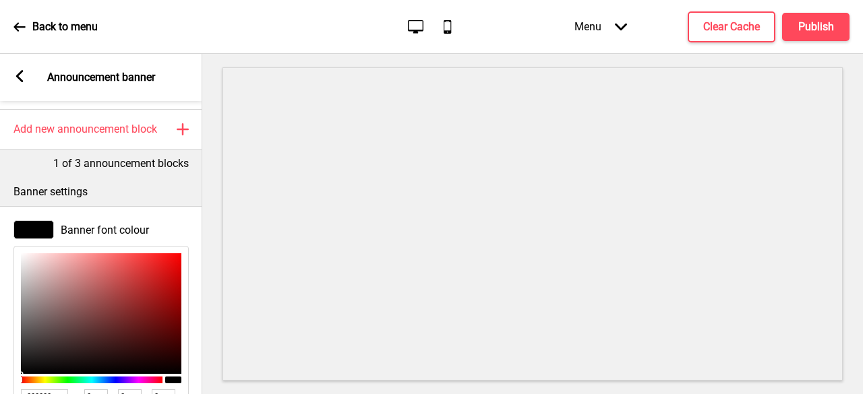
type input "F4EBEB"
type input "244"
type input "235"
click at [27, 258] on div at bounding box center [101, 314] width 160 height 121
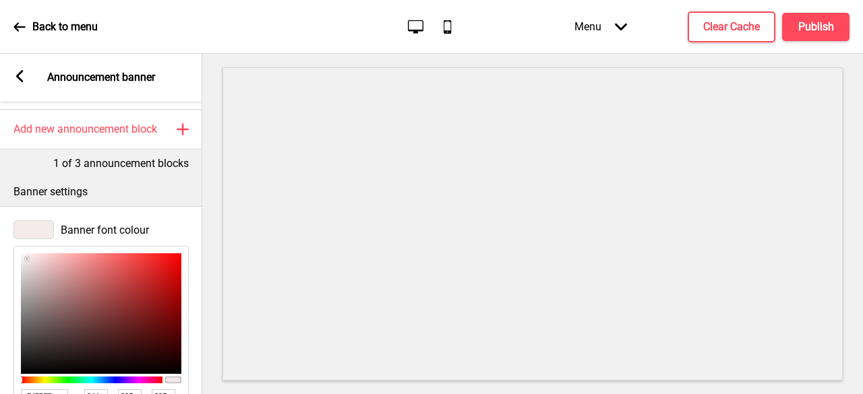
type input "F4EFEF"
type input "239"
type input "F7F6F6"
type input "247"
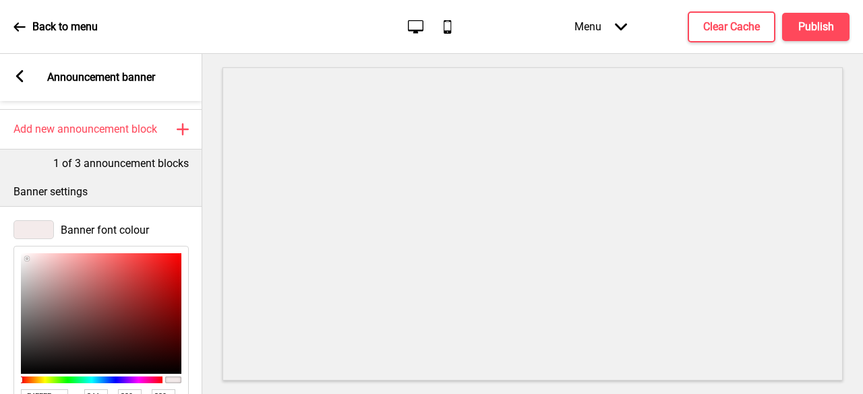
type input "246"
type input "FFFFFF"
type input "255"
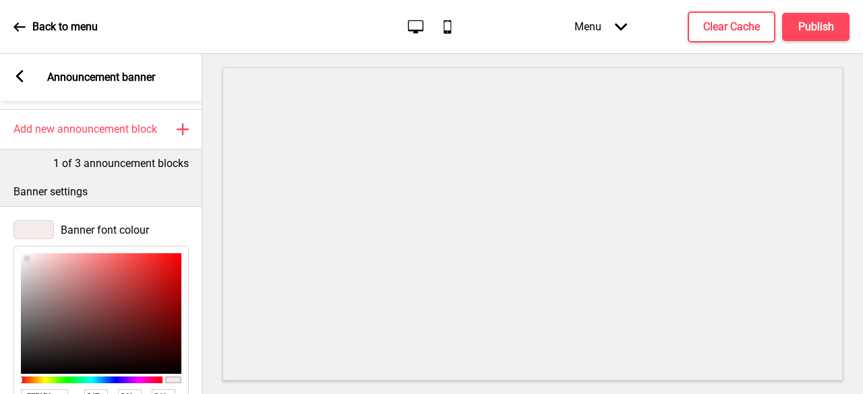
type input "255"
drag, startPoint x: 24, startPoint y: 258, endPoint x: 0, endPoint y: 237, distance: 32.5
click at [0, 237] on div "Banner font colour FFFFFF hex 255 r 255 g 255 b 100 a" at bounding box center [101, 340] width 202 height 253
click at [23, 78] on rect at bounding box center [19, 76] width 12 height 12
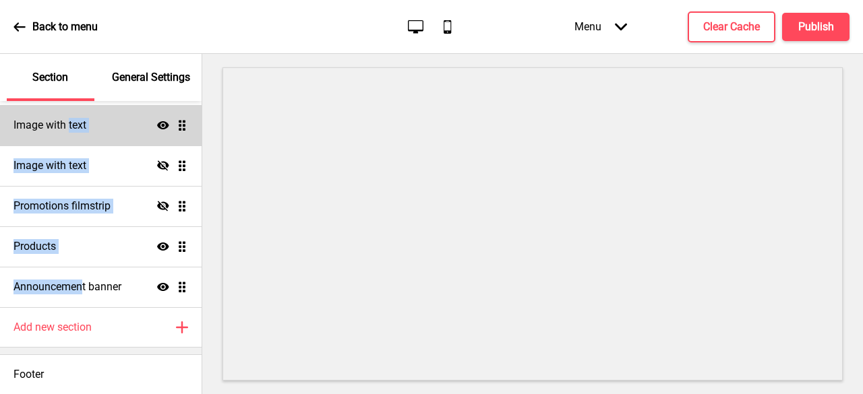
drag, startPoint x: 84, startPoint y: 289, endPoint x: 69, endPoint y: 137, distance: 152.5
click at [69, 137] on ul "Custom HTML Show Drag Custom HTML Hide Drag Custom HTML Hide Drag Slideshow ban…" at bounding box center [101, 125] width 202 height 364
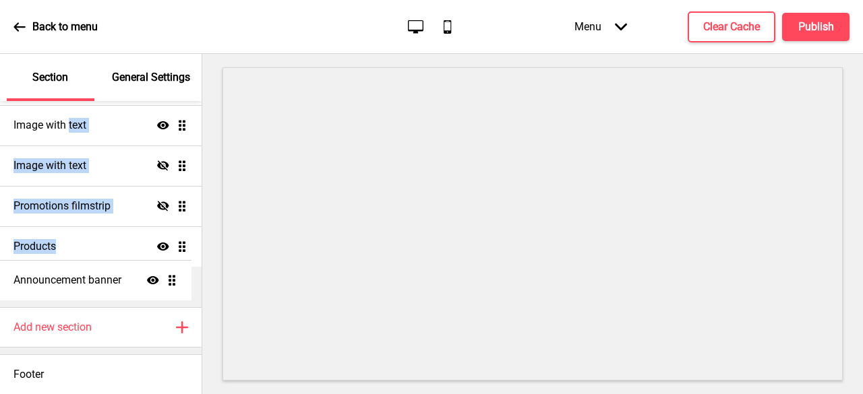
scroll to position [227, 0]
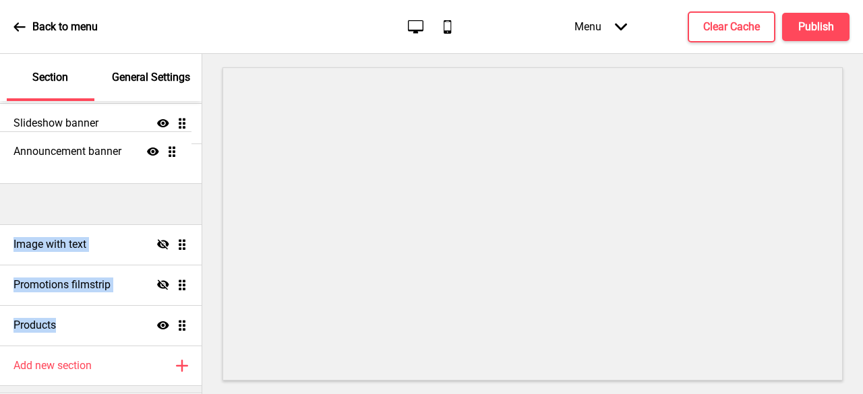
click at [156, 153] on div "Image with text Show Drag" at bounding box center [101, 164] width 202 height 40
select select "center"
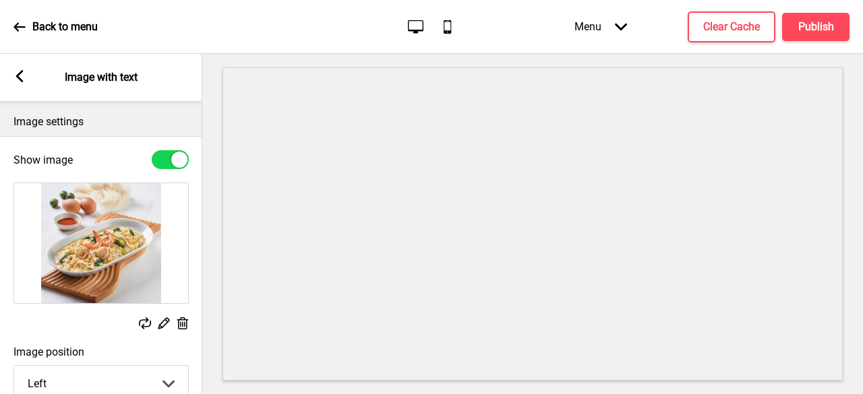
click at [24, 80] on rect at bounding box center [19, 76] width 12 height 12
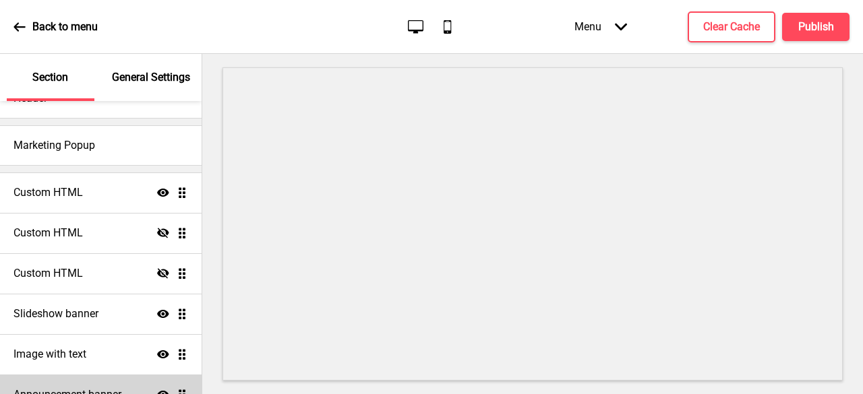
scroll to position [25, 0]
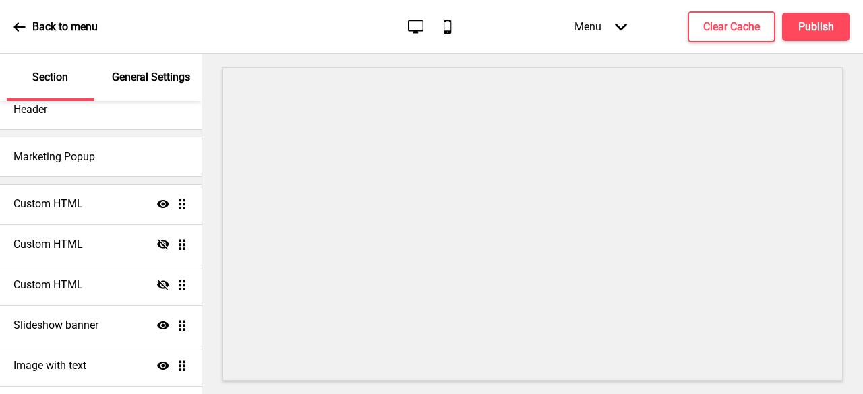
click at [142, 65] on div "General Settings" at bounding box center [152, 77] width 88 height 47
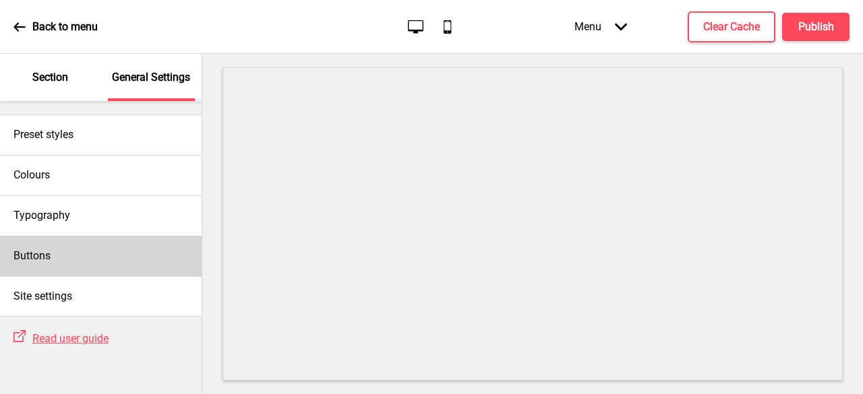
click at [47, 243] on div "Buttons" at bounding box center [101, 256] width 202 height 40
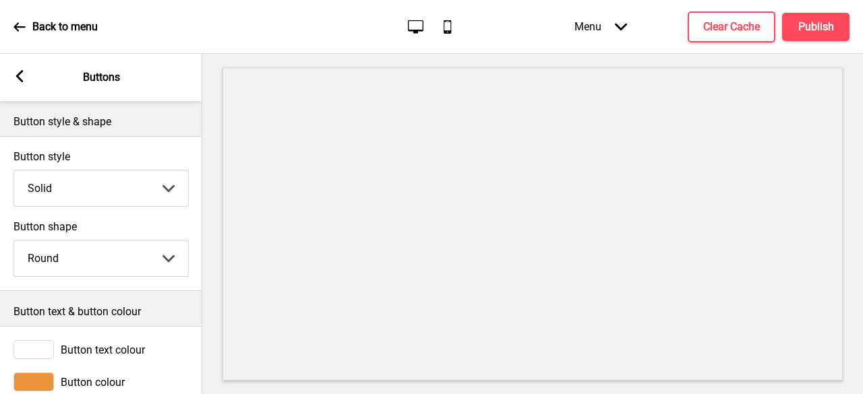
click at [18, 77] on icon at bounding box center [19, 76] width 7 height 12
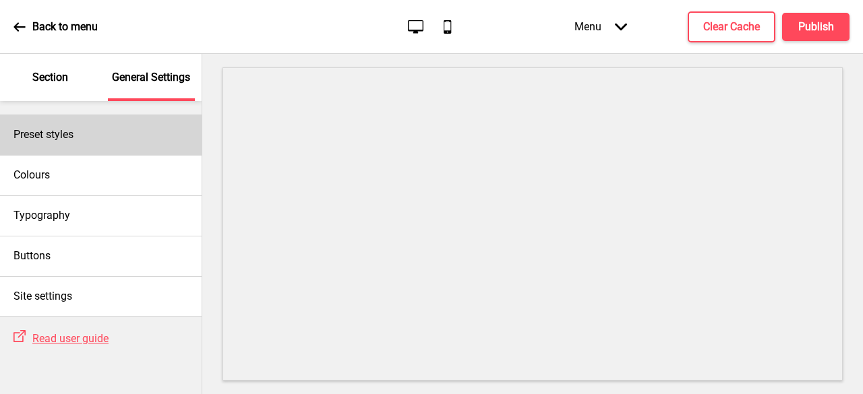
click at [91, 138] on div "Preset styles" at bounding box center [101, 135] width 202 height 40
select select "Custom"
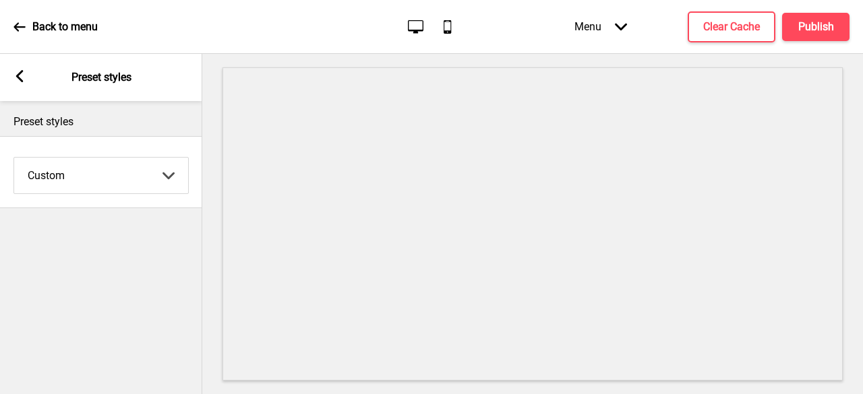
click at [30, 81] on div "Arrow left Preset styles" at bounding box center [101, 77] width 202 height 47
click at [26, 79] on div "Arrow left Preset styles" at bounding box center [101, 77] width 202 height 47
click at [20, 80] on icon at bounding box center [19, 76] width 7 height 12
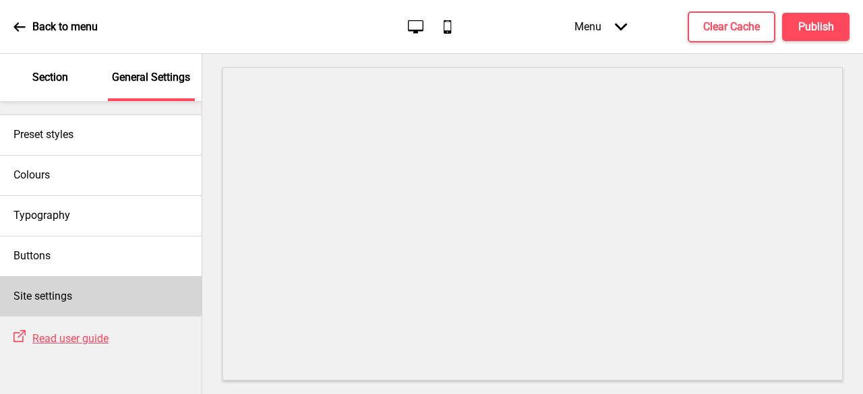
click at [61, 288] on div "Site settings" at bounding box center [101, 296] width 202 height 40
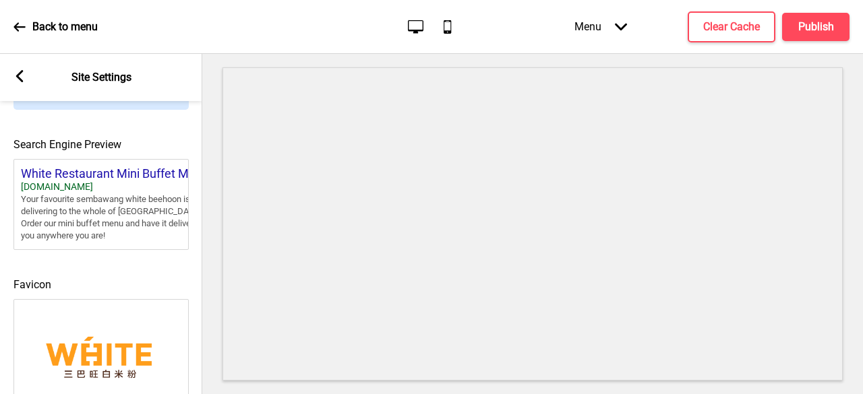
scroll to position [566, 0]
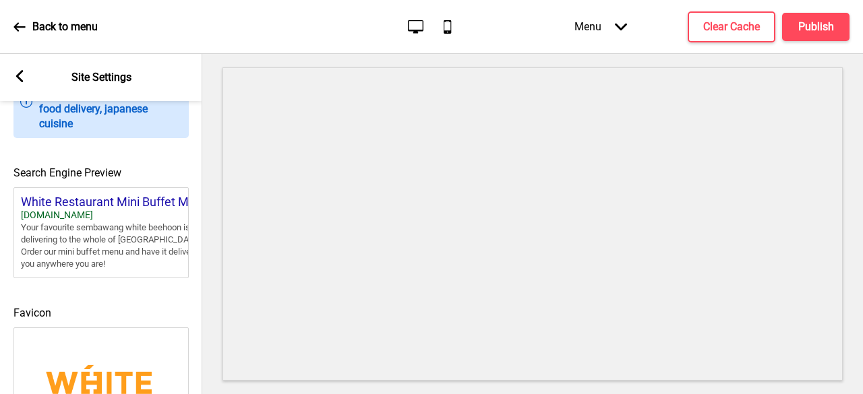
click at [131, 247] on div "Your favourite sembawang white beehoon is now delivering to the whole of [GEOGR…" at bounding box center [122, 246] width 202 height 49
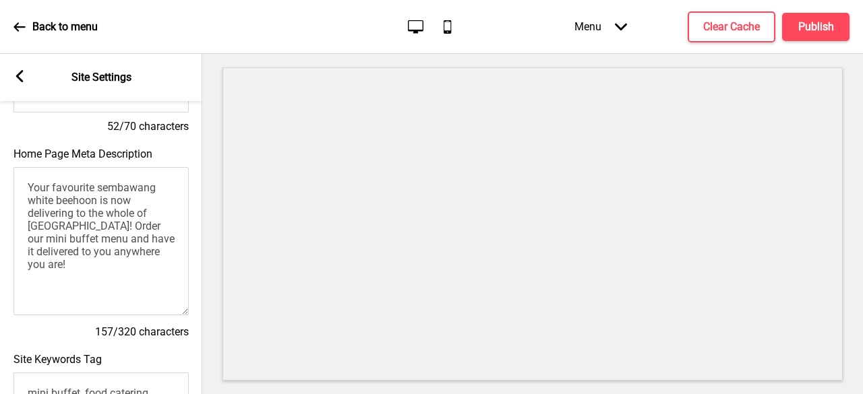
scroll to position [0, 0]
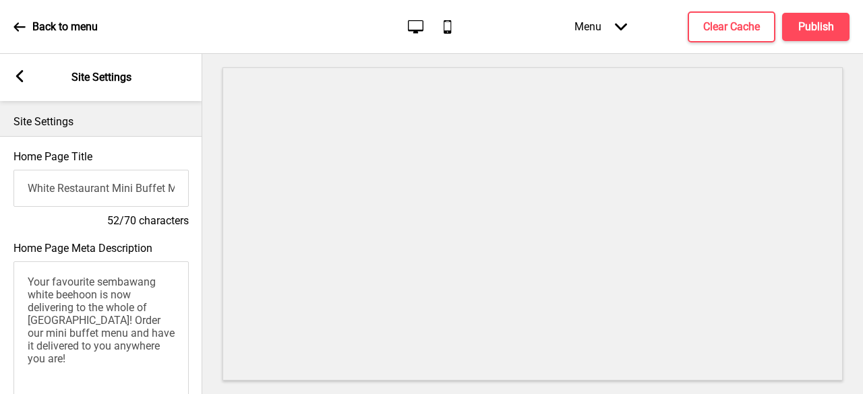
click at [24, 80] on rect at bounding box center [19, 76] width 12 height 12
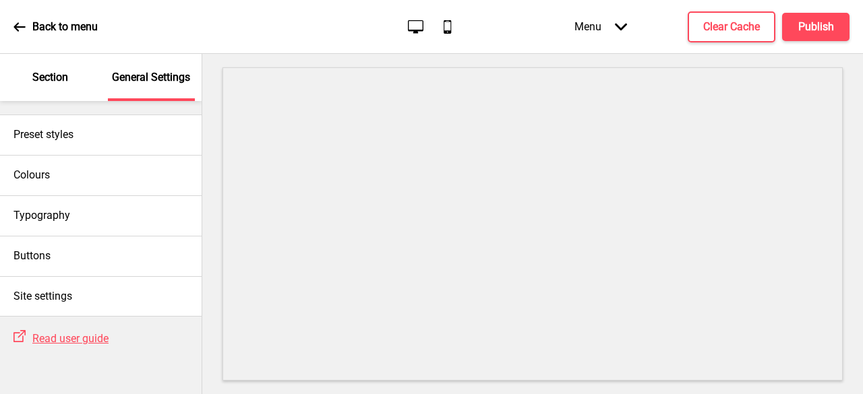
click at [57, 83] on p "Section" at bounding box center [50, 77] width 36 height 15
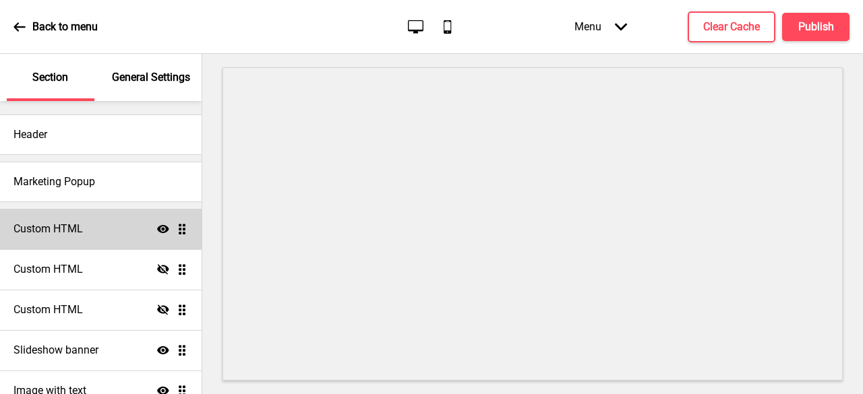
scroll to position [67, 0]
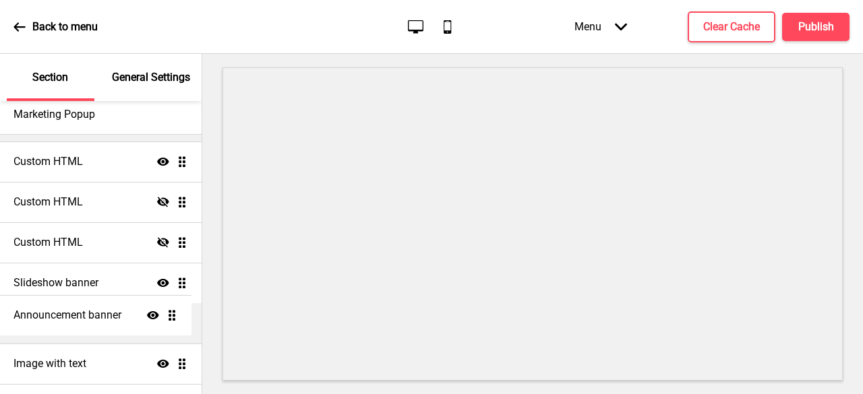
drag, startPoint x: 171, startPoint y: 366, endPoint x: 171, endPoint y: 318, distance: 48.6
click at [171, 318] on ul "Custom HTML Show Drag Custom HTML Hide Drag Custom HTML Hide Drag Slideshow ban…" at bounding box center [101, 324] width 202 height 364
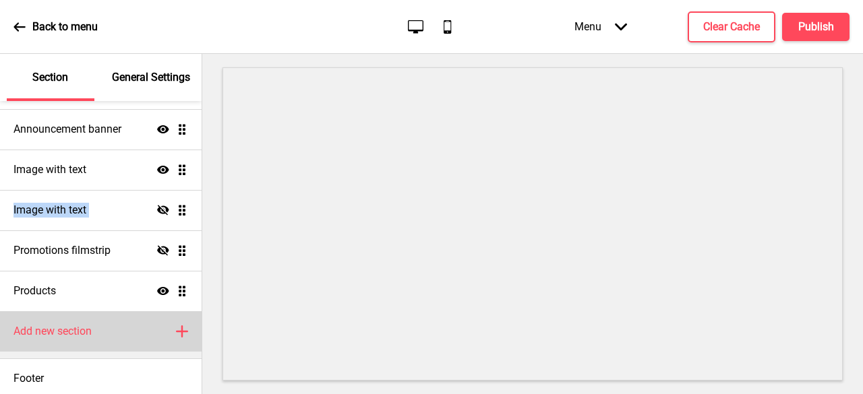
scroll to position [266, 0]
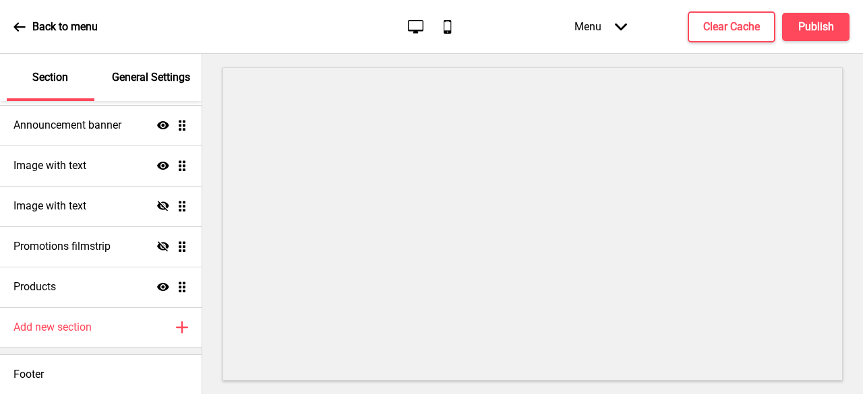
click at [635, 34] on div "Menu Arrow down" at bounding box center [601, 27] width 80 height 40
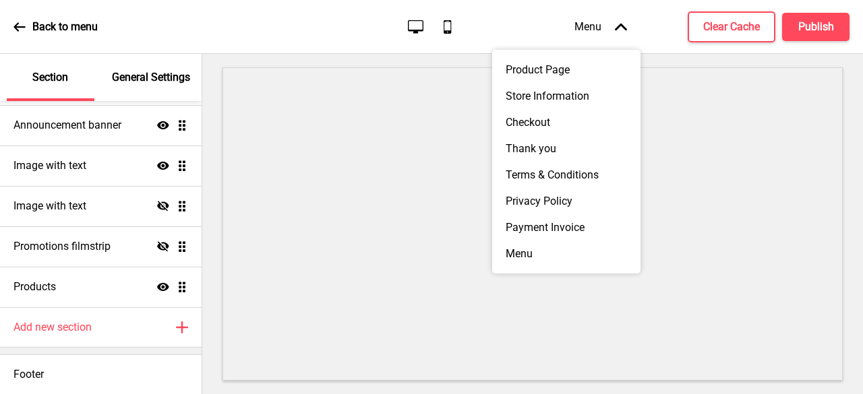
click at [600, 29] on div "Menu Arrow up" at bounding box center [601, 27] width 80 height 40
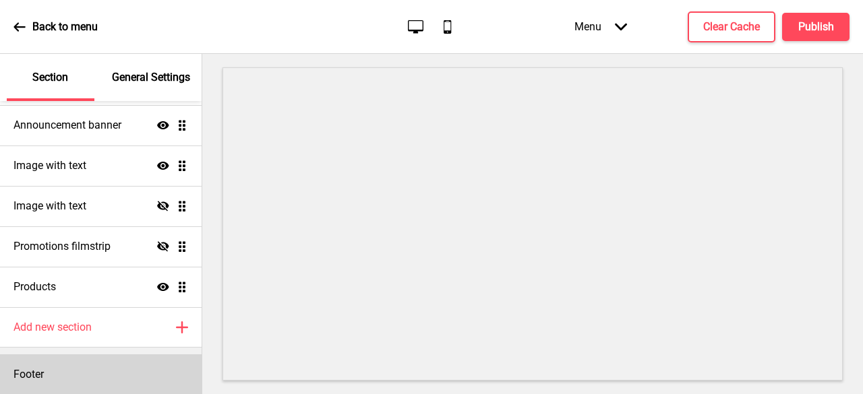
click at [97, 375] on div "Footer" at bounding box center [101, 375] width 202 height 40
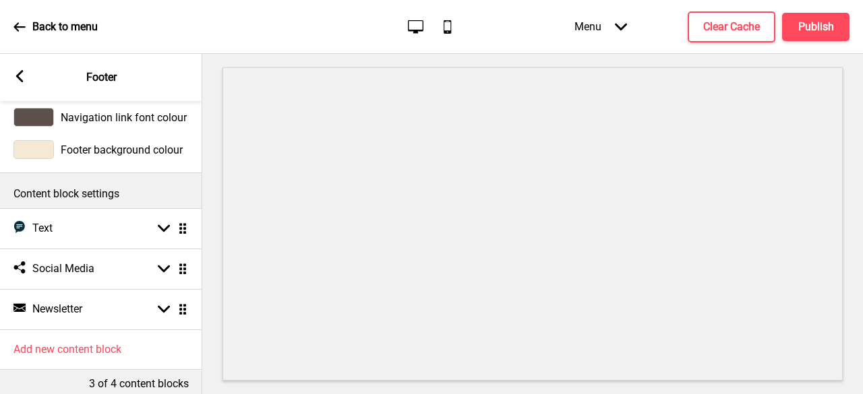
scroll to position [63, 0]
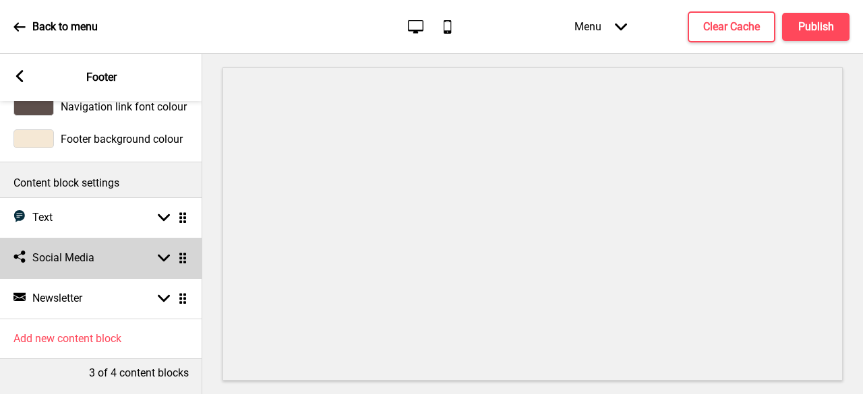
click at [162, 255] on icon at bounding box center [164, 258] width 12 height 7
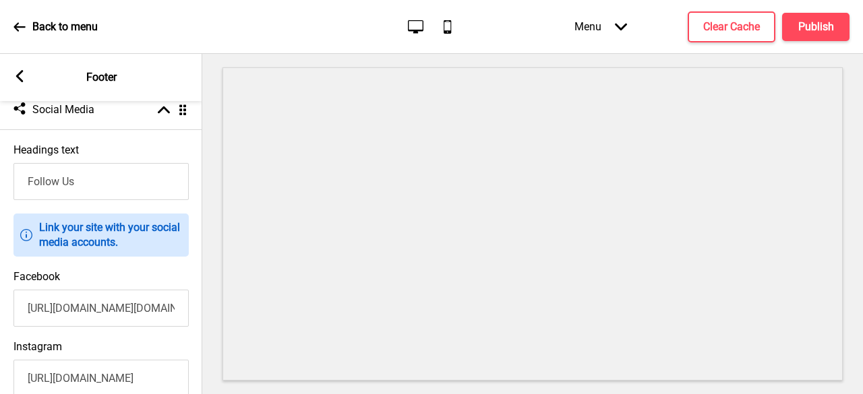
scroll to position [113, 0]
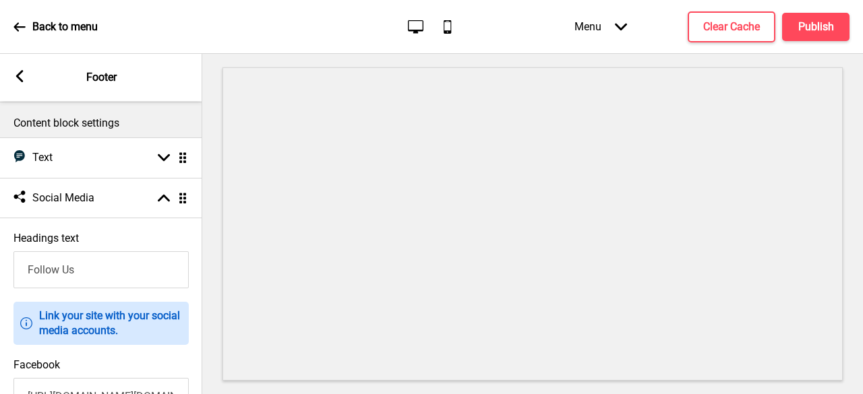
click at [13, 76] on div "Arrow left Footer" at bounding box center [101, 77] width 202 height 47
click at [18, 74] on icon at bounding box center [19, 76] width 7 height 12
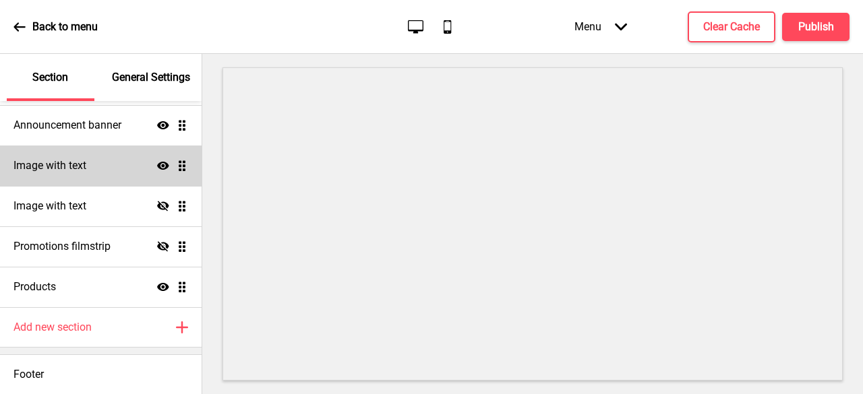
scroll to position [0, 0]
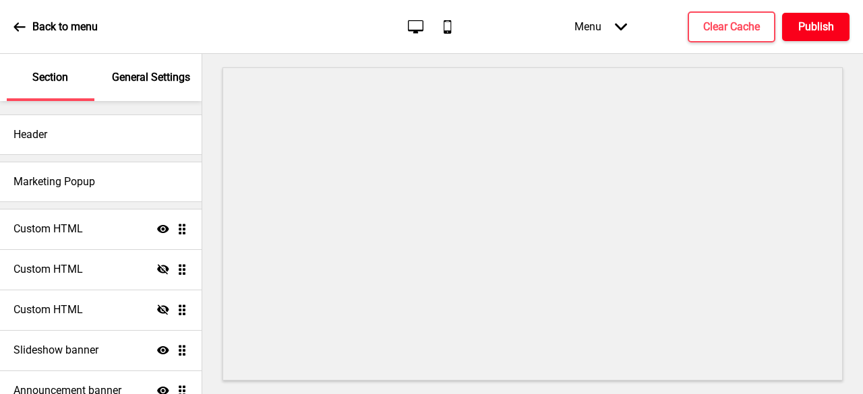
click at [828, 31] on h4 "Publish" at bounding box center [816, 27] width 36 height 15
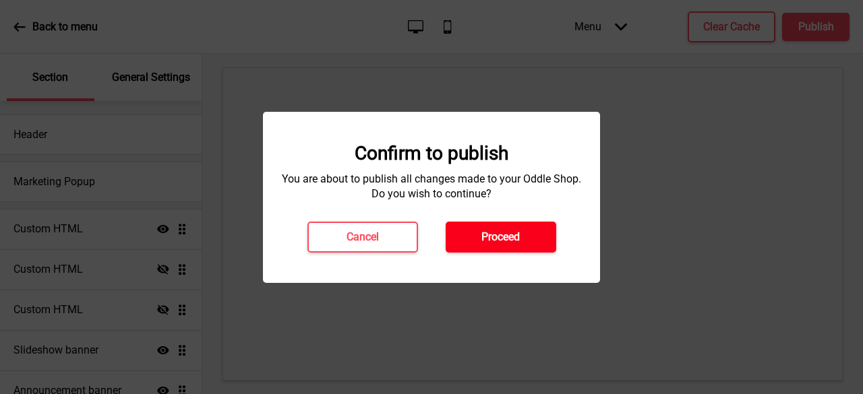
click at [480, 241] on button "Proceed" at bounding box center [501, 237] width 111 height 31
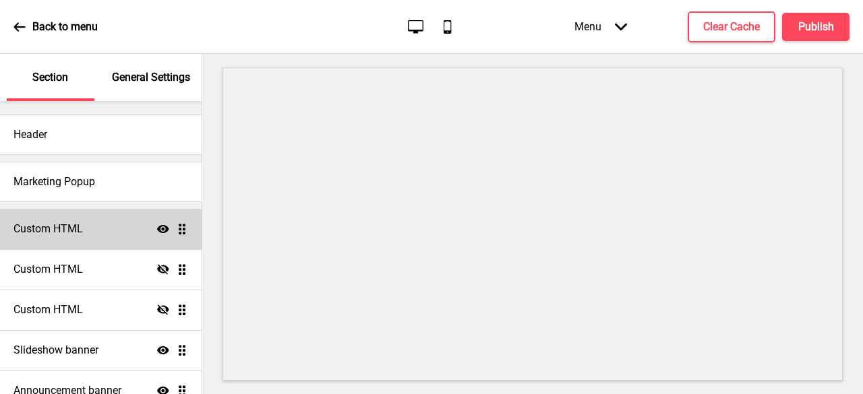
click at [67, 230] on h4 "Custom HTML" at bounding box center [47, 229] width 69 height 15
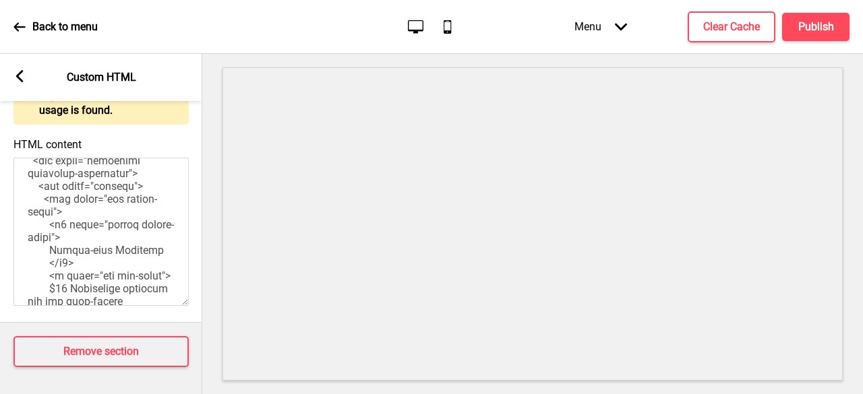
scroll to position [310, 0]
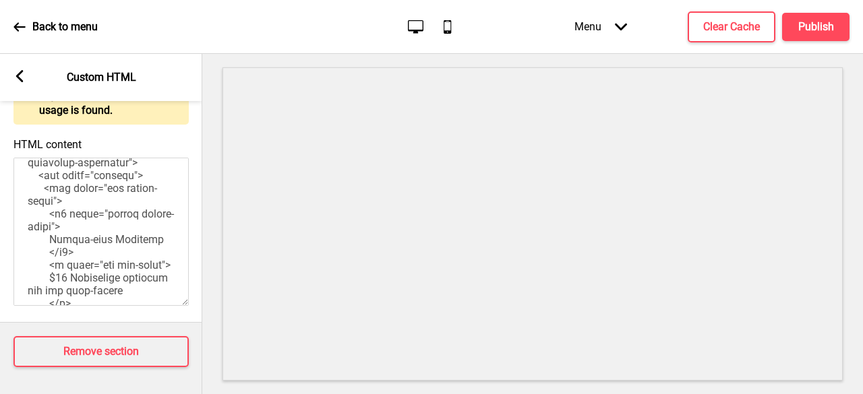
drag, startPoint x: 82, startPoint y: 218, endPoint x: 105, endPoint y: 264, distance: 51.0
click at [105, 264] on textarea "HTML content" at bounding box center [100, 232] width 175 height 148
click at [107, 235] on textarea "HTML content" at bounding box center [100, 232] width 175 height 148
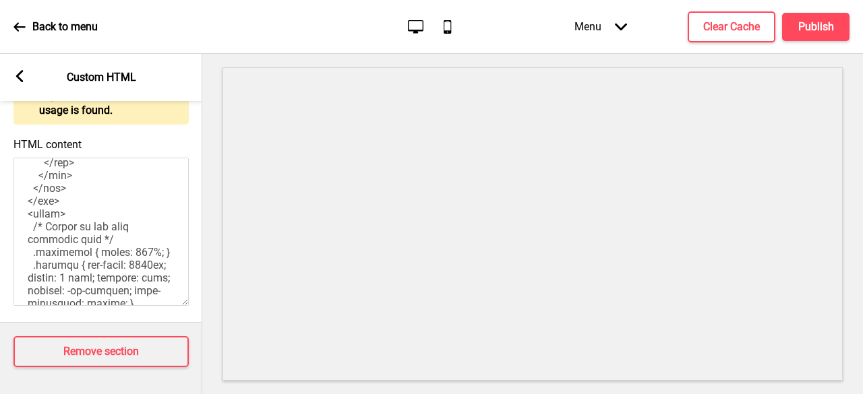
scroll to position [607, 0]
click at [18, 78] on icon at bounding box center [19, 76] width 7 height 12
